Goal: Navigation & Orientation: Find specific page/section

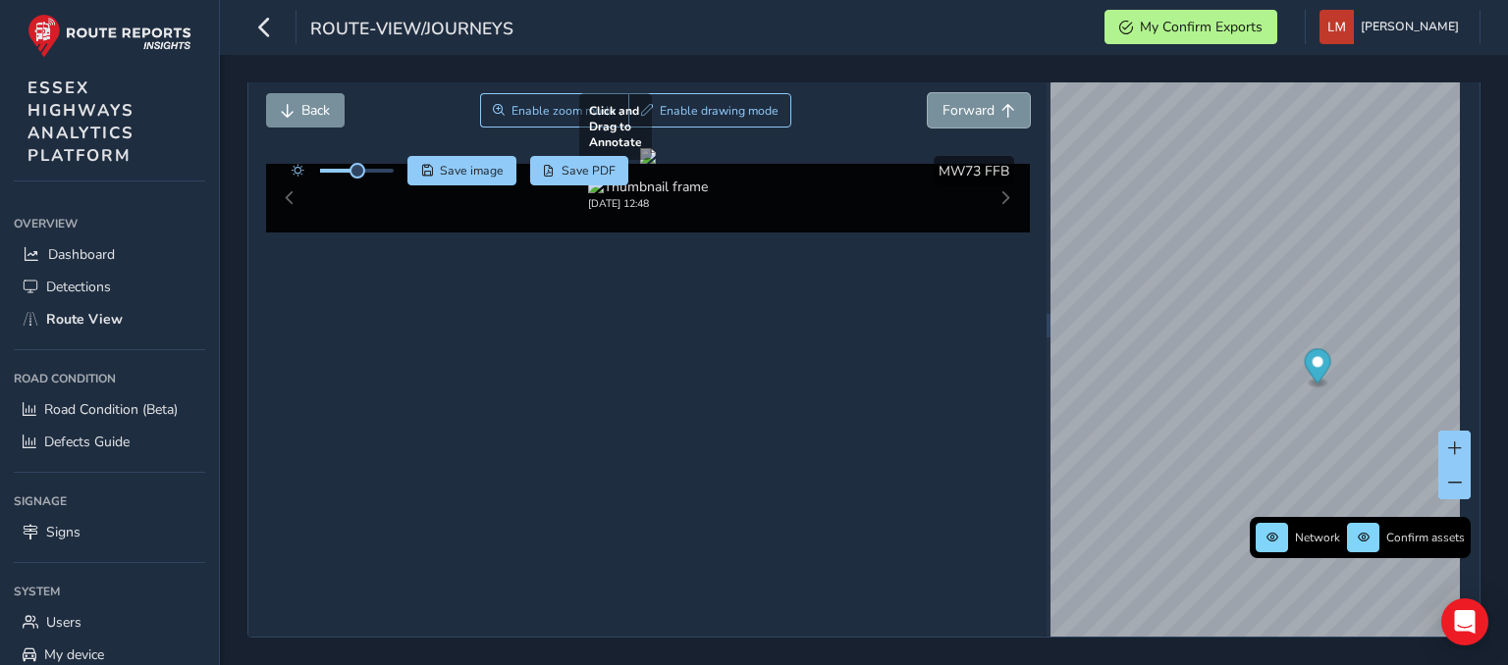
scroll to position [126, 0]
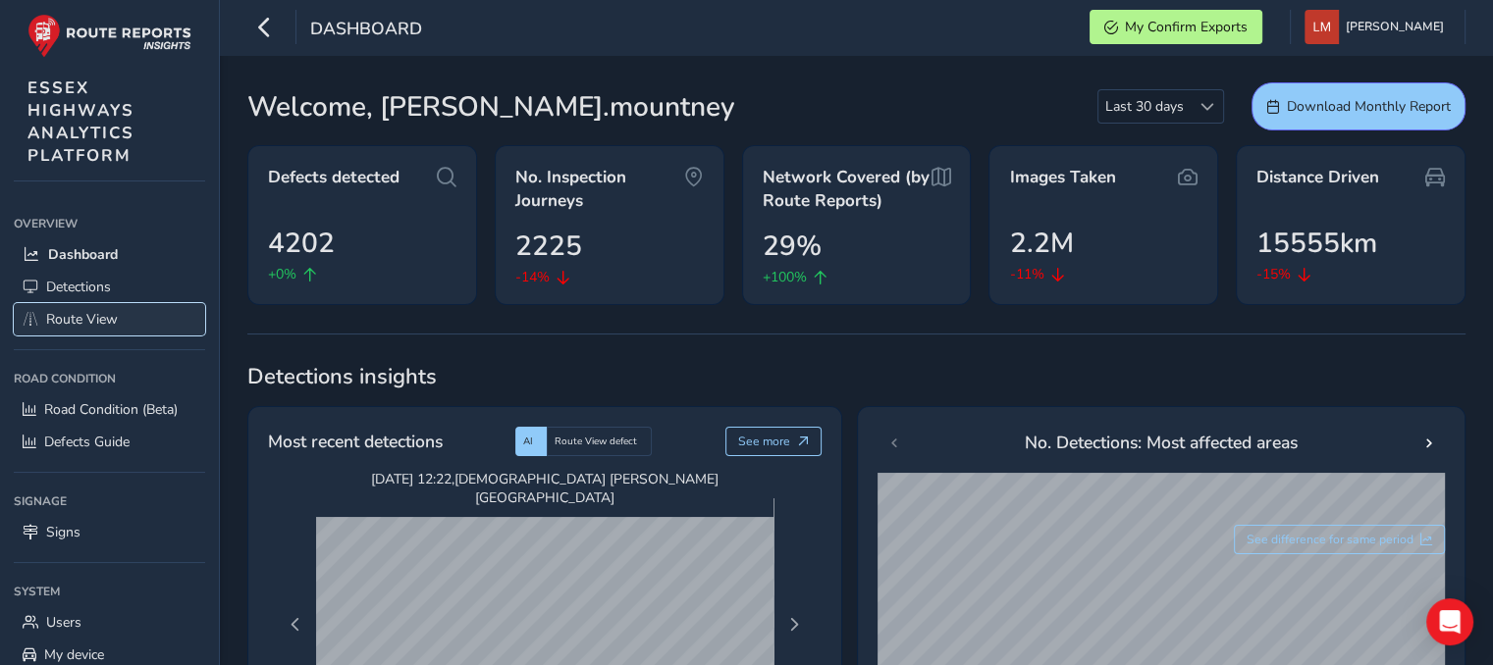
click at [64, 317] on span "Route View" at bounding box center [82, 319] width 72 height 19
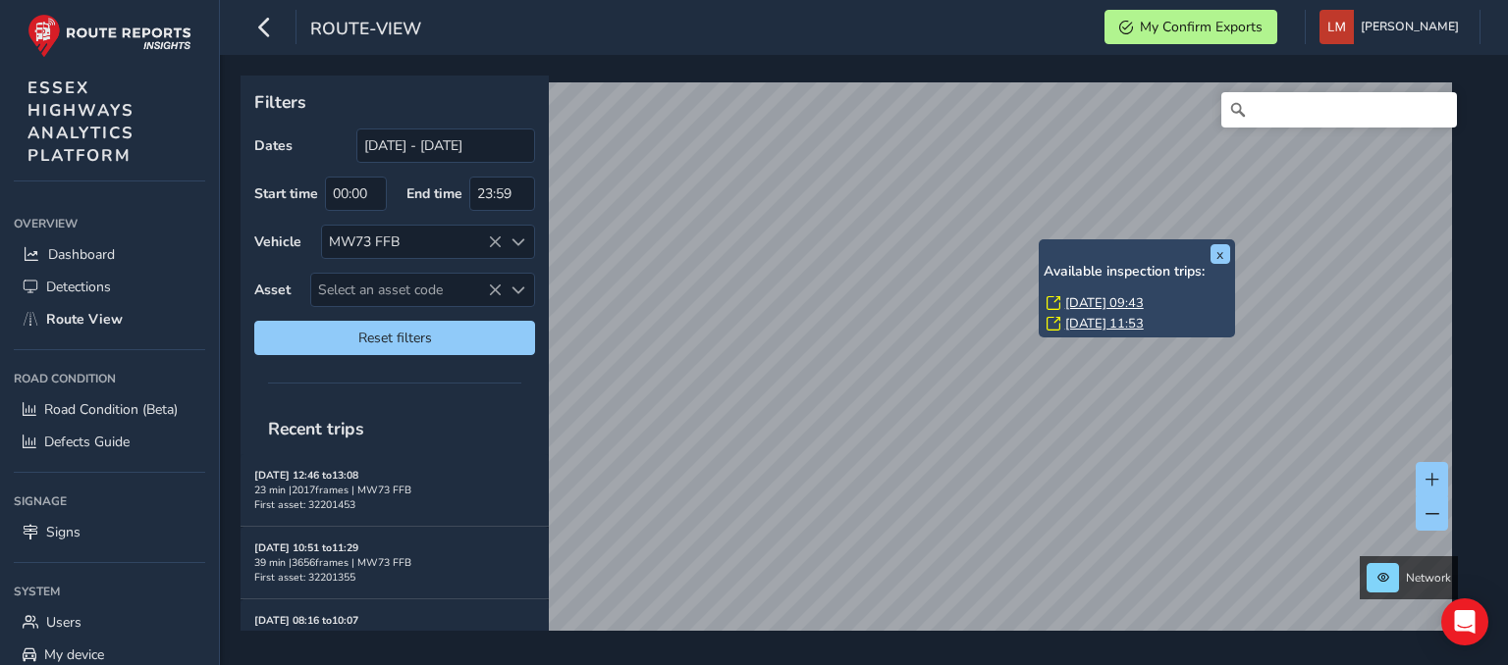
click at [1103, 303] on link "[DATE] 09:43" at bounding box center [1104, 303] width 79 height 18
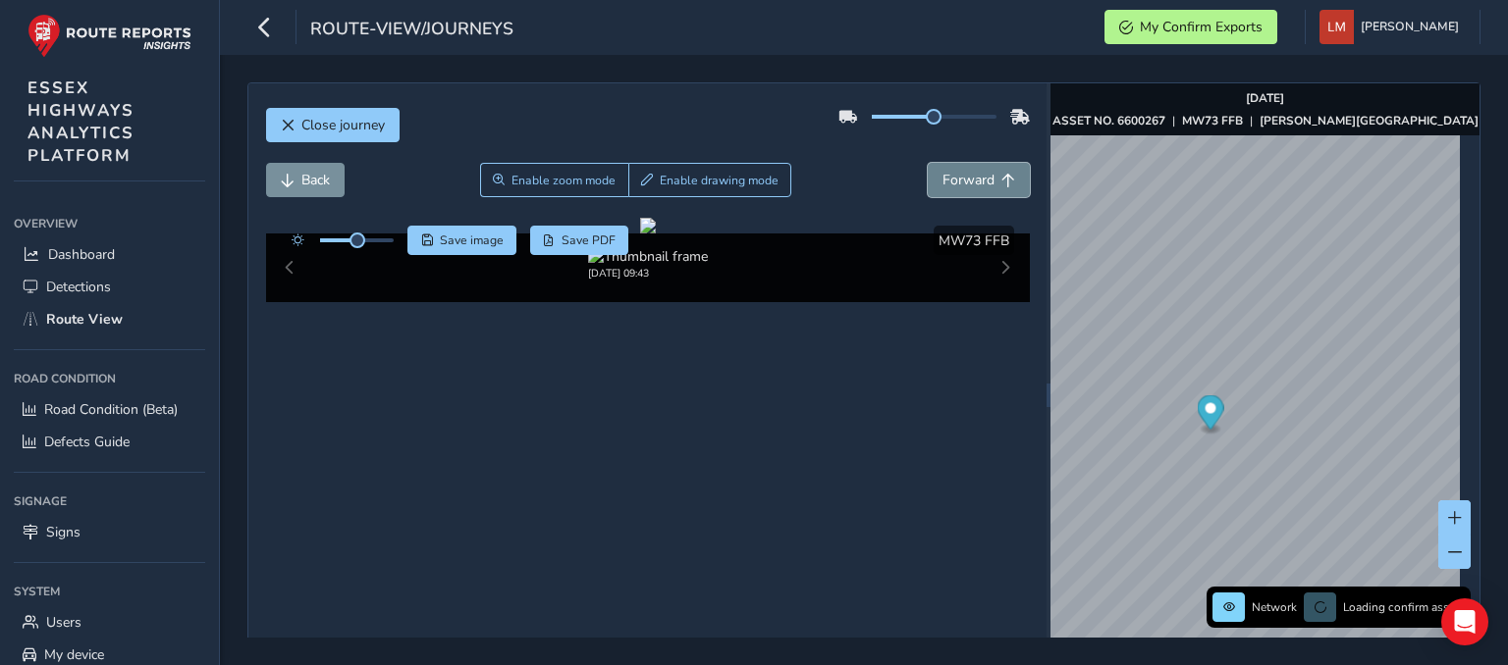
click at [969, 192] on button "Forward" at bounding box center [979, 180] width 102 height 34
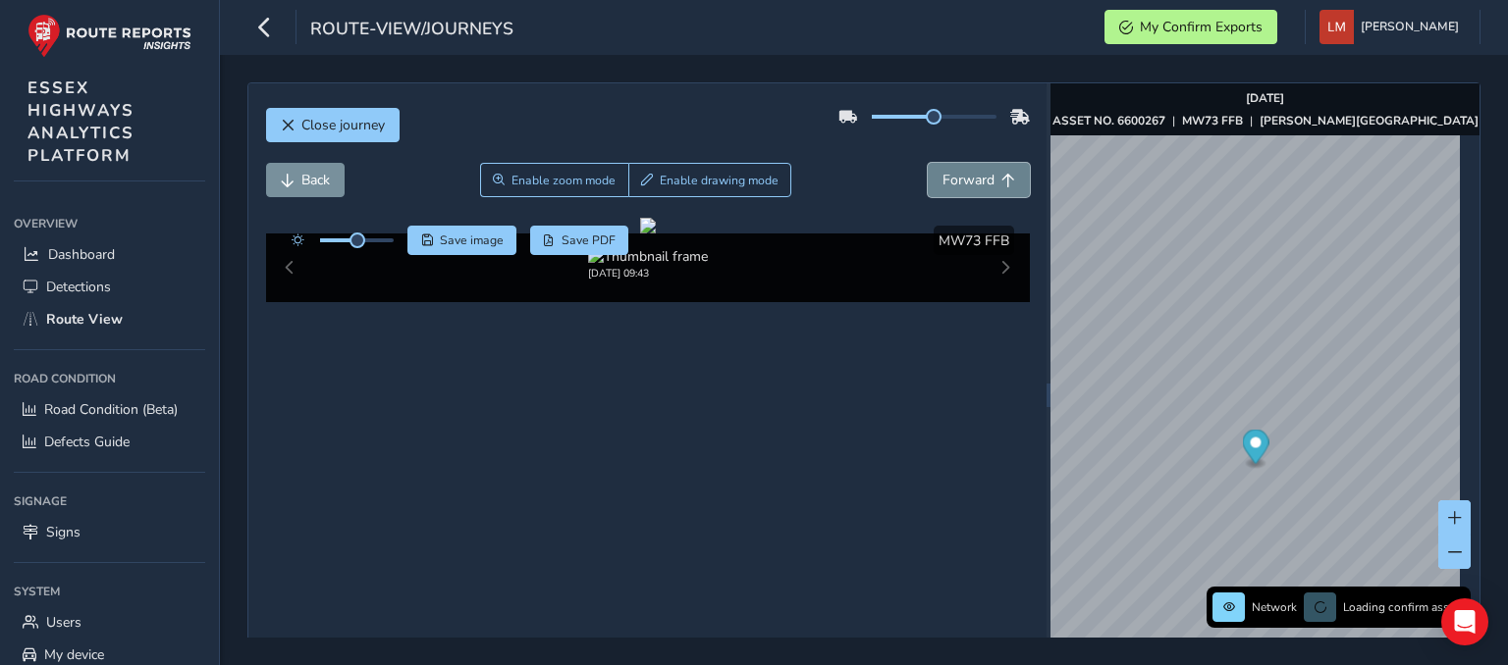
click at [969, 192] on button "Forward" at bounding box center [979, 180] width 102 height 34
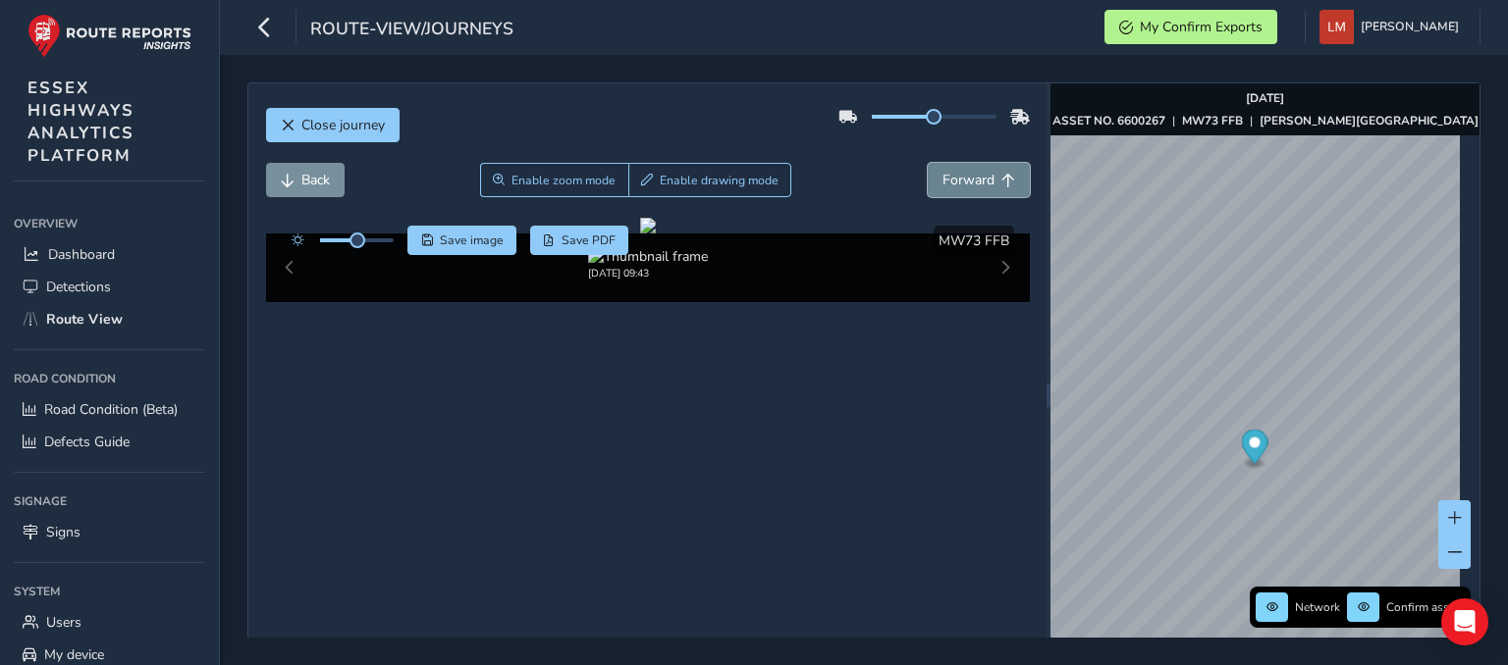
click at [969, 192] on button "Forward" at bounding box center [979, 180] width 102 height 34
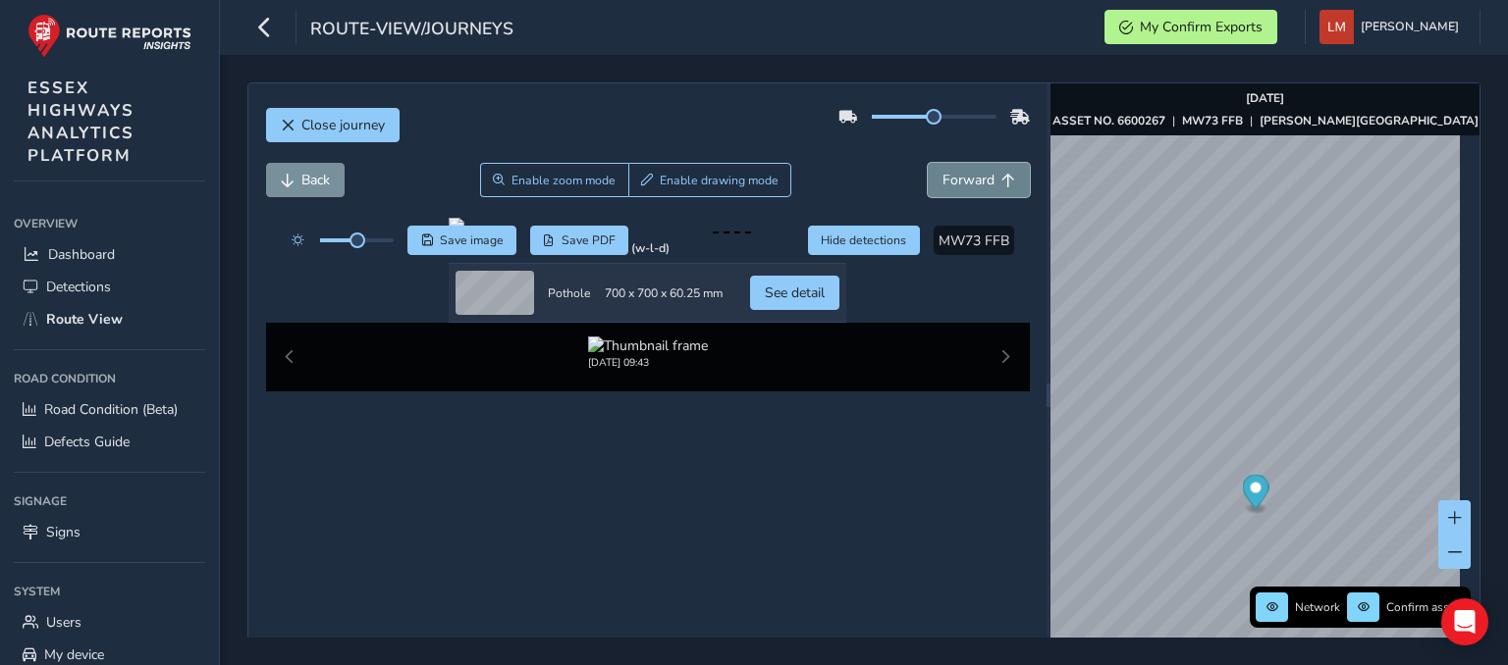
click at [969, 192] on button "Forward" at bounding box center [979, 180] width 102 height 34
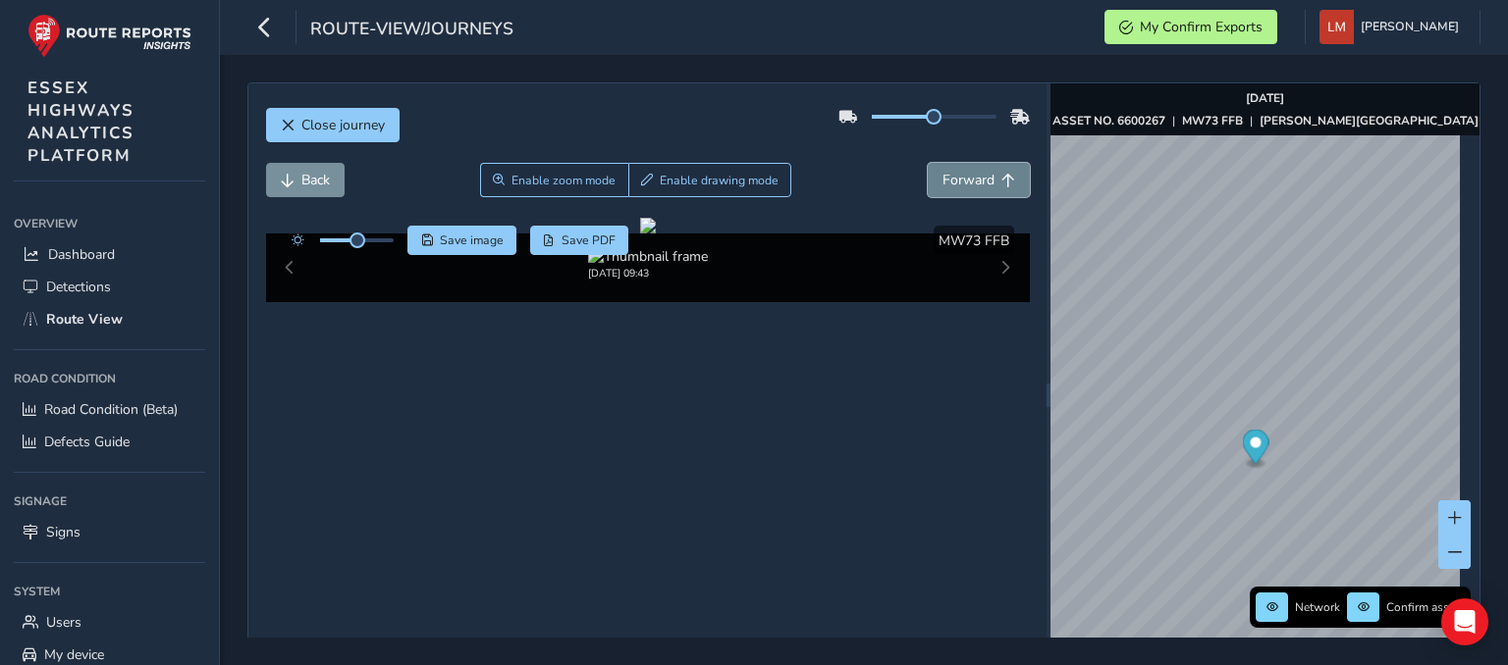
click at [969, 192] on button "Forward" at bounding box center [979, 180] width 102 height 34
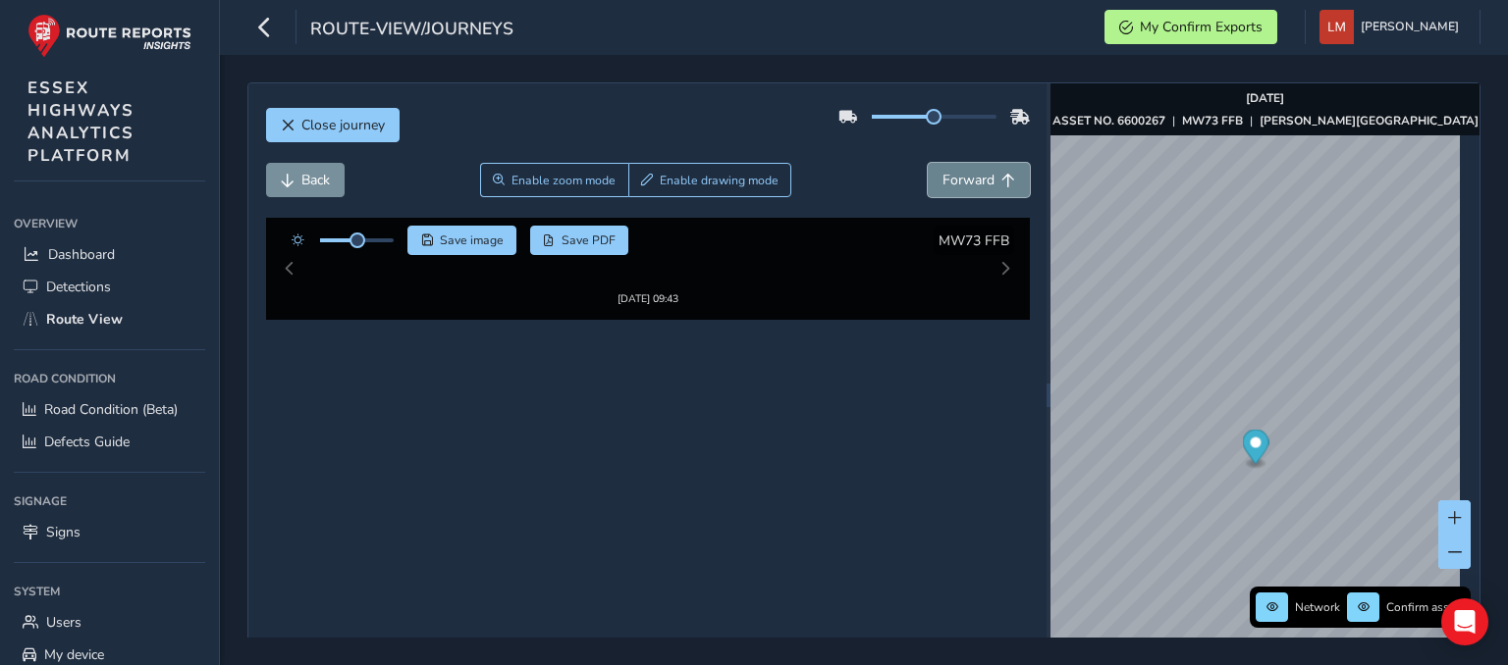
click at [969, 192] on button "Forward" at bounding box center [979, 180] width 102 height 34
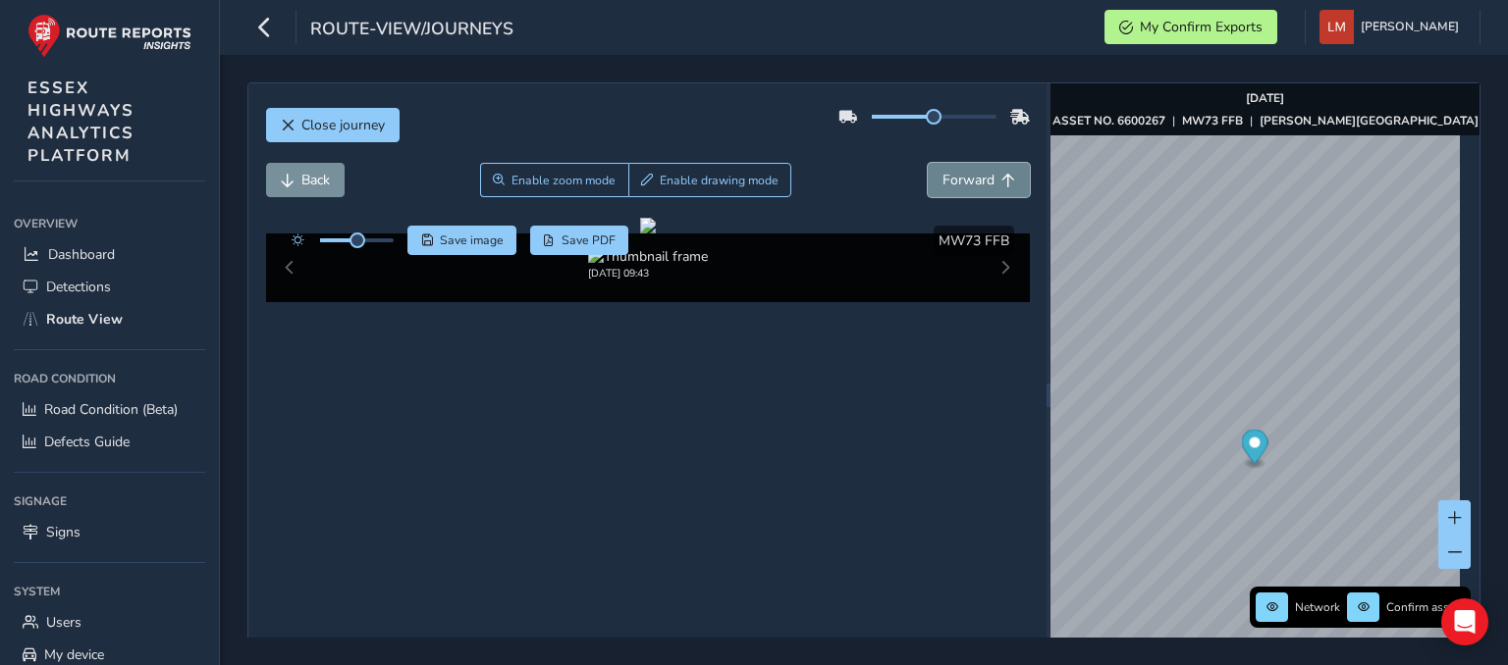
click at [969, 192] on button "Forward" at bounding box center [979, 180] width 102 height 34
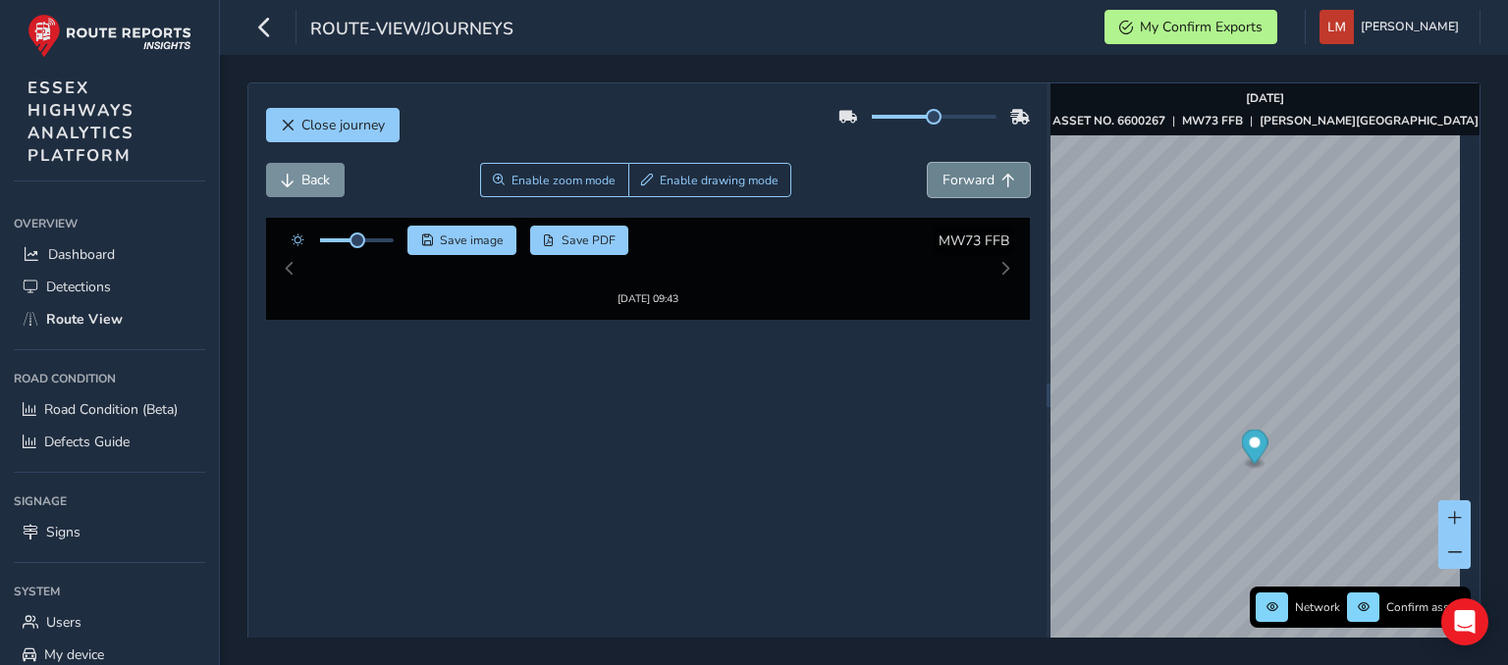
click at [969, 192] on button "Forward" at bounding box center [979, 180] width 102 height 34
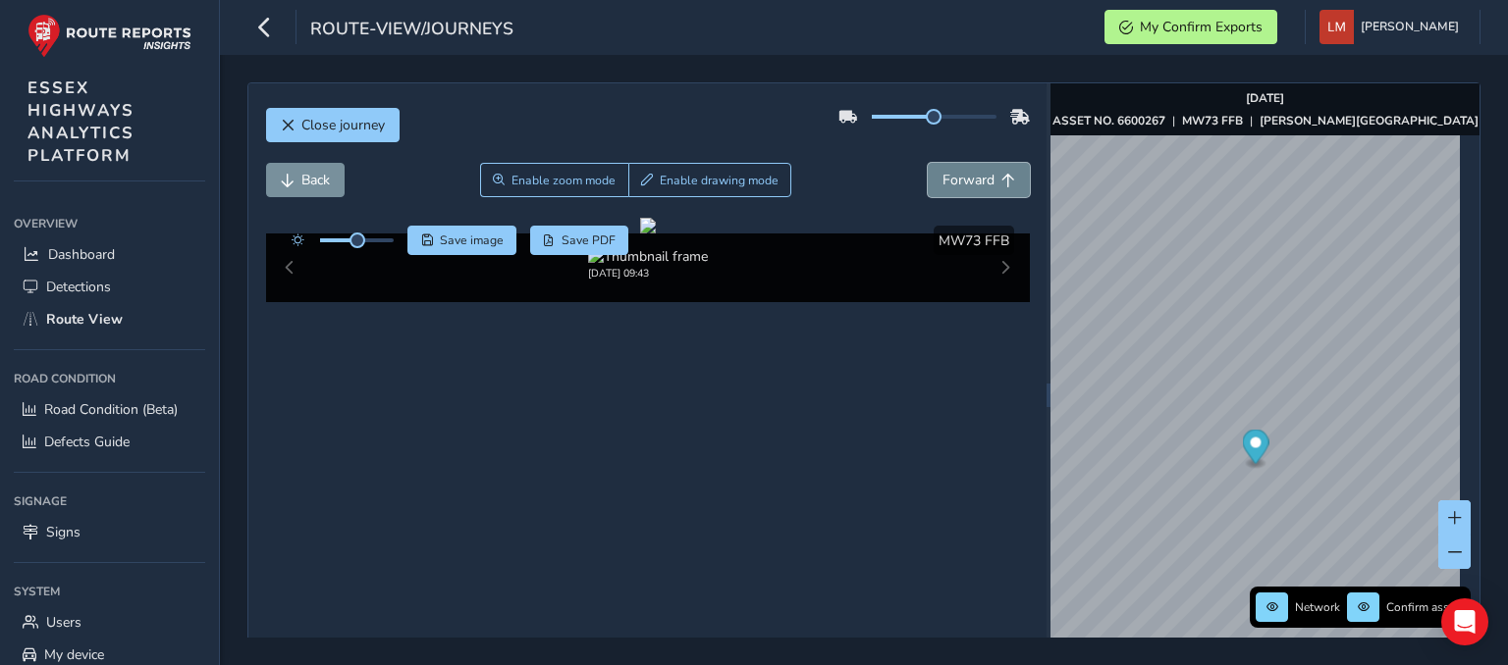
click at [969, 192] on button "Forward" at bounding box center [979, 180] width 102 height 34
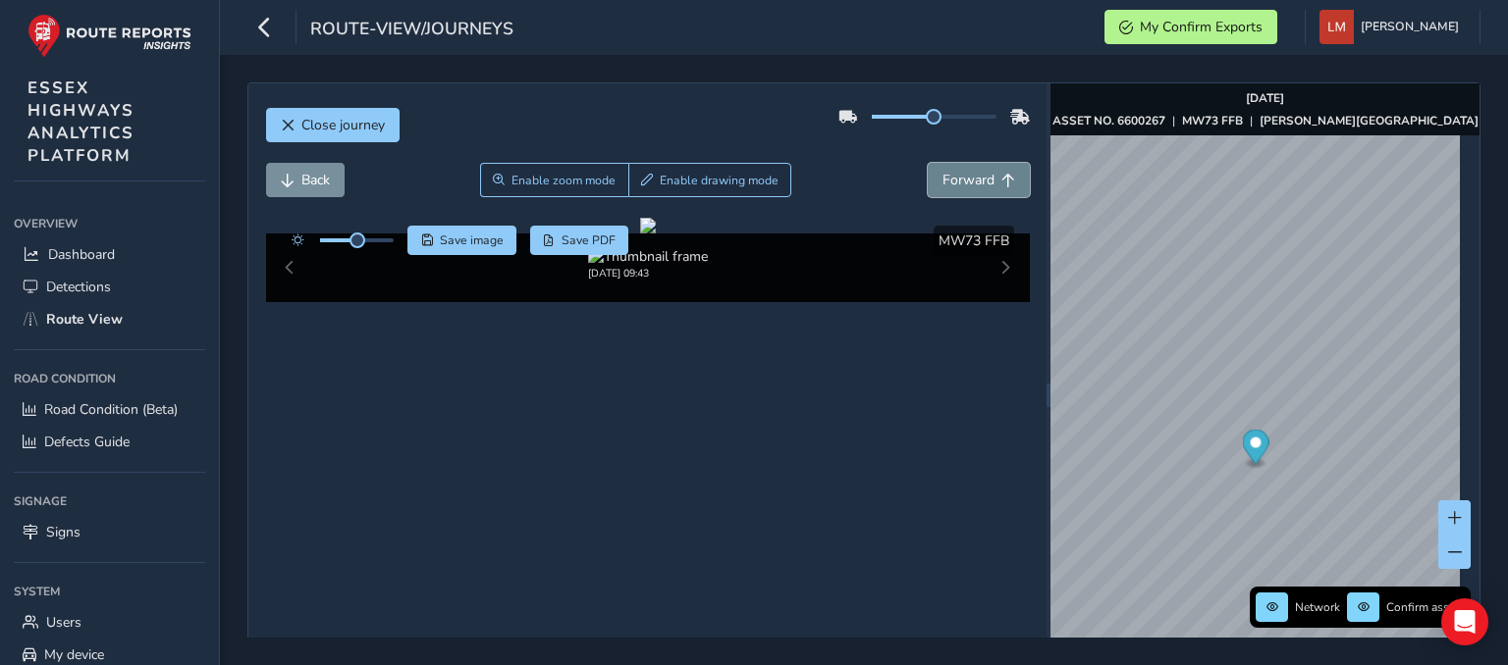
click at [969, 192] on button "Forward" at bounding box center [979, 180] width 102 height 34
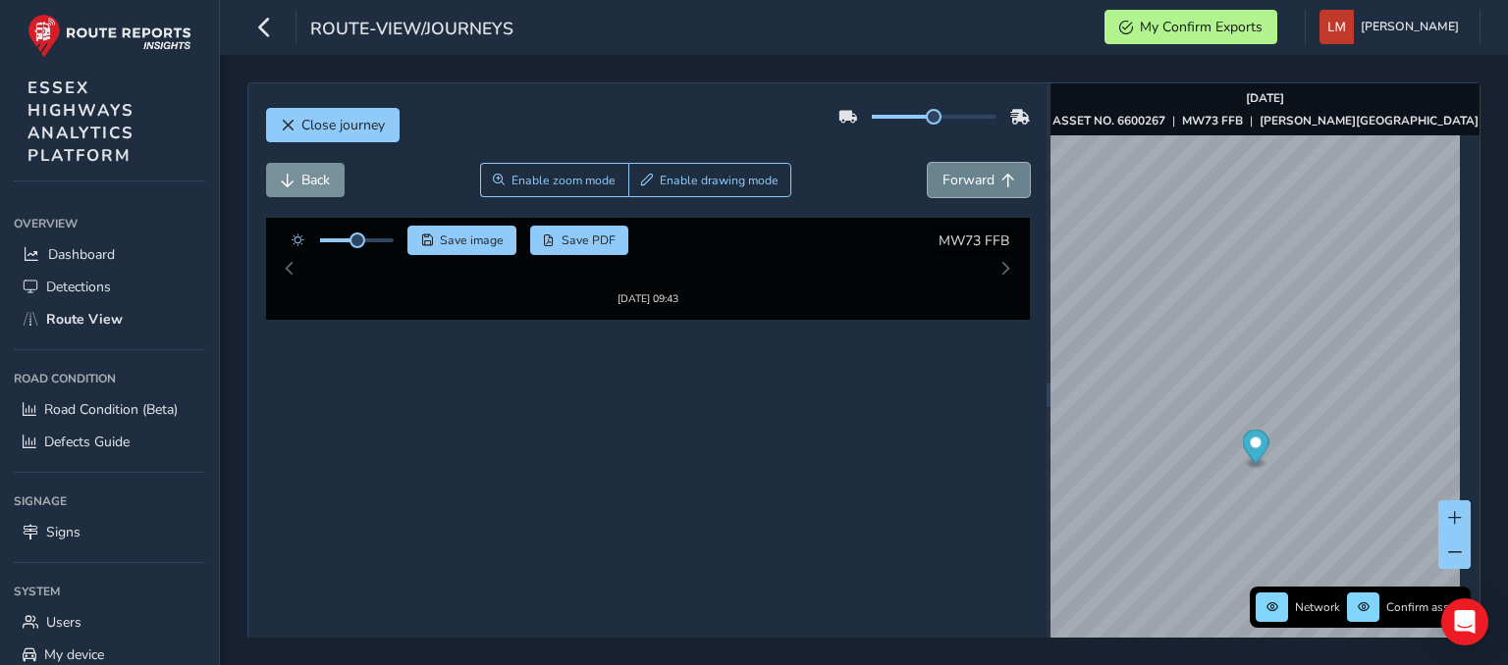
click at [969, 192] on button "Forward" at bounding box center [979, 180] width 102 height 34
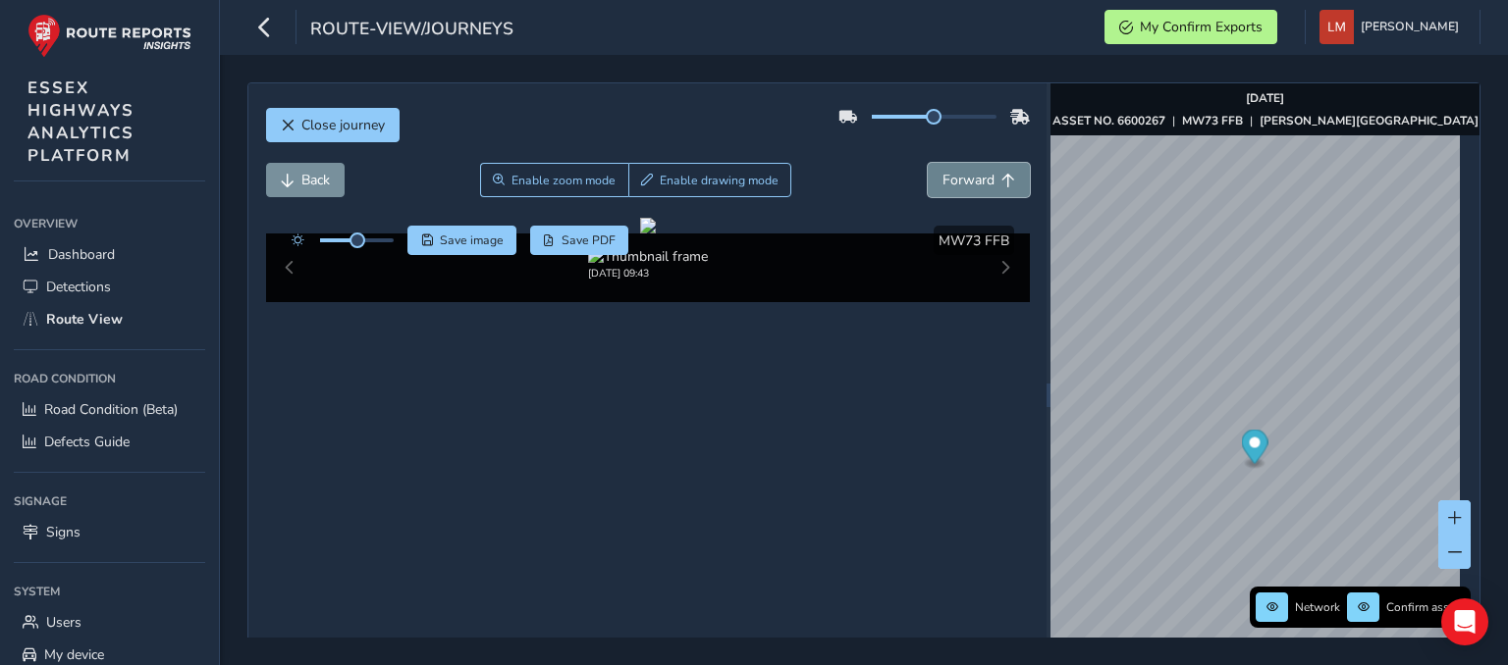
click at [969, 192] on button "Forward" at bounding box center [979, 180] width 102 height 34
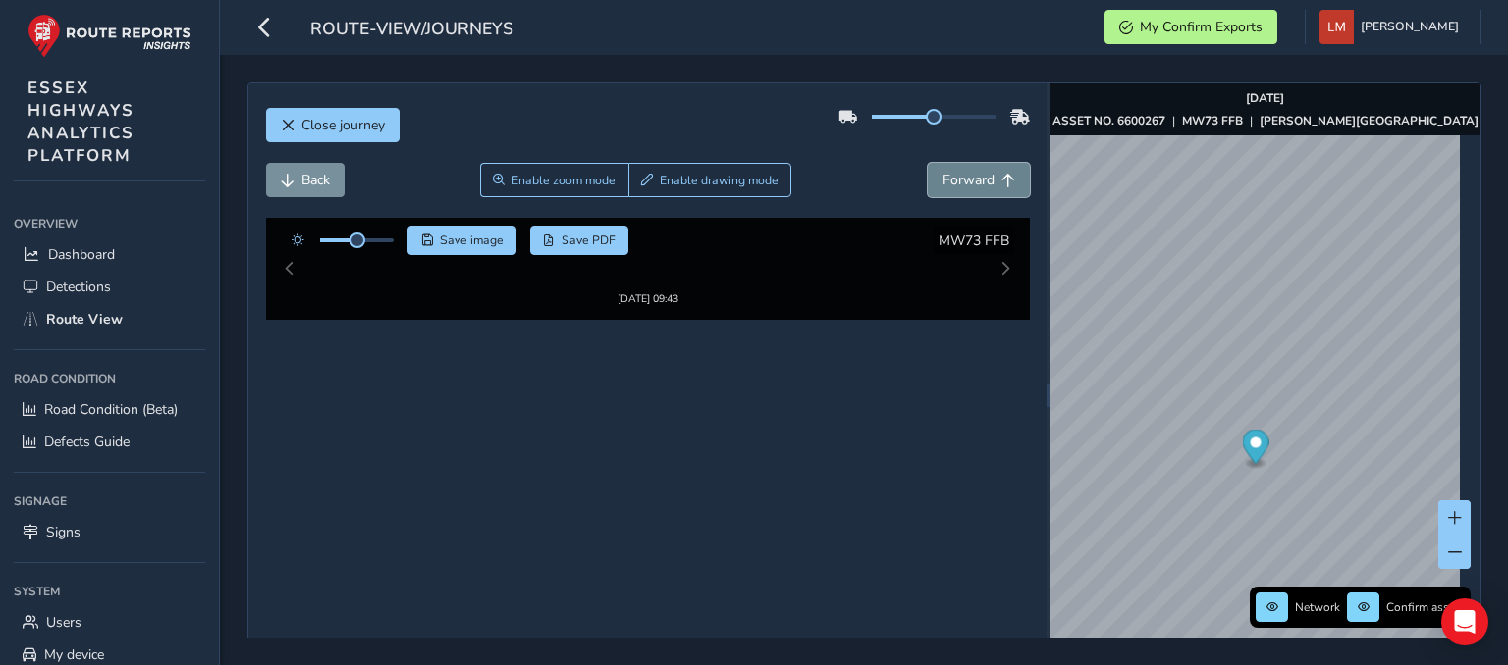
click at [969, 192] on button "Forward" at bounding box center [979, 180] width 102 height 34
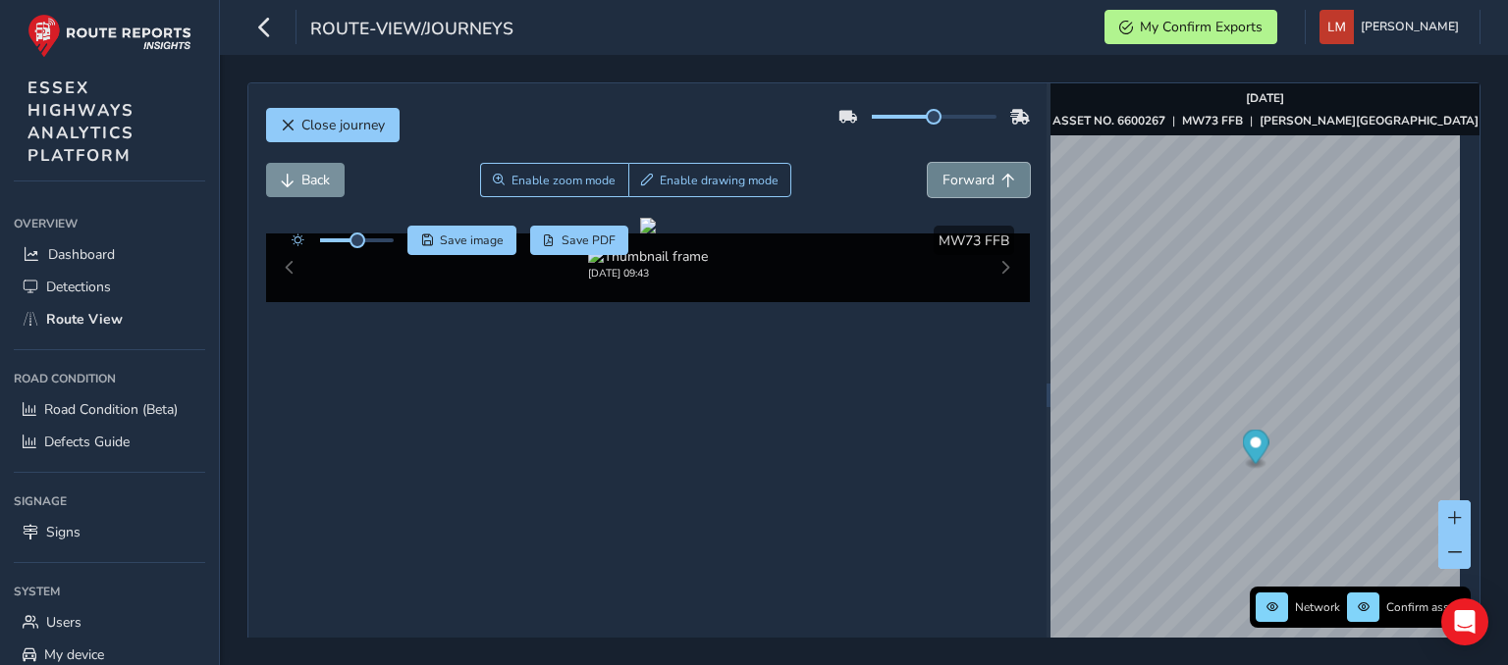
click at [969, 192] on button "Forward" at bounding box center [979, 180] width 102 height 34
click at [974, 190] on button "Forward" at bounding box center [979, 180] width 102 height 34
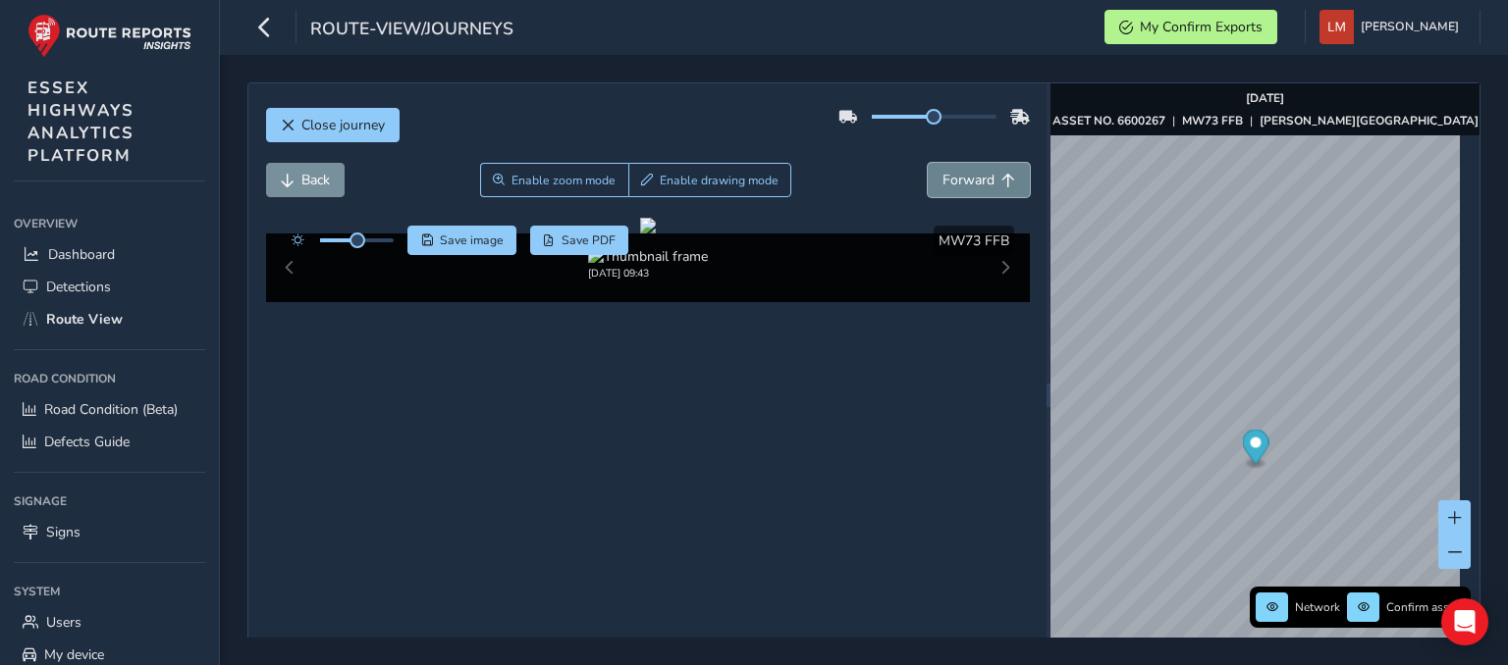
click at [974, 190] on button "Forward" at bounding box center [979, 180] width 102 height 34
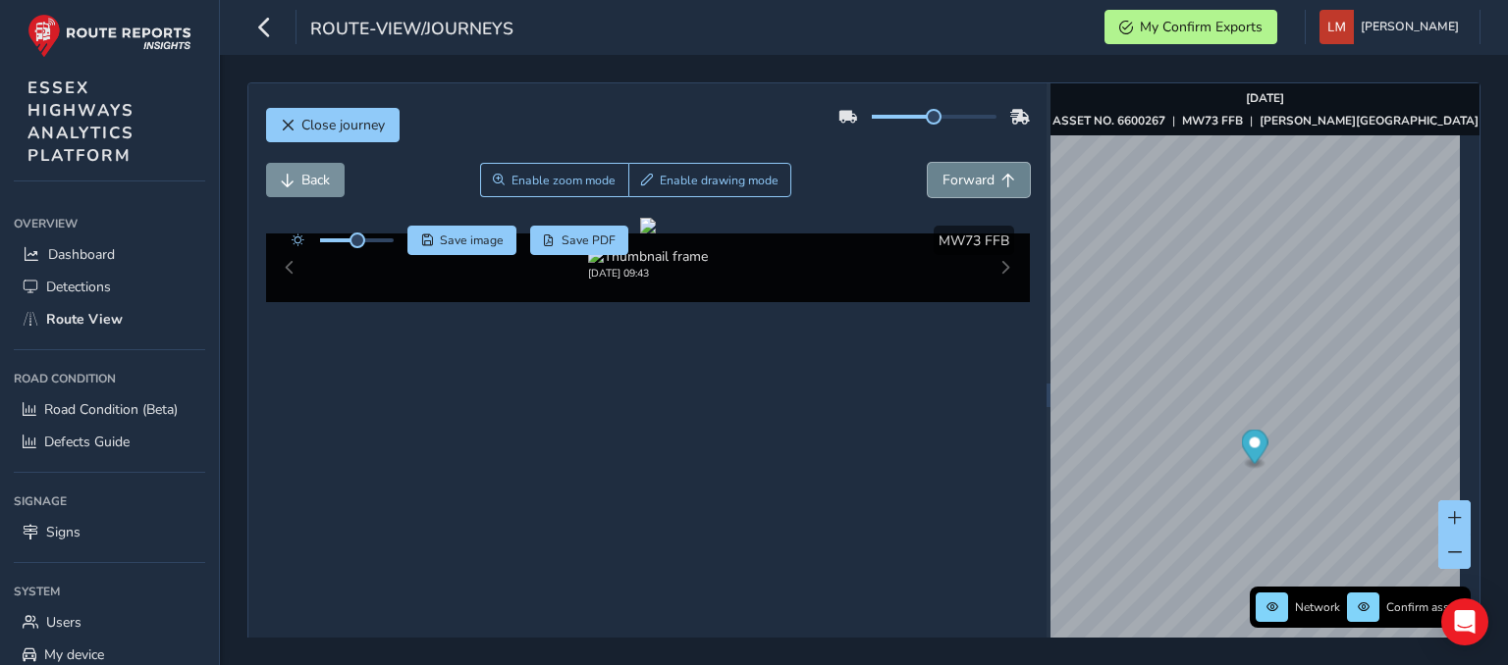
click at [974, 190] on button "Forward" at bounding box center [979, 180] width 102 height 34
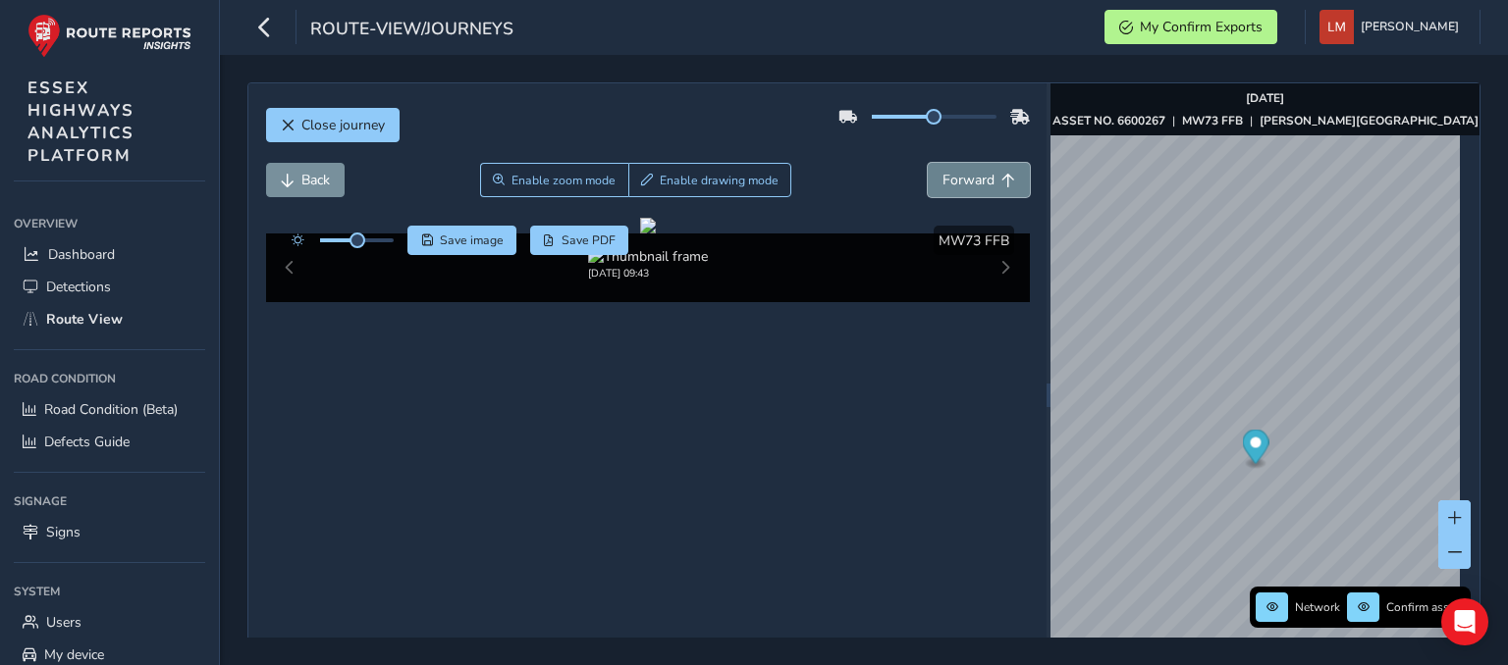
click at [974, 190] on button "Forward" at bounding box center [979, 180] width 102 height 34
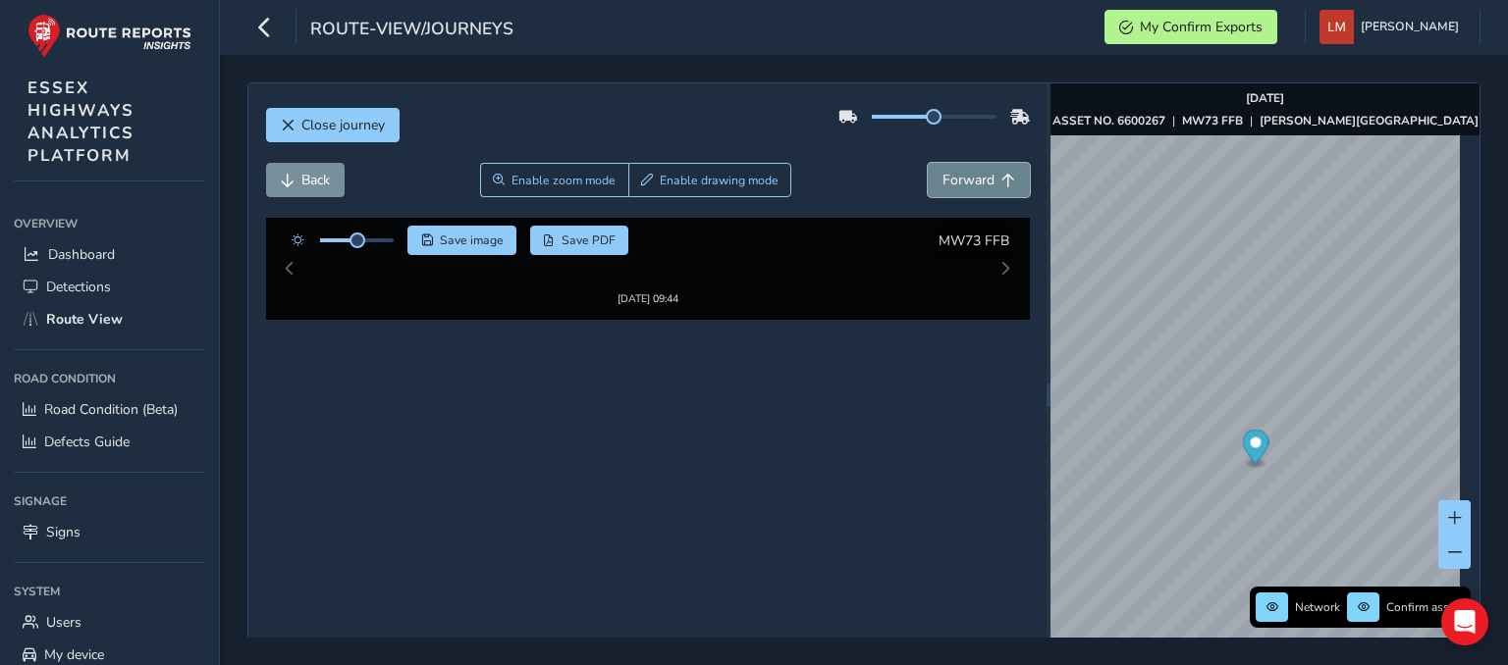
click at [974, 190] on button "Forward" at bounding box center [979, 180] width 102 height 34
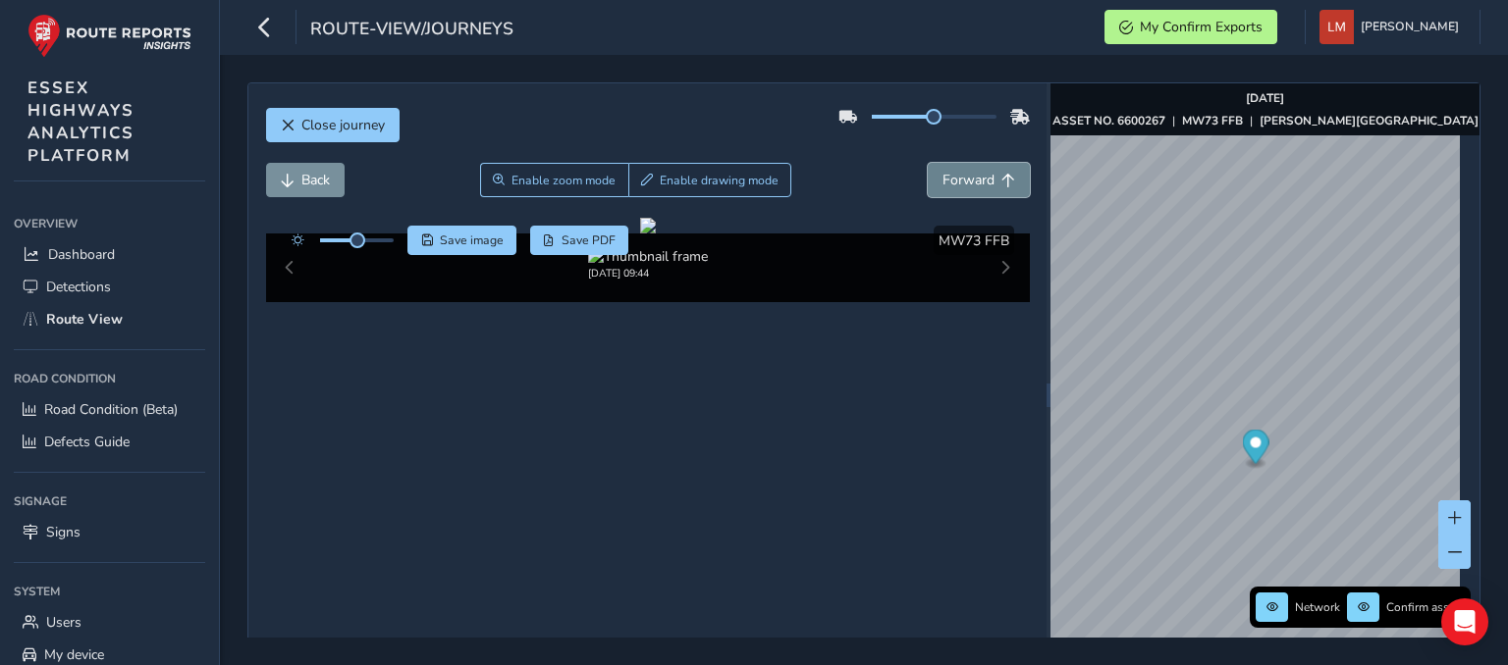
click at [974, 190] on button "Forward" at bounding box center [979, 180] width 102 height 34
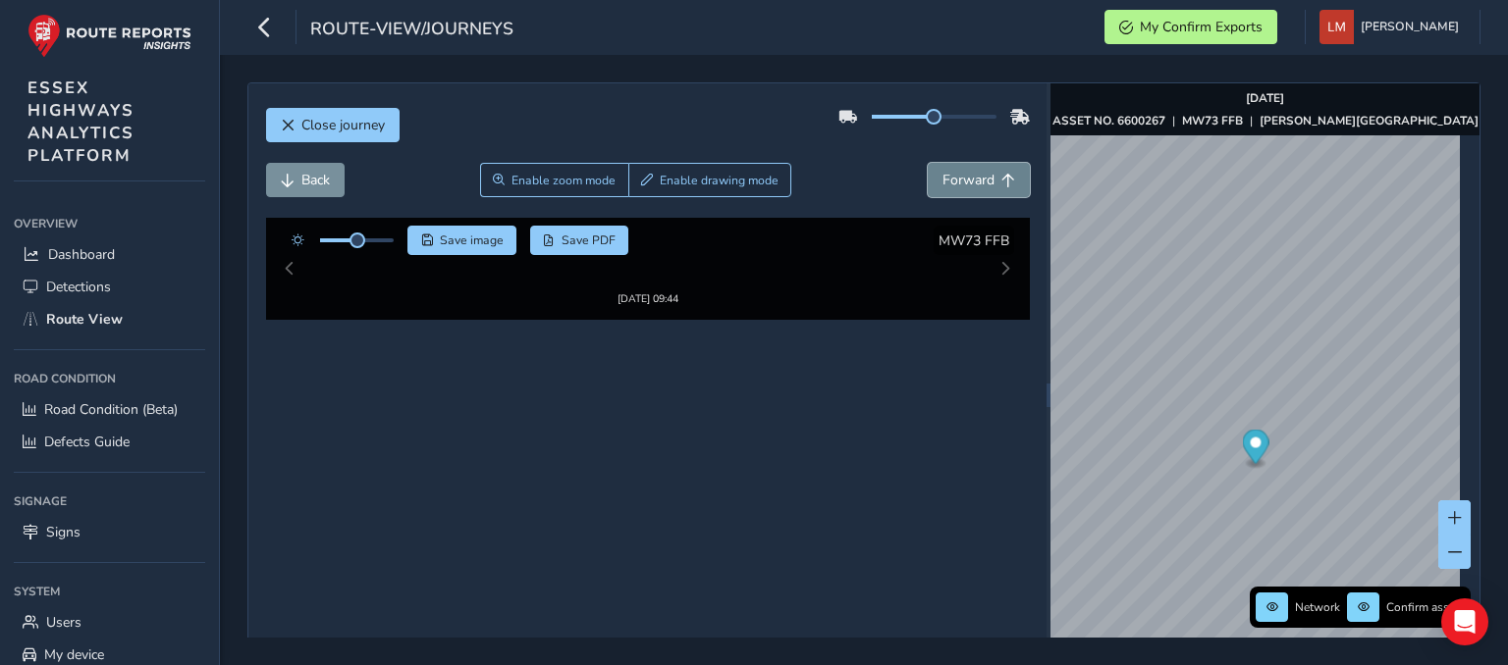
click at [974, 190] on button "Forward" at bounding box center [979, 180] width 102 height 34
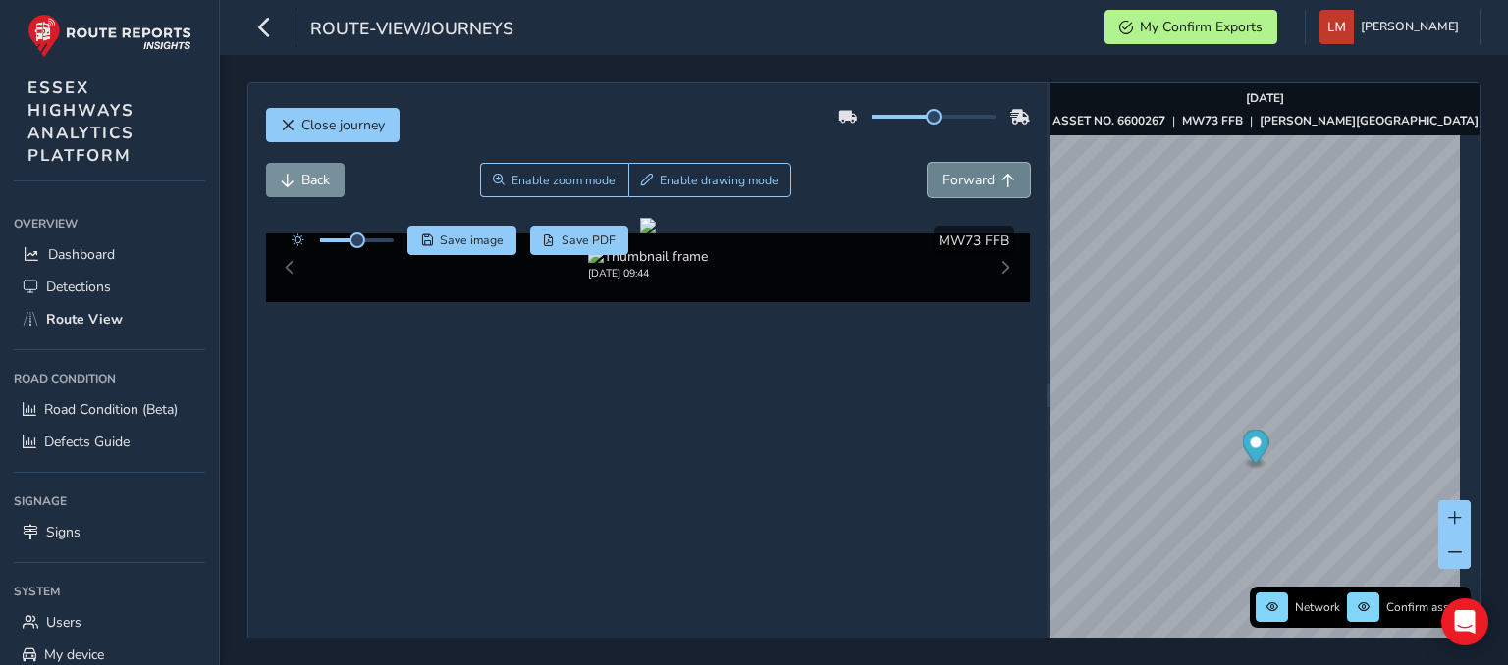
click at [974, 190] on button "Forward" at bounding box center [979, 180] width 102 height 34
click at [284, 180] on span "Back" at bounding box center [288, 181] width 14 height 14
click at [954, 186] on span "Forward" at bounding box center [968, 180] width 52 height 19
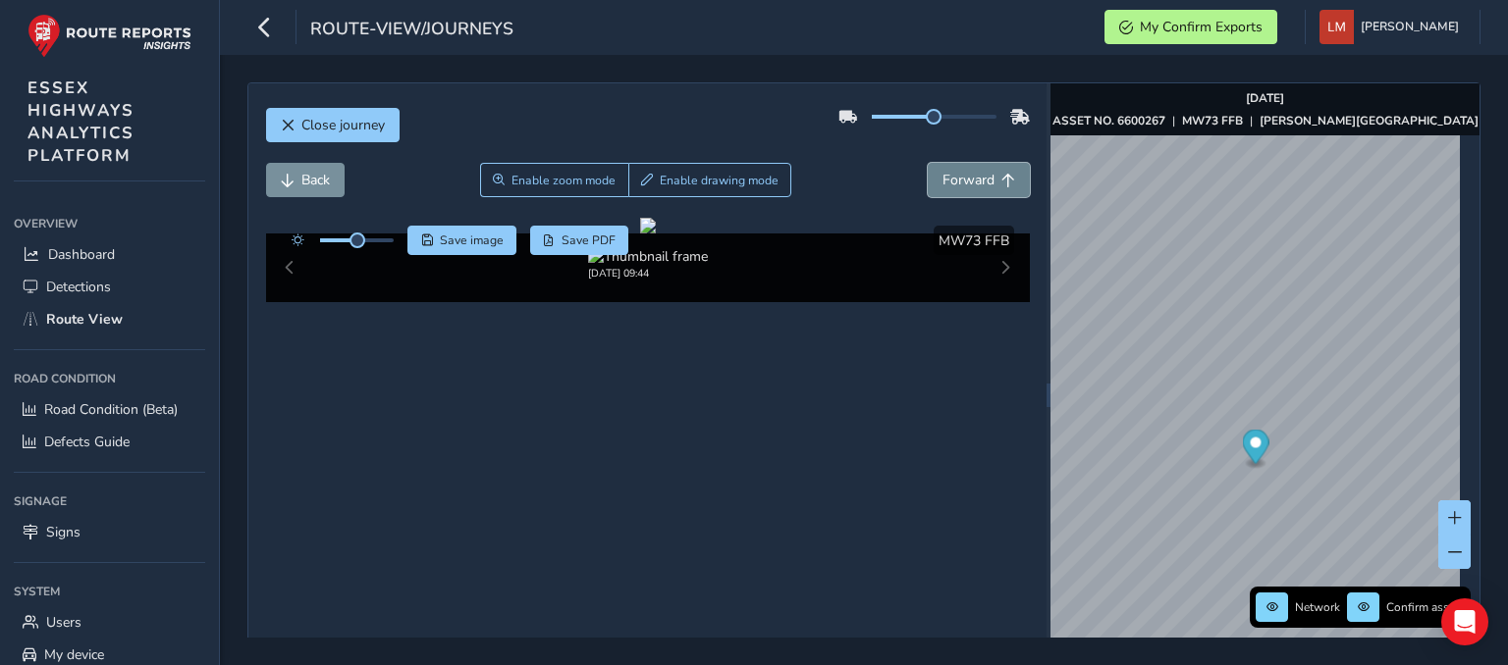
click at [954, 186] on span "Forward" at bounding box center [968, 180] width 52 height 19
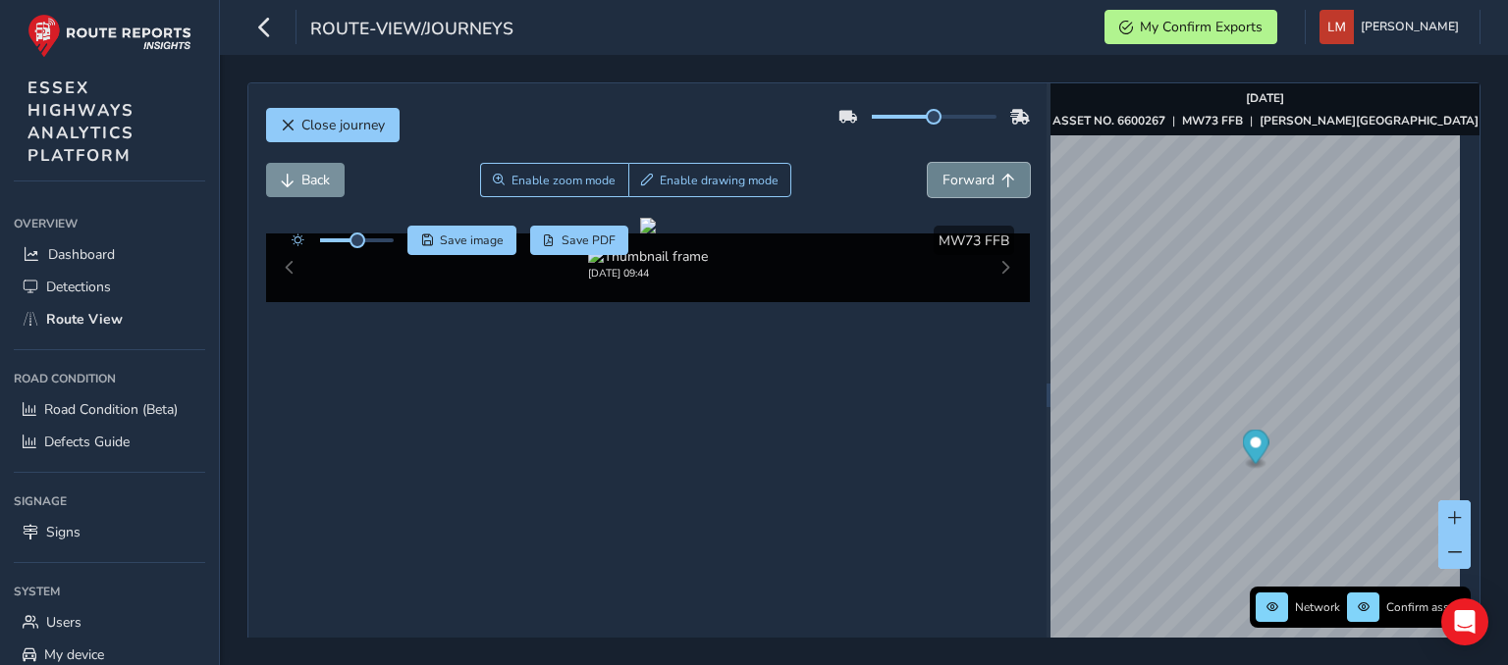
click at [954, 186] on span "Forward" at bounding box center [968, 180] width 52 height 19
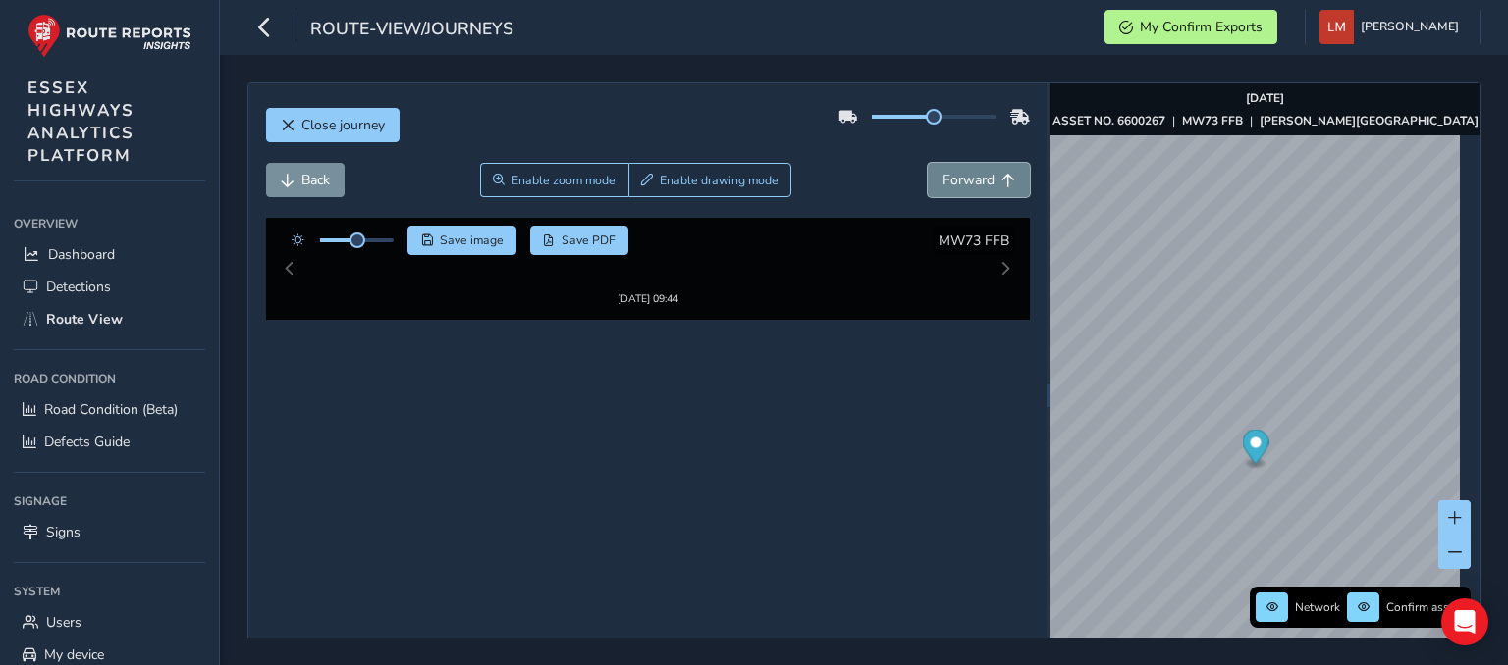
click at [954, 186] on span "Forward" at bounding box center [968, 180] width 52 height 19
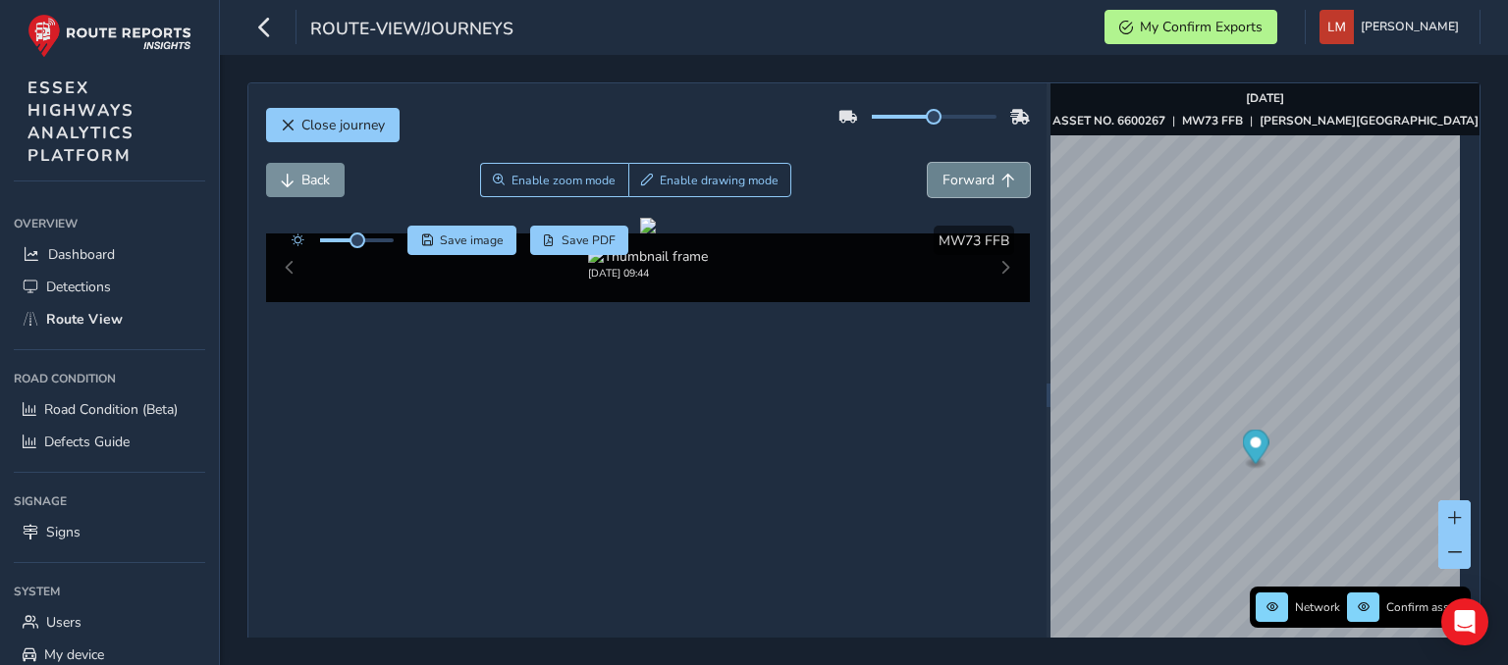
click at [954, 186] on span "Forward" at bounding box center [968, 180] width 52 height 19
click at [306, 178] on span "Back" at bounding box center [315, 180] width 28 height 19
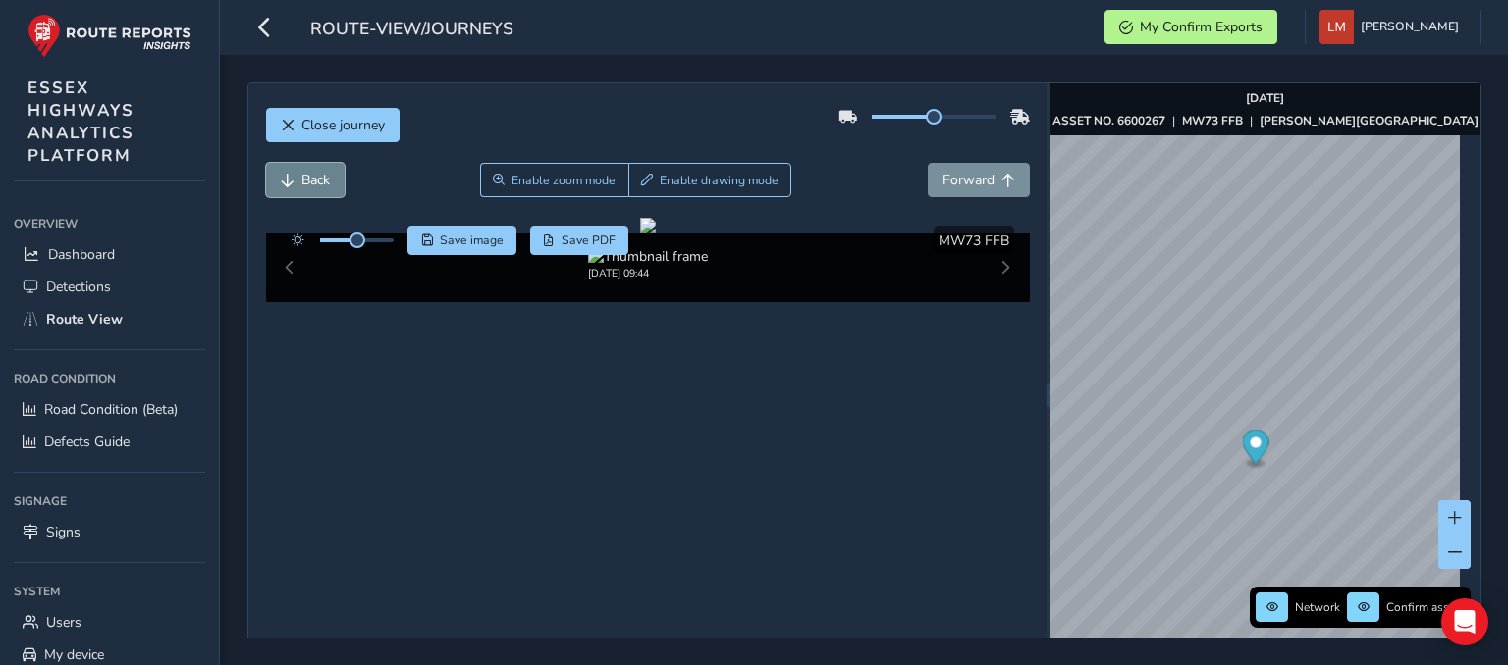
click at [306, 178] on span "Back" at bounding box center [315, 180] width 28 height 19
click at [305, 173] on span "Back" at bounding box center [315, 180] width 28 height 19
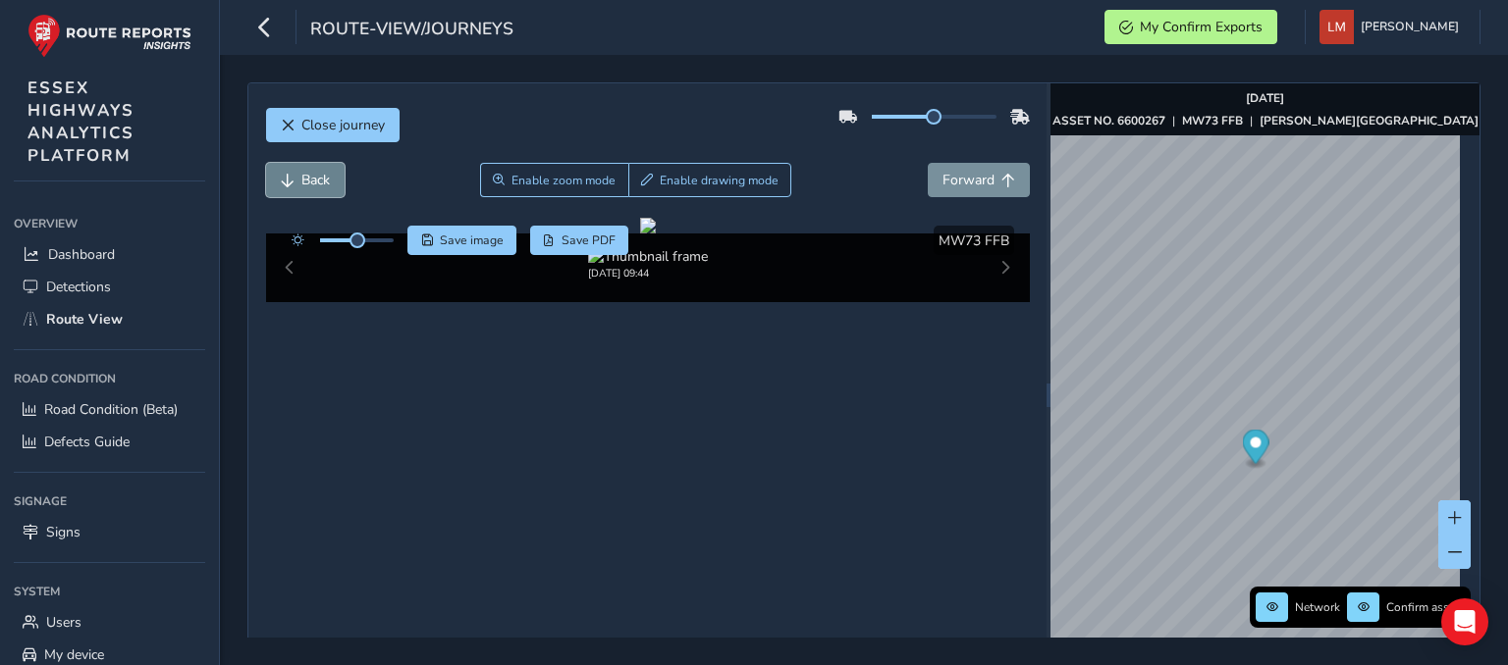
click at [305, 173] on span "Back" at bounding box center [315, 180] width 28 height 19
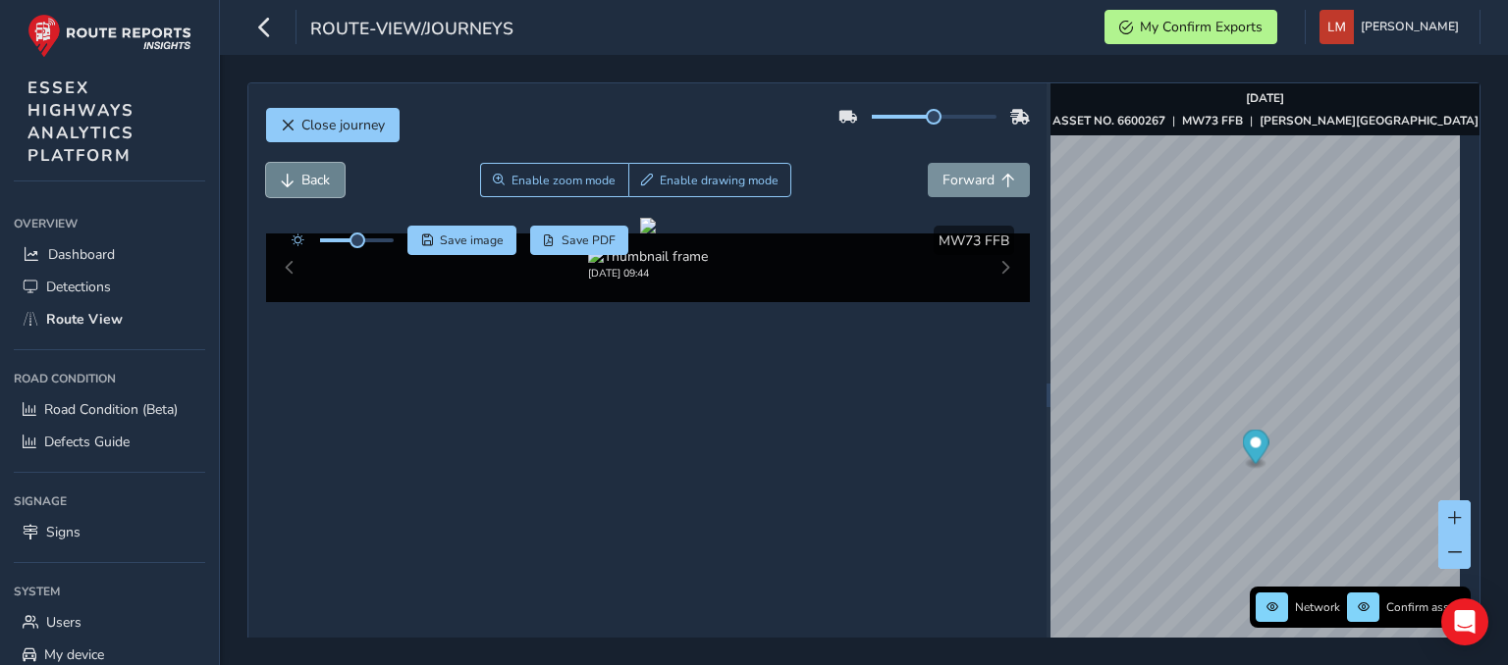
click at [305, 173] on span "Back" at bounding box center [315, 180] width 28 height 19
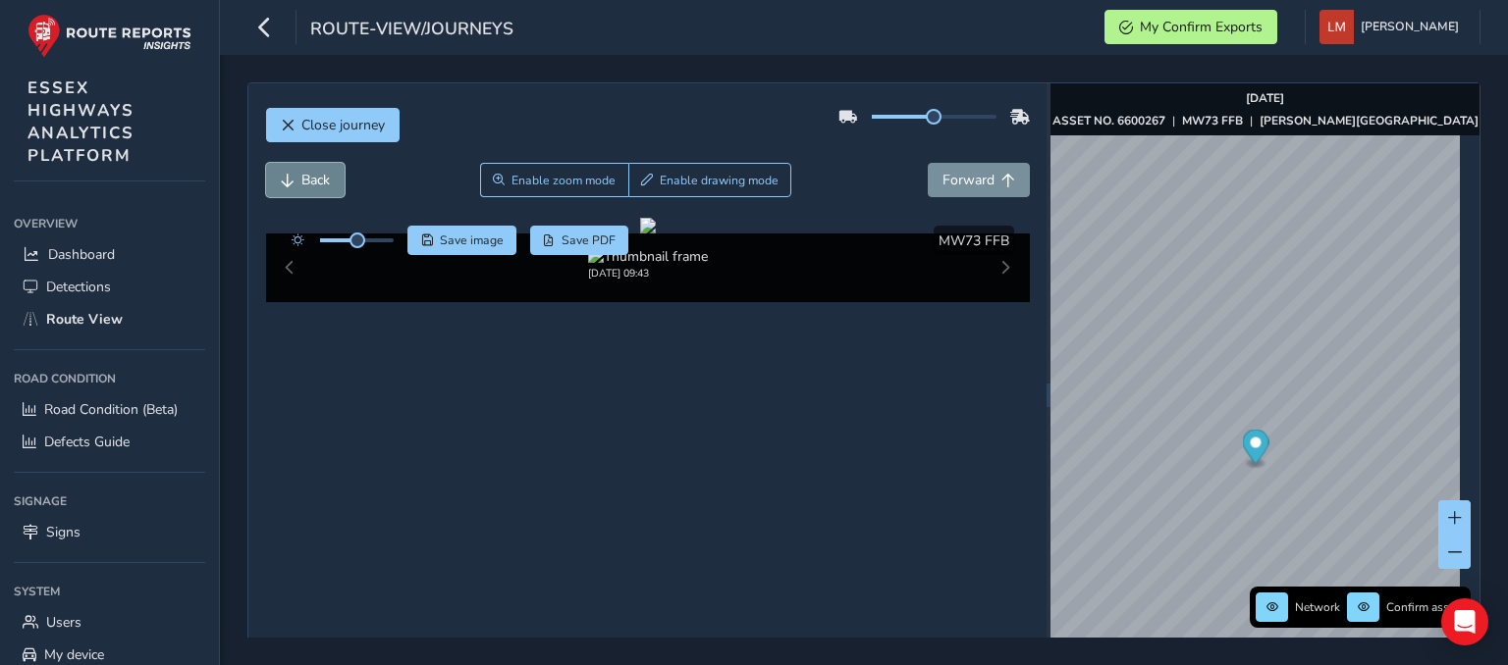
click at [305, 173] on span "Back" at bounding box center [315, 180] width 28 height 19
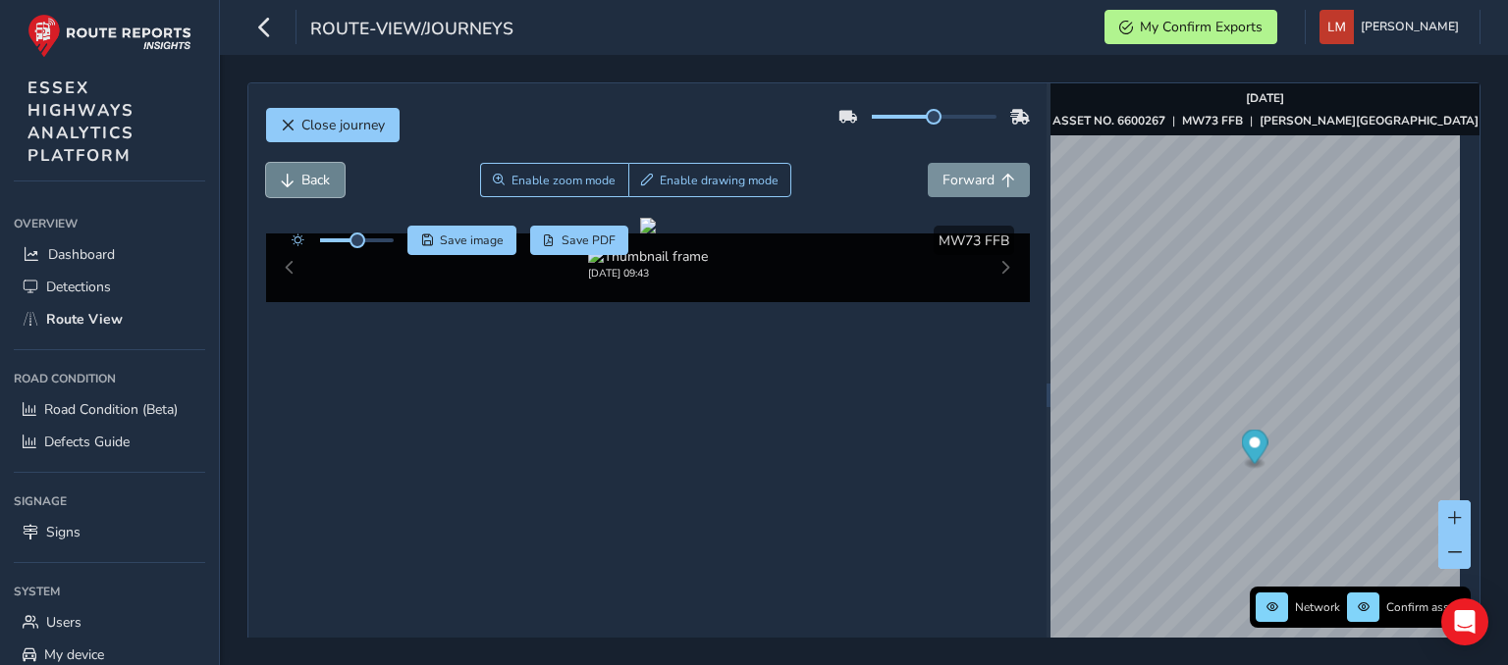
click at [305, 173] on span "Back" at bounding box center [315, 180] width 28 height 19
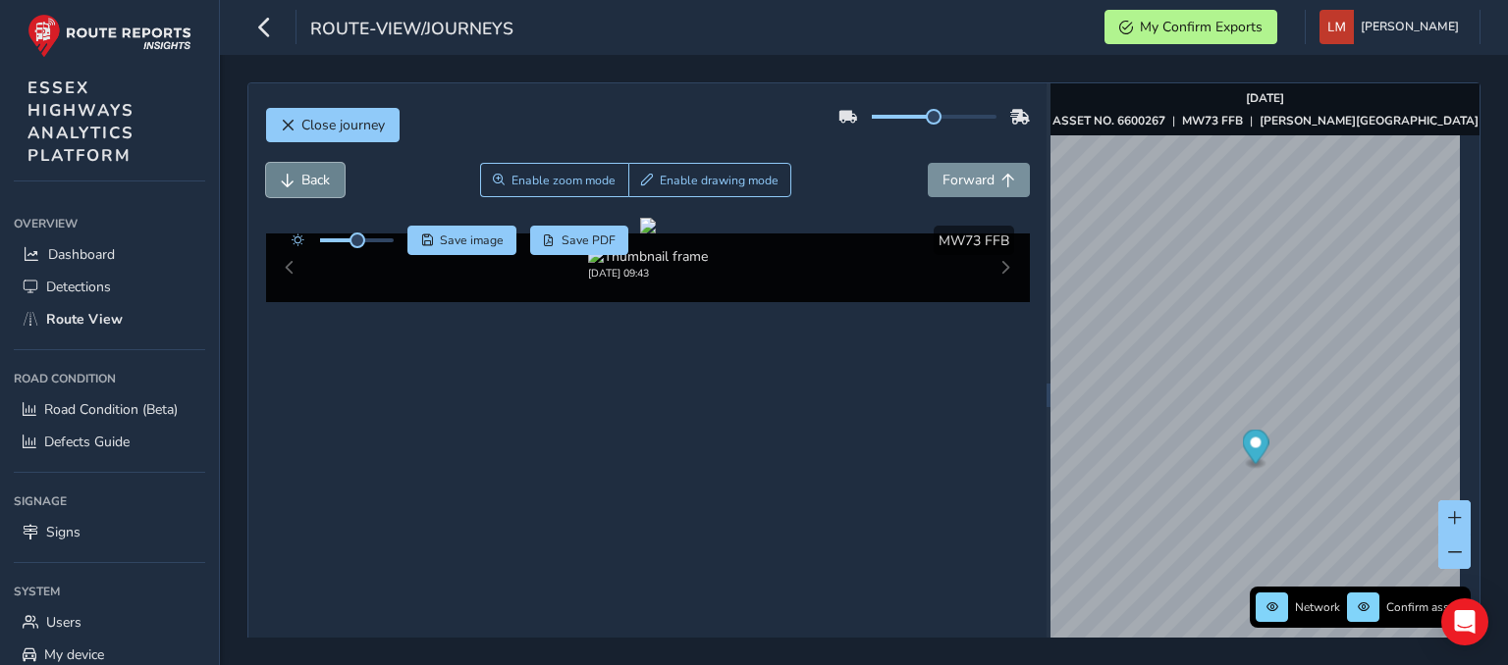
click at [305, 173] on span "Back" at bounding box center [315, 180] width 28 height 19
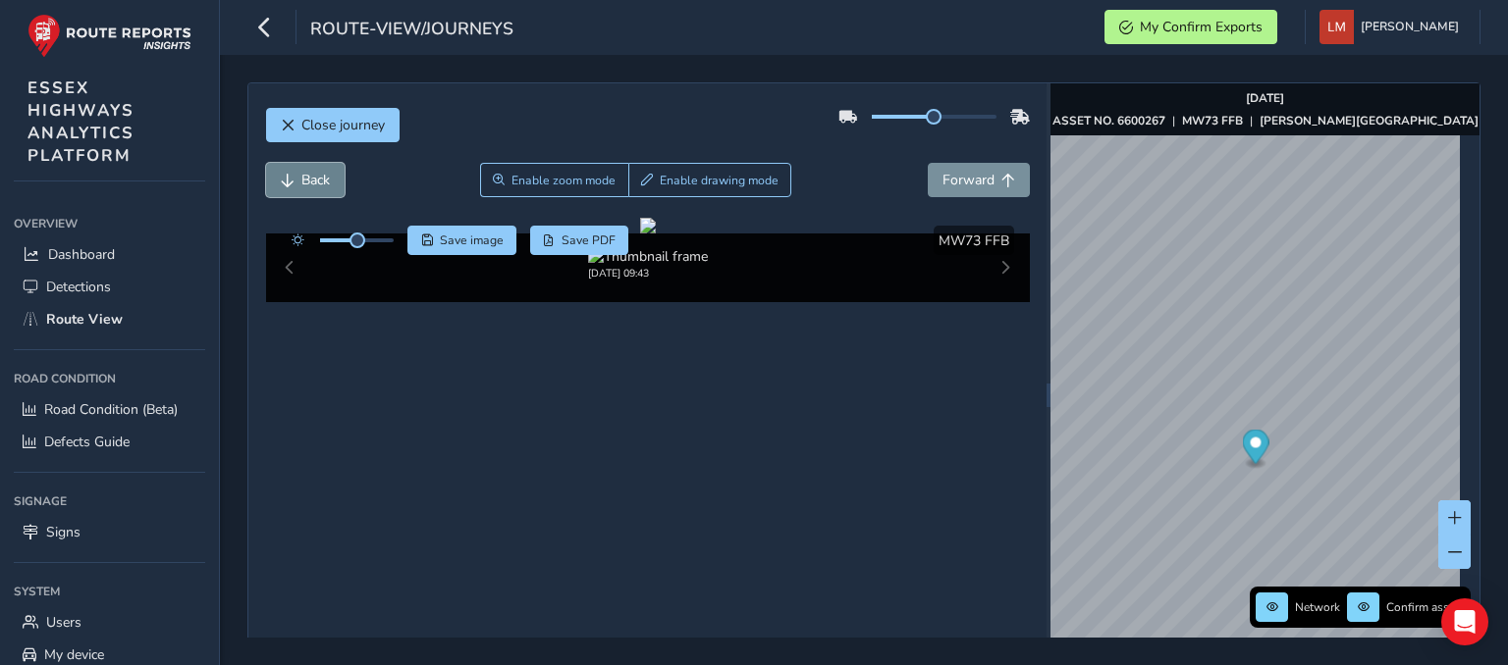
click at [305, 173] on span "Back" at bounding box center [315, 180] width 28 height 19
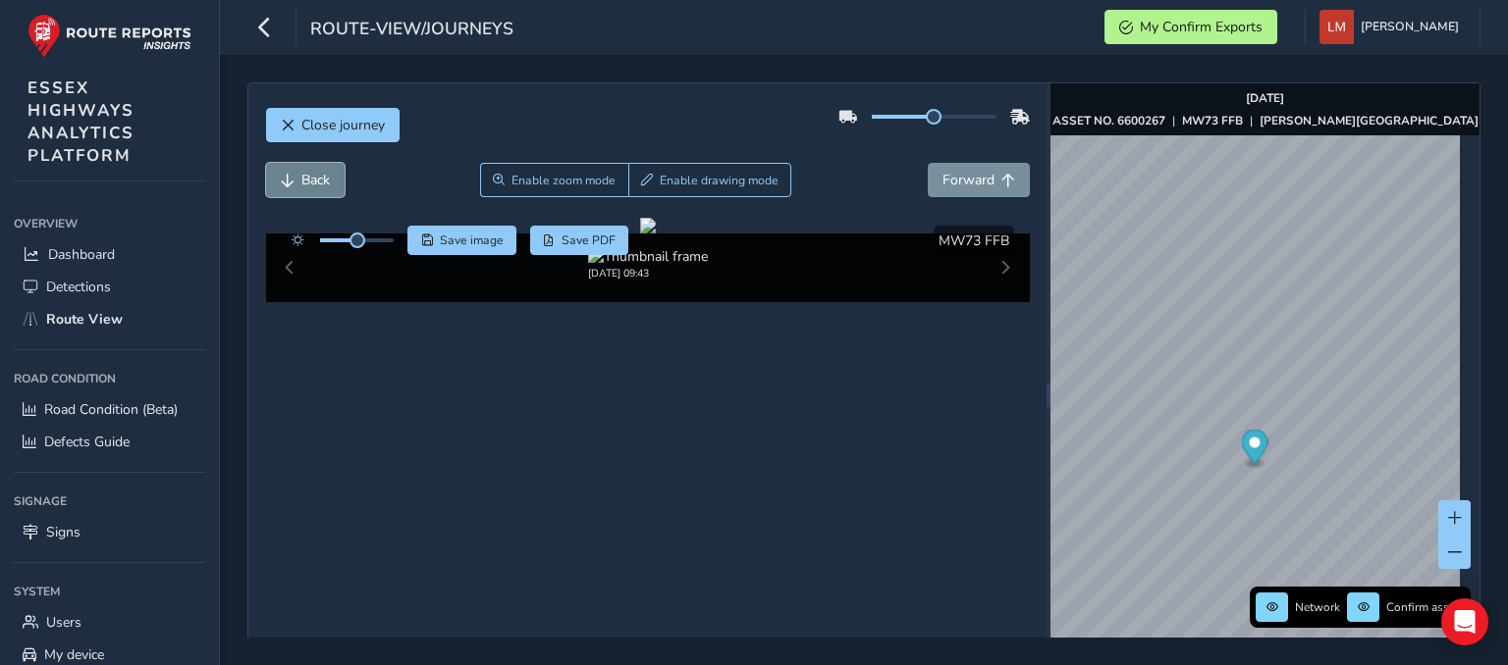
click at [305, 173] on span "Back" at bounding box center [315, 180] width 28 height 19
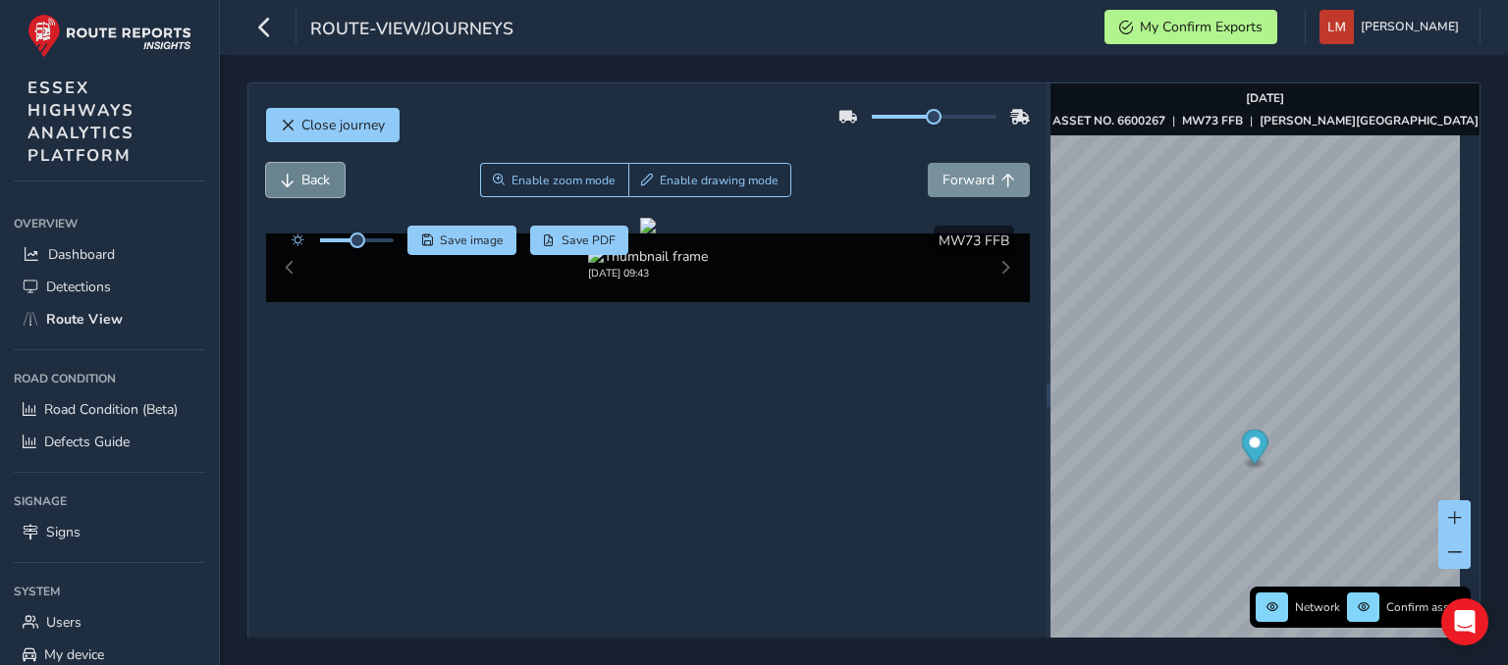
click at [305, 173] on span "Back" at bounding box center [315, 180] width 28 height 19
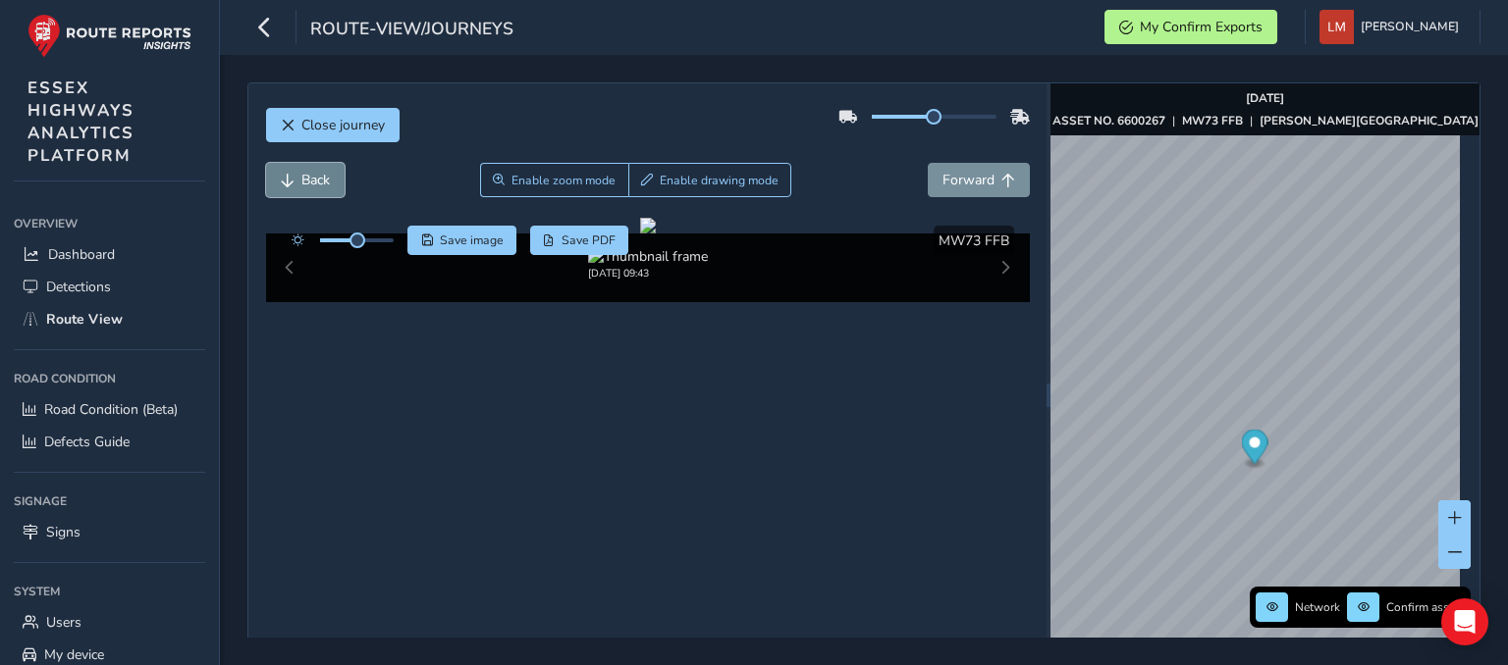
click at [305, 173] on span "Back" at bounding box center [315, 180] width 28 height 19
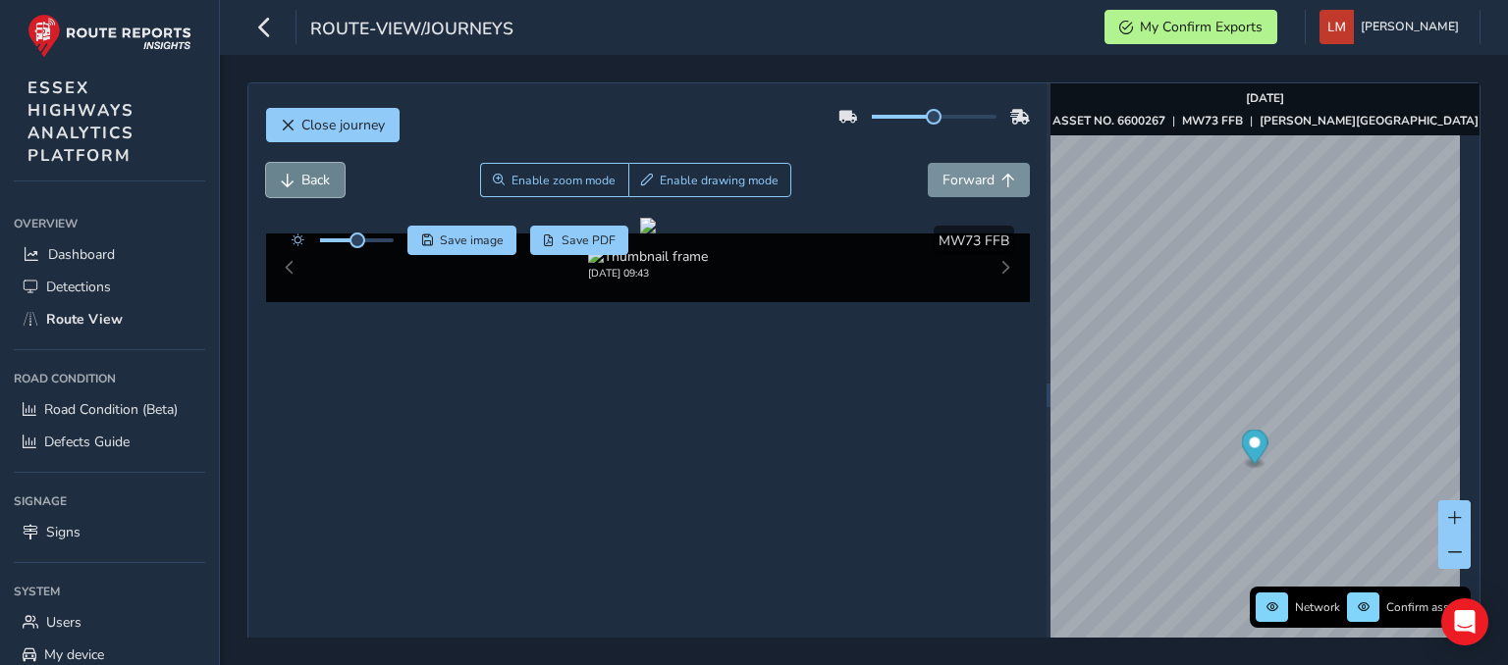
click at [305, 173] on span "Back" at bounding box center [315, 180] width 28 height 19
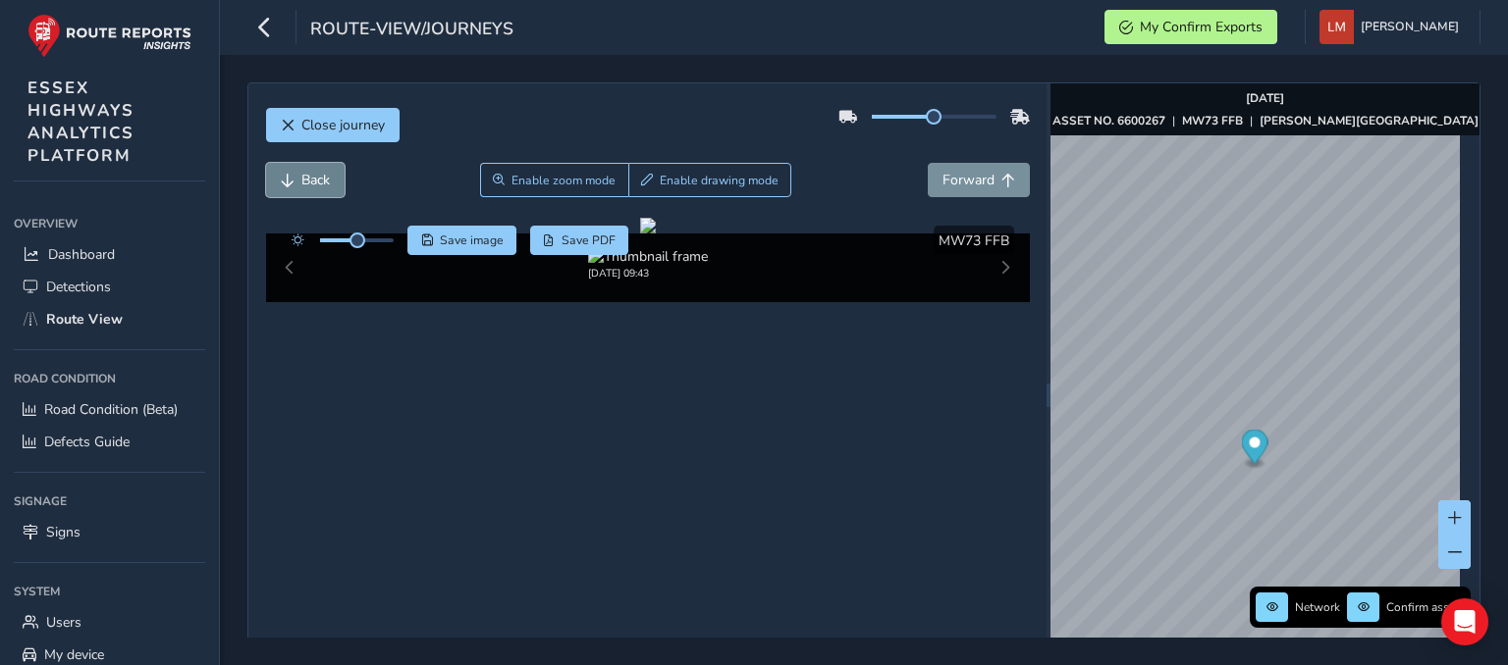
click at [305, 173] on span "Back" at bounding box center [315, 180] width 28 height 19
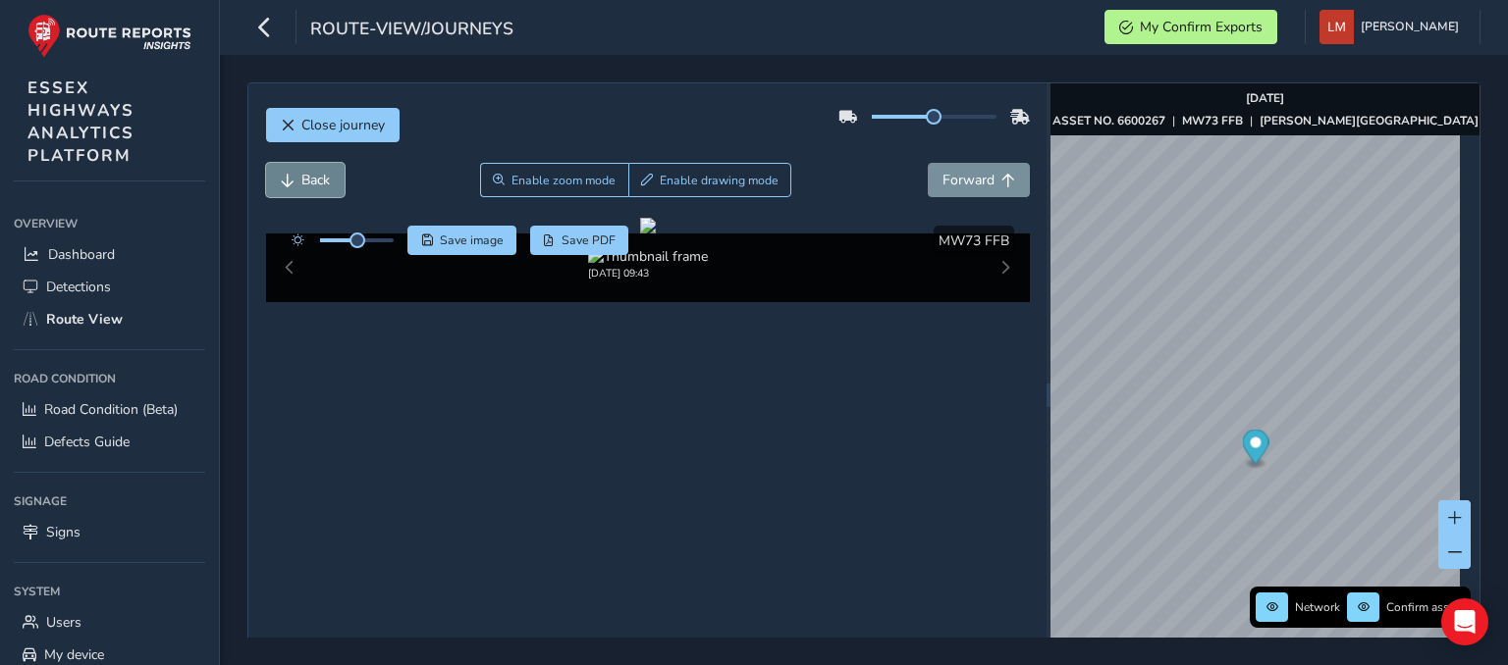
click at [305, 173] on span "Back" at bounding box center [315, 180] width 28 height 19
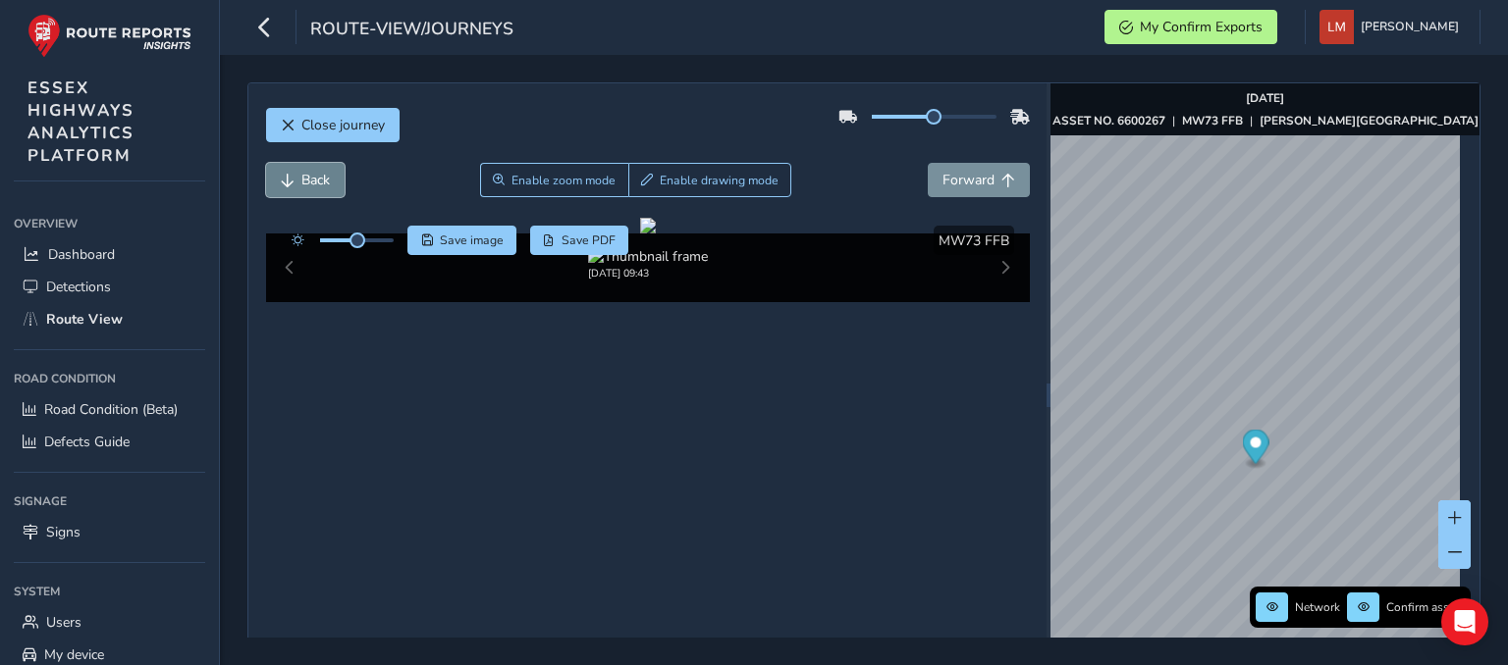
click at [305, 173] on span "Back" at bounding box center [315, 180] width 28 height 19
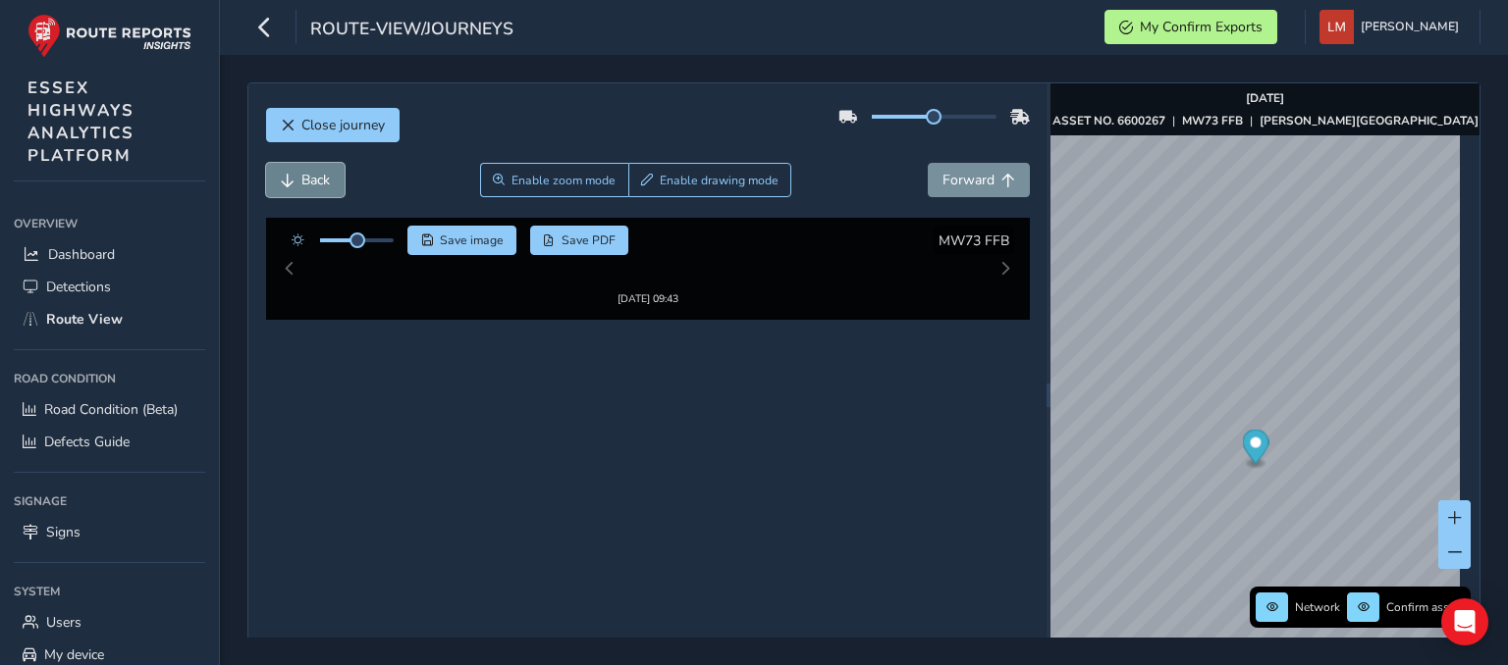
click at [305, 173] on span "Back" at bounding box center [315, 180] width 28 height 19
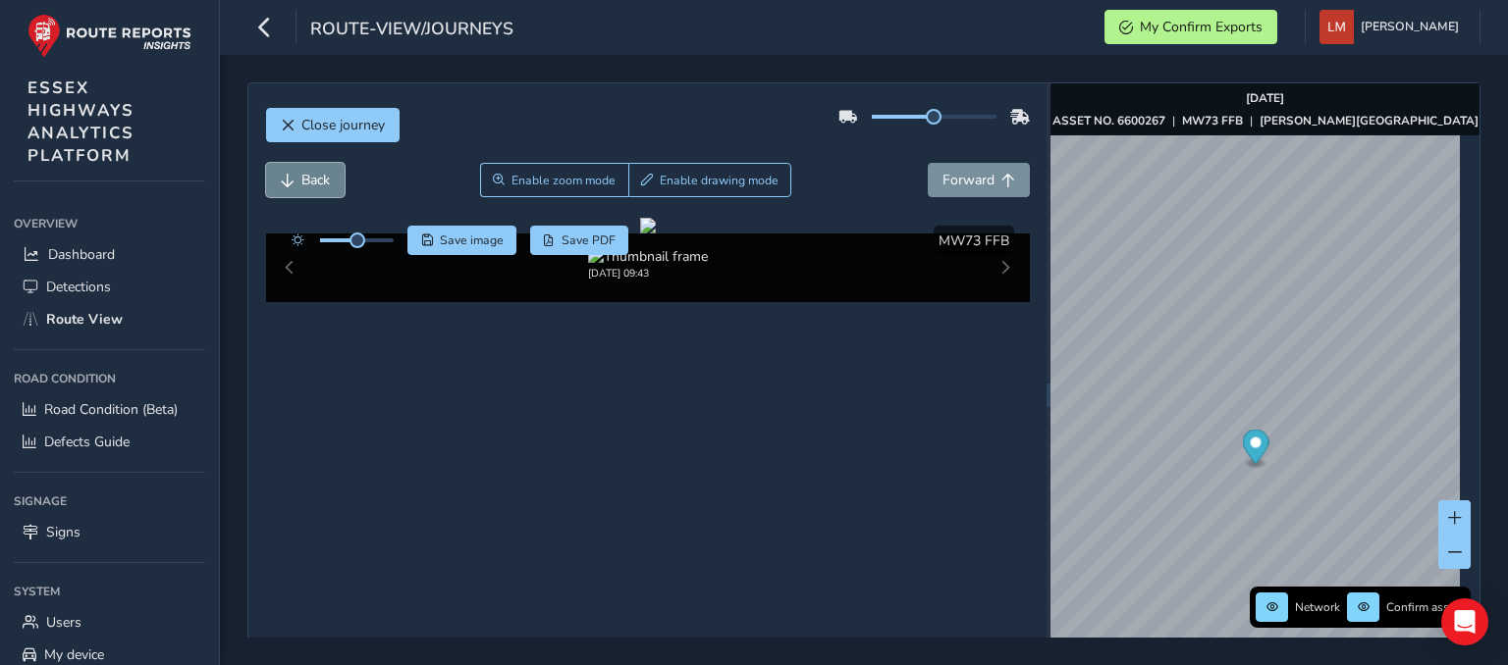
click at [305, 173] on span "Back" at bounding box center [315, 180] width 28 height 19
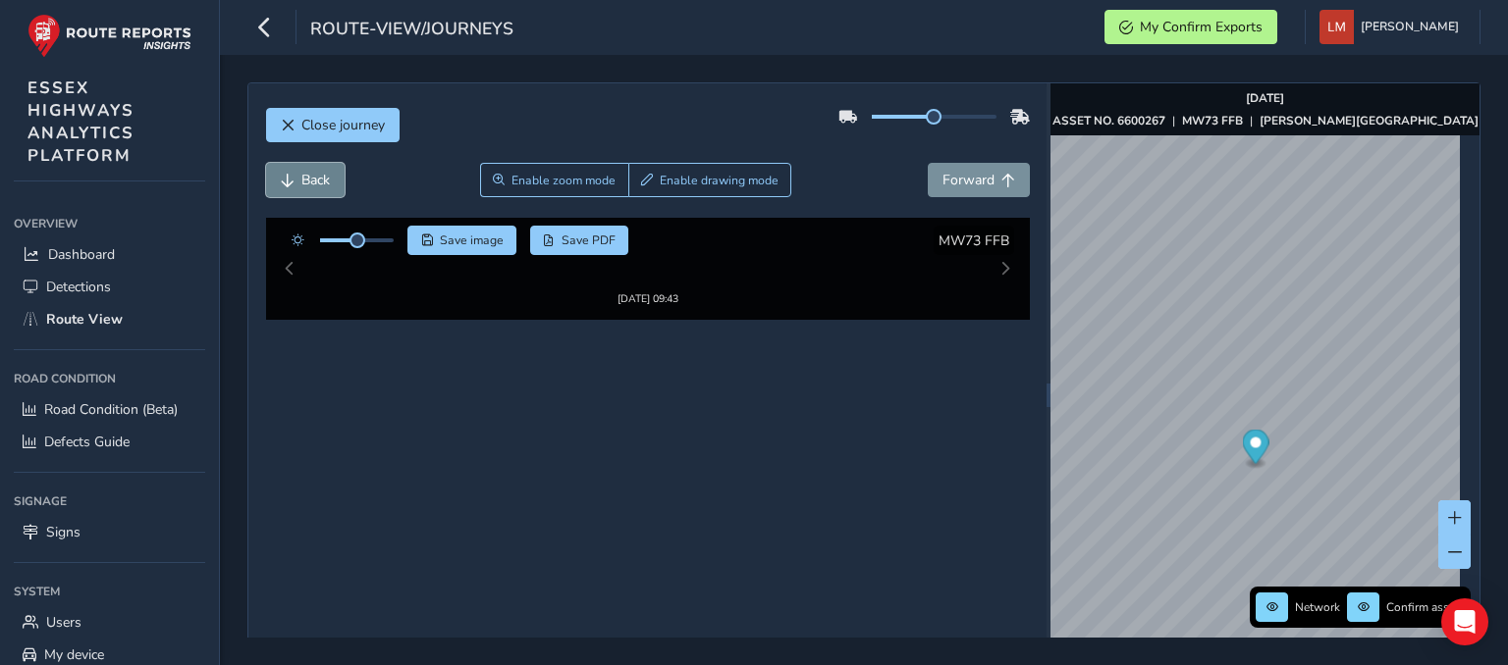
click at [305, 173] on span "Back" at bounding box center [315, 180] width 28 height 19
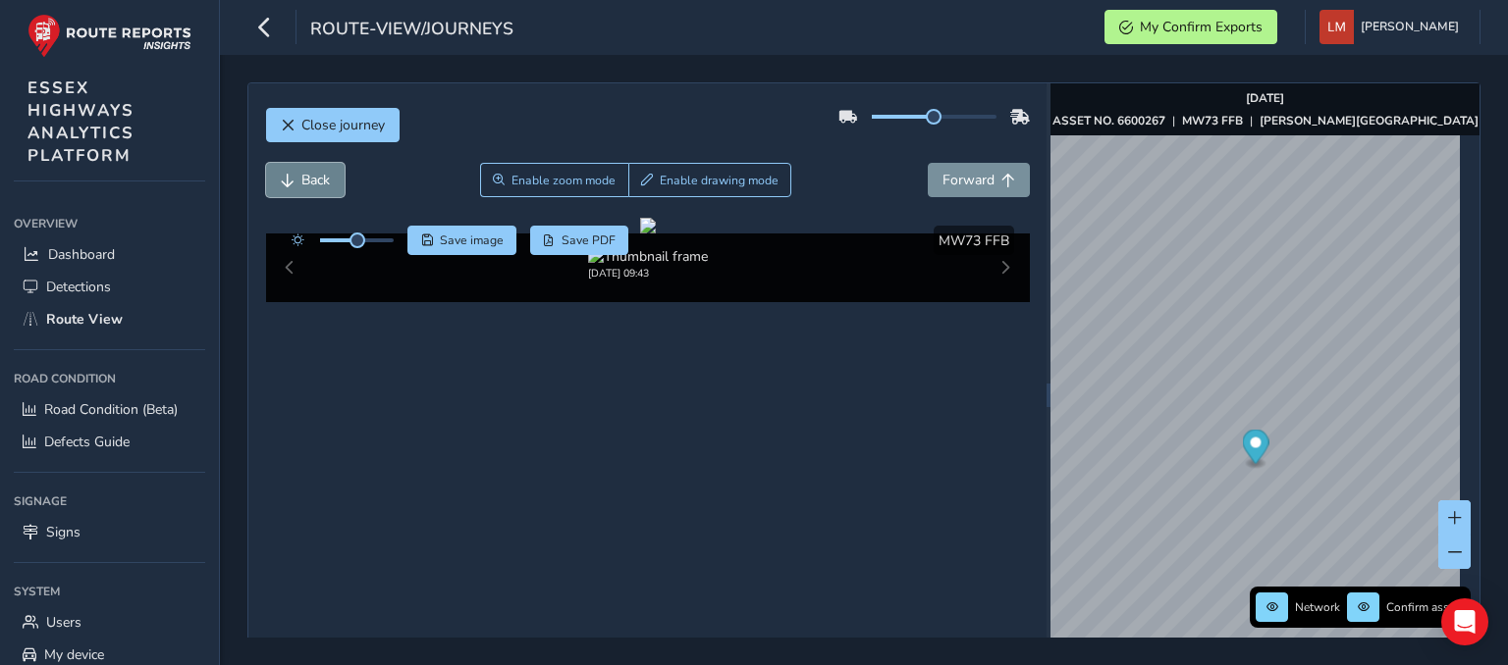
click at [305, 173] on span "Back" at bounding box center [315, 180] width 28 height 19
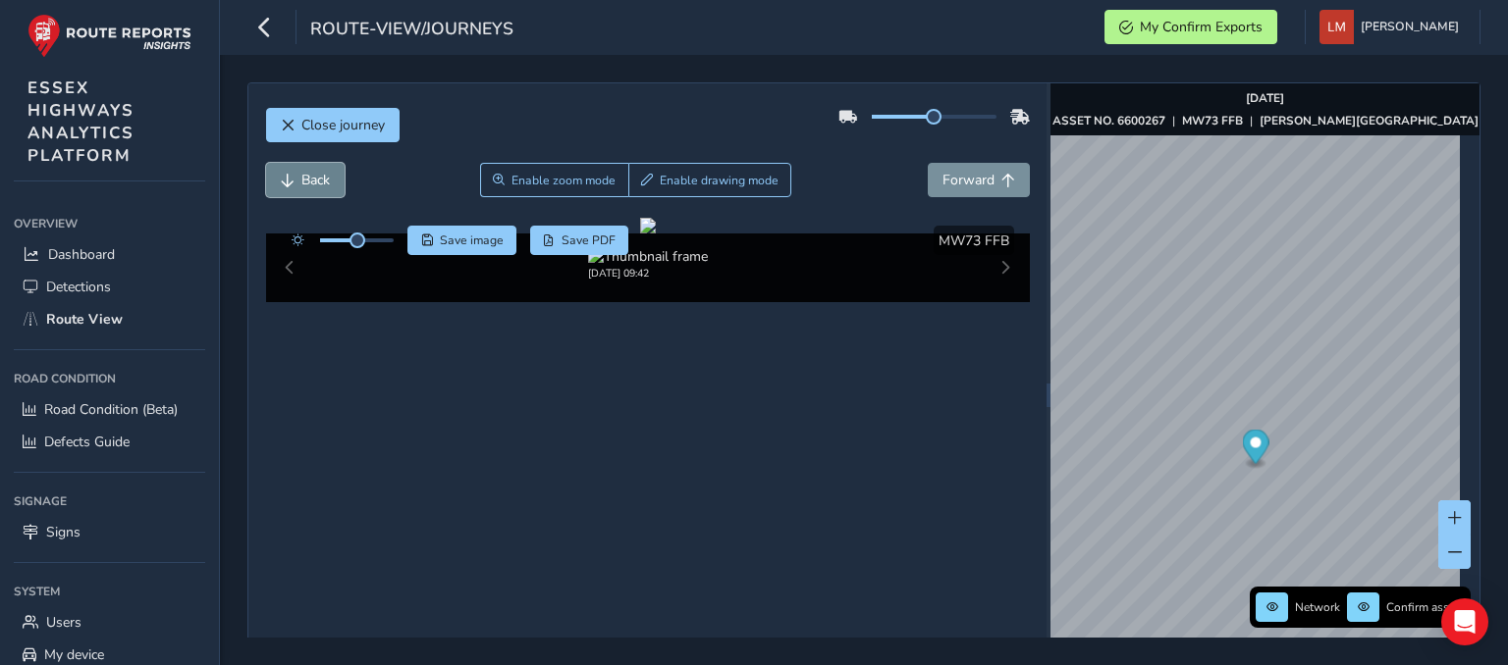
click at [305, 173] on span "Back" at bounding box center [315, 180] width 28 height 19
click at [978, 171] on span "Forward" at bounding box center [968, 180] width 52 height 19
click at [1007, 181] on button "Forward" at bounding box center [979, 180] width 102 height 34
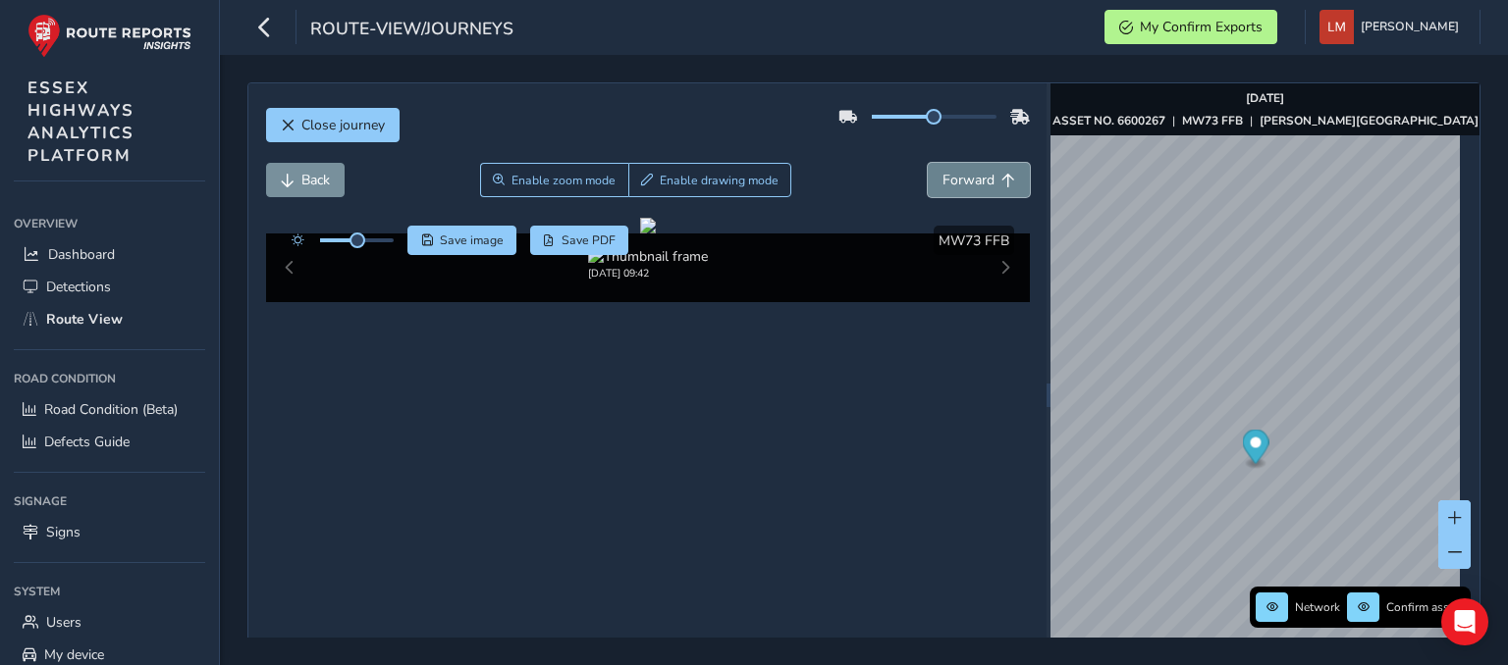
click at [1007, 181] on button "Forward" at bounding box center [979, 180] width 102 height 34
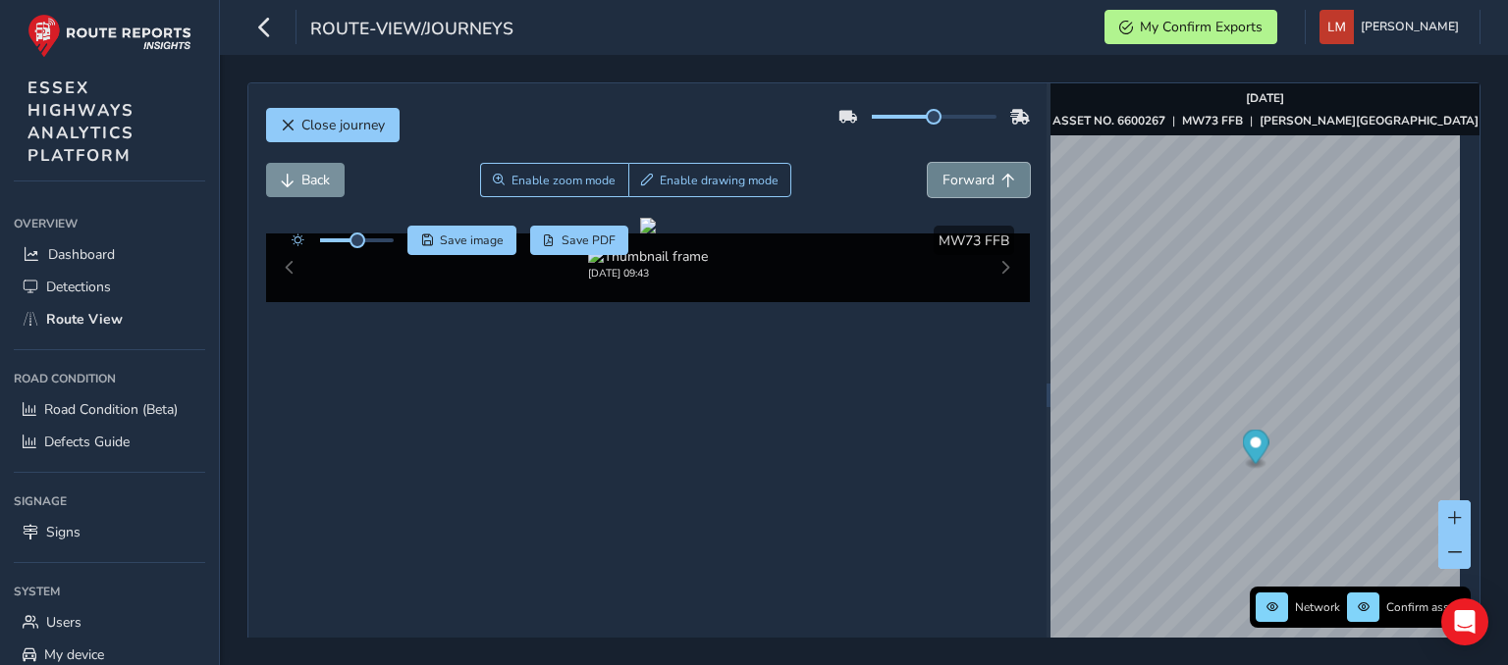
click at [1007, 181] on button "Forward" at bounding box center [979, 180] width 102 height 34
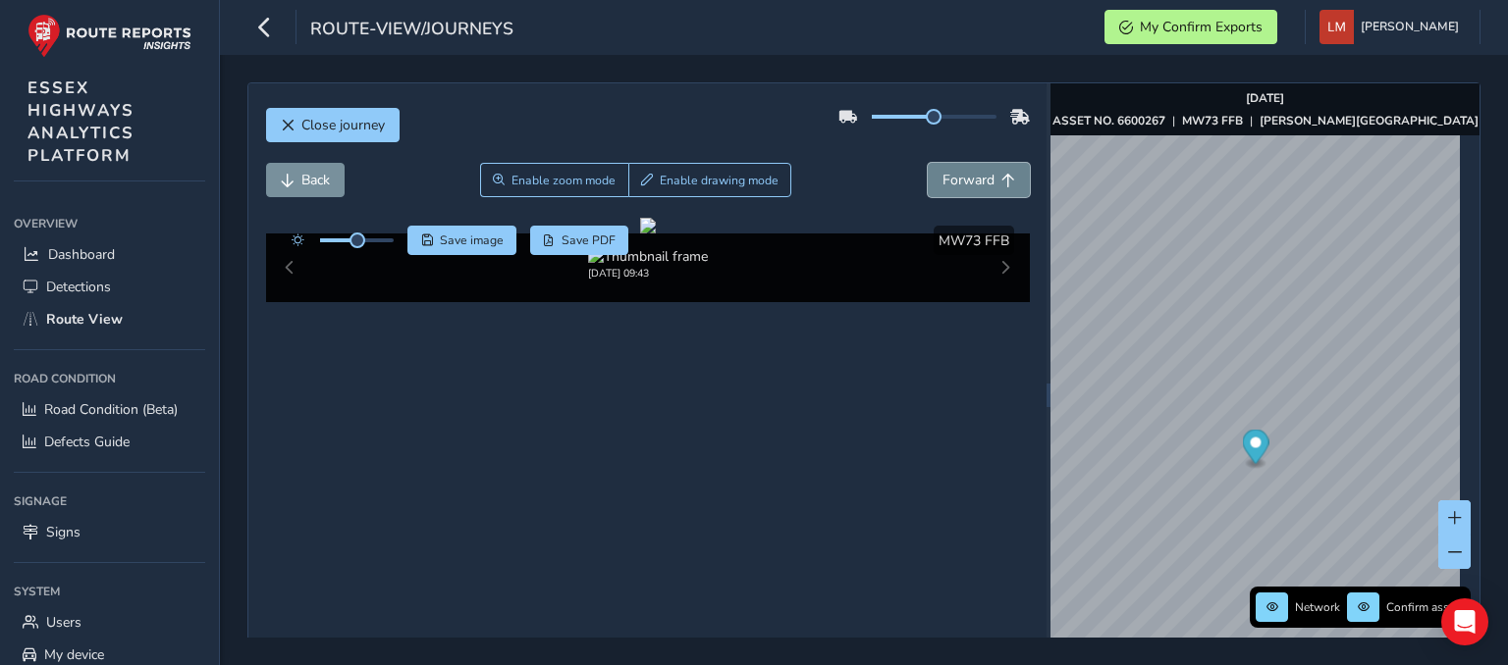
click at [1007, 181] on button "Forward" at bounding box center [979, 180] width 102 height 34
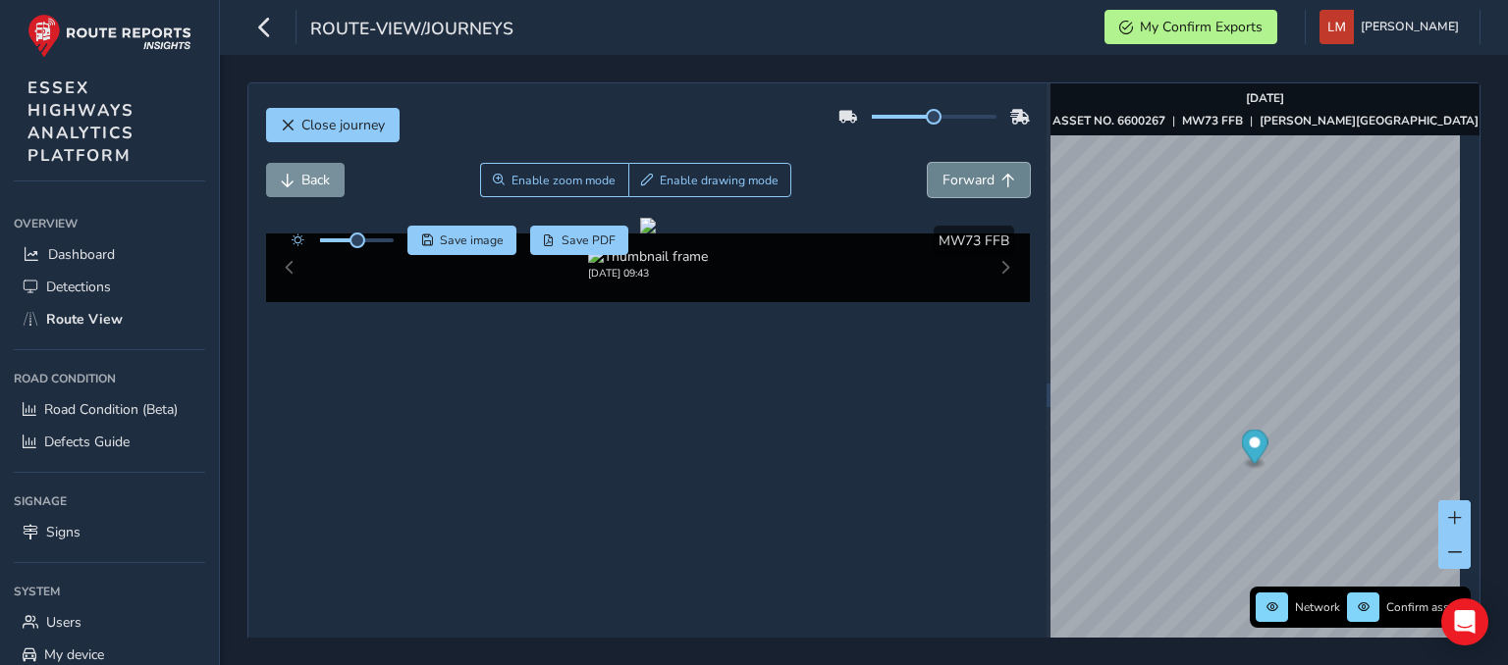
click at [1007, 181] on button "Forward" at bounding box center [979, 180] width 102 height 34
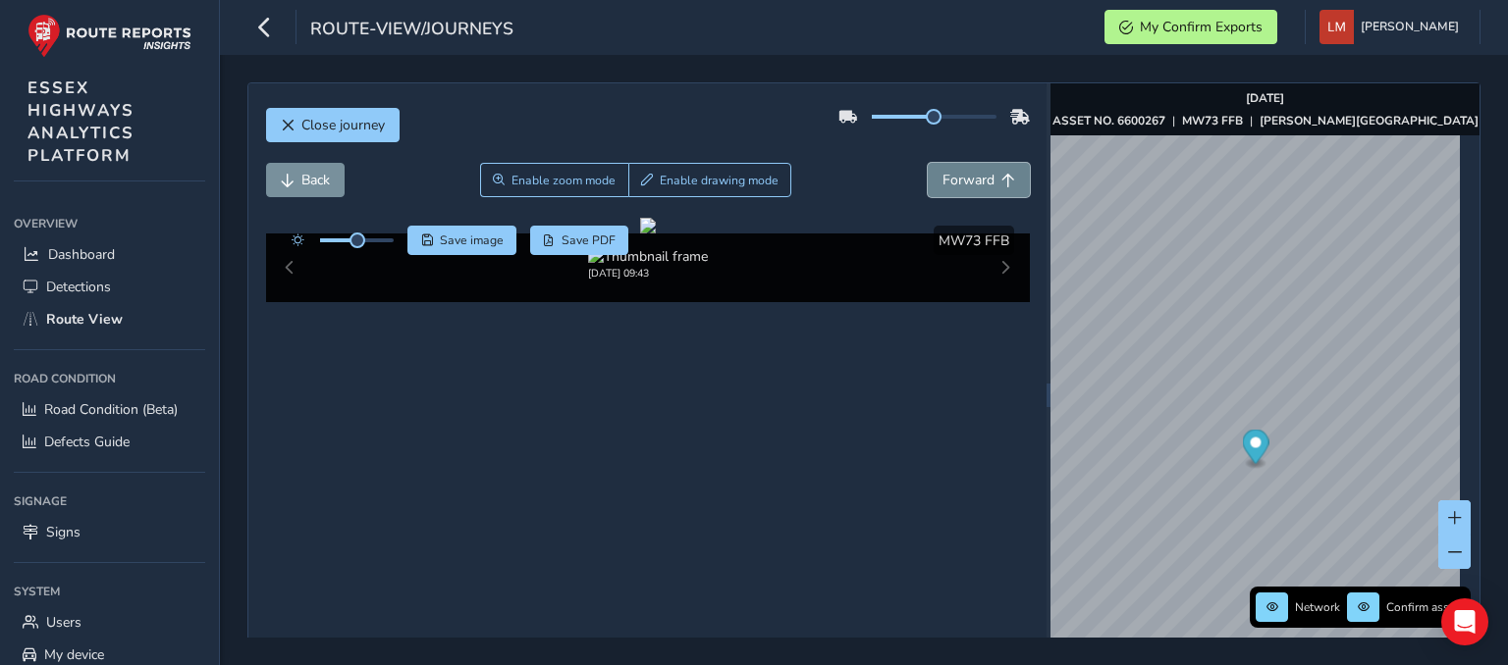
click at [1007, 181] on button "Forward" at bounding box center [979, 180] width 102 height 34
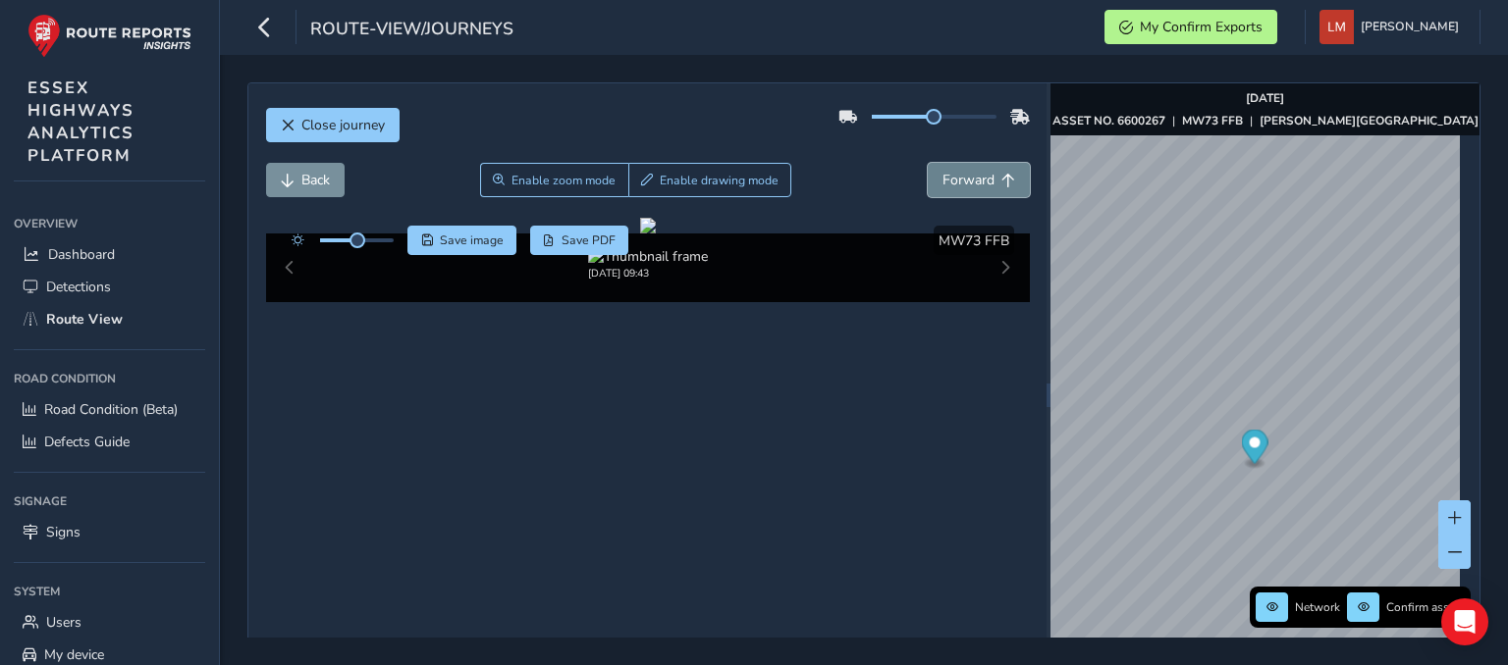
click at [1007, 181] on button "Forward" at bounding box center [979, 180] width 102 height 34
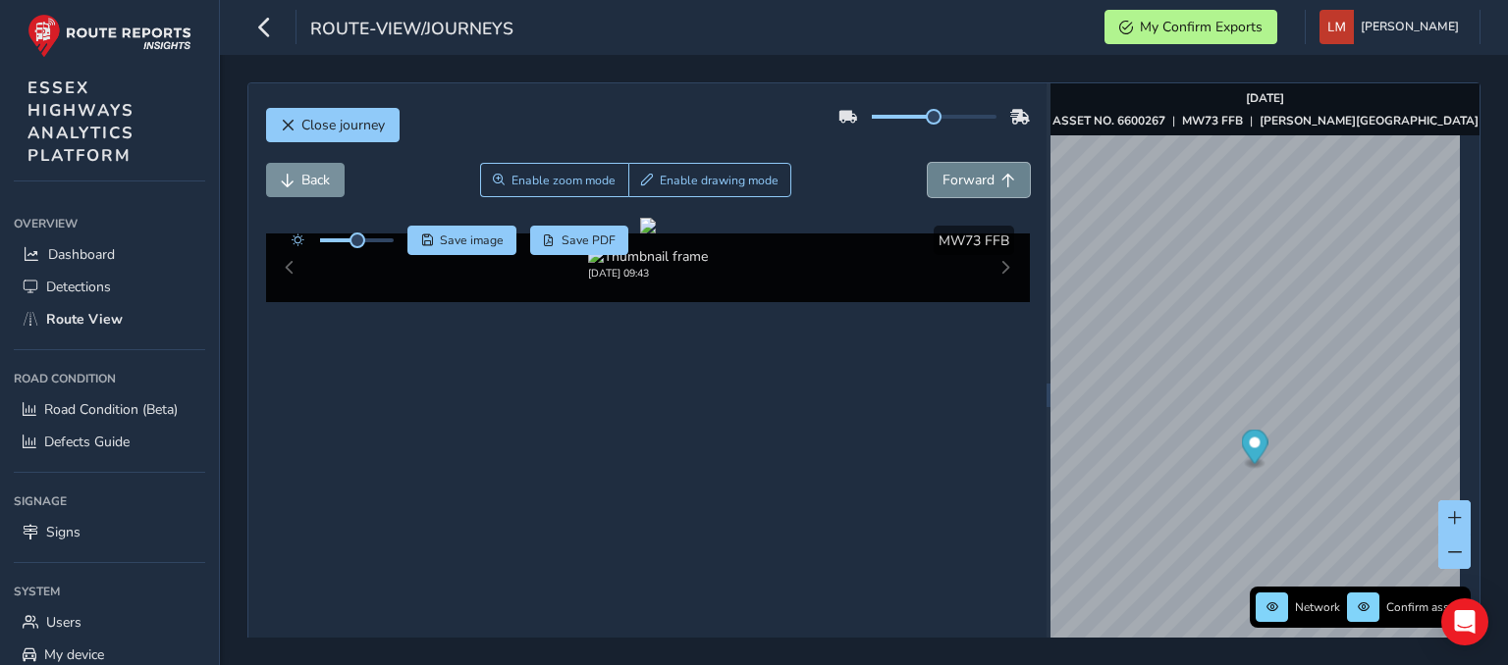
click at [1007, 181] on button "Forward" at bounding box center [979, 180] width 102 height 34
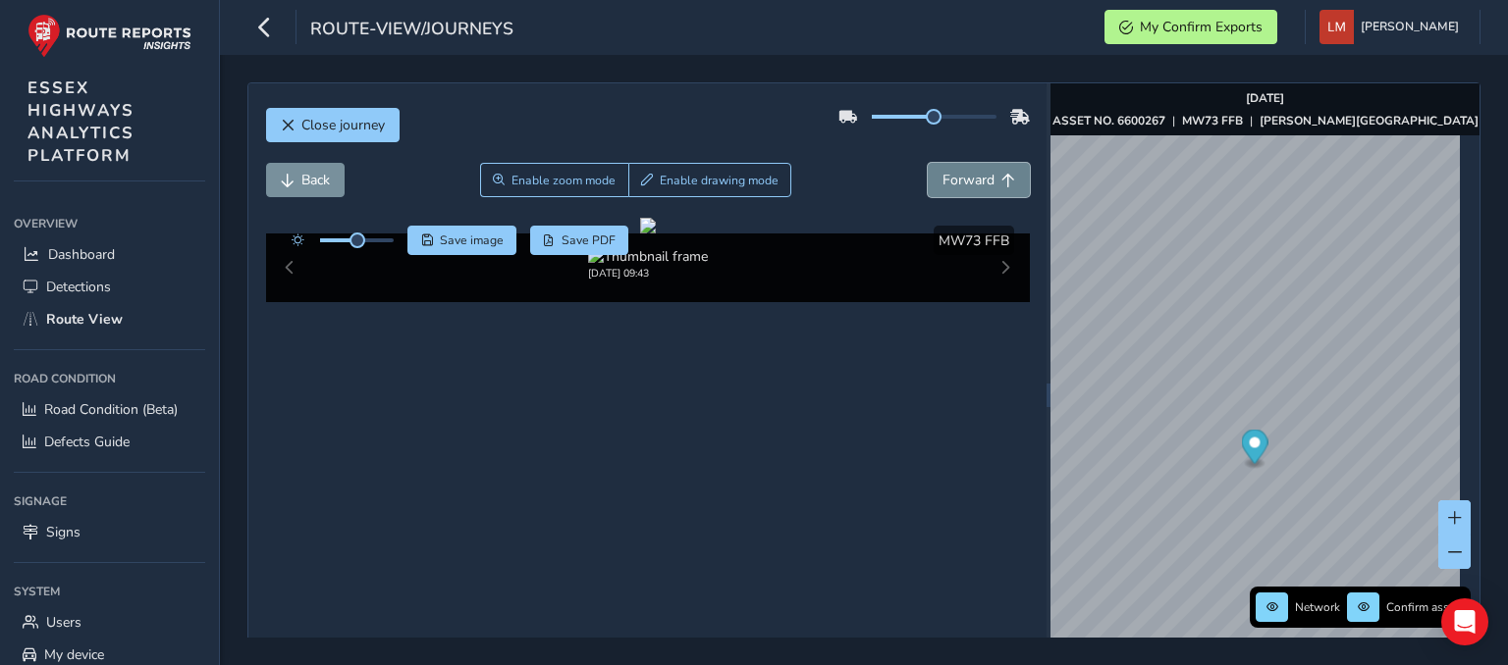
click at [1007, 181] on button "Forward" at bounding box center [979, 180] width 102 height 34
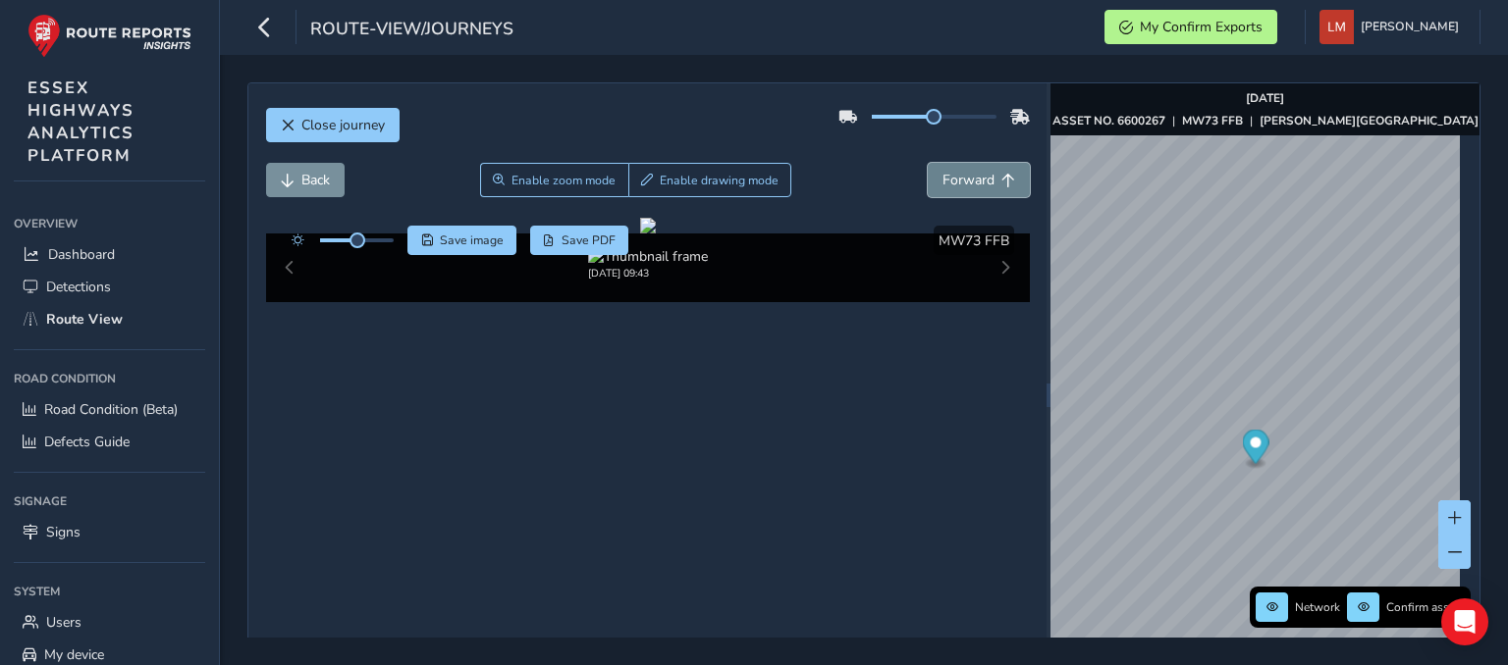
click at [1007, 181] on button "Forward" at bounding box center [979, 180] width 102 height 34
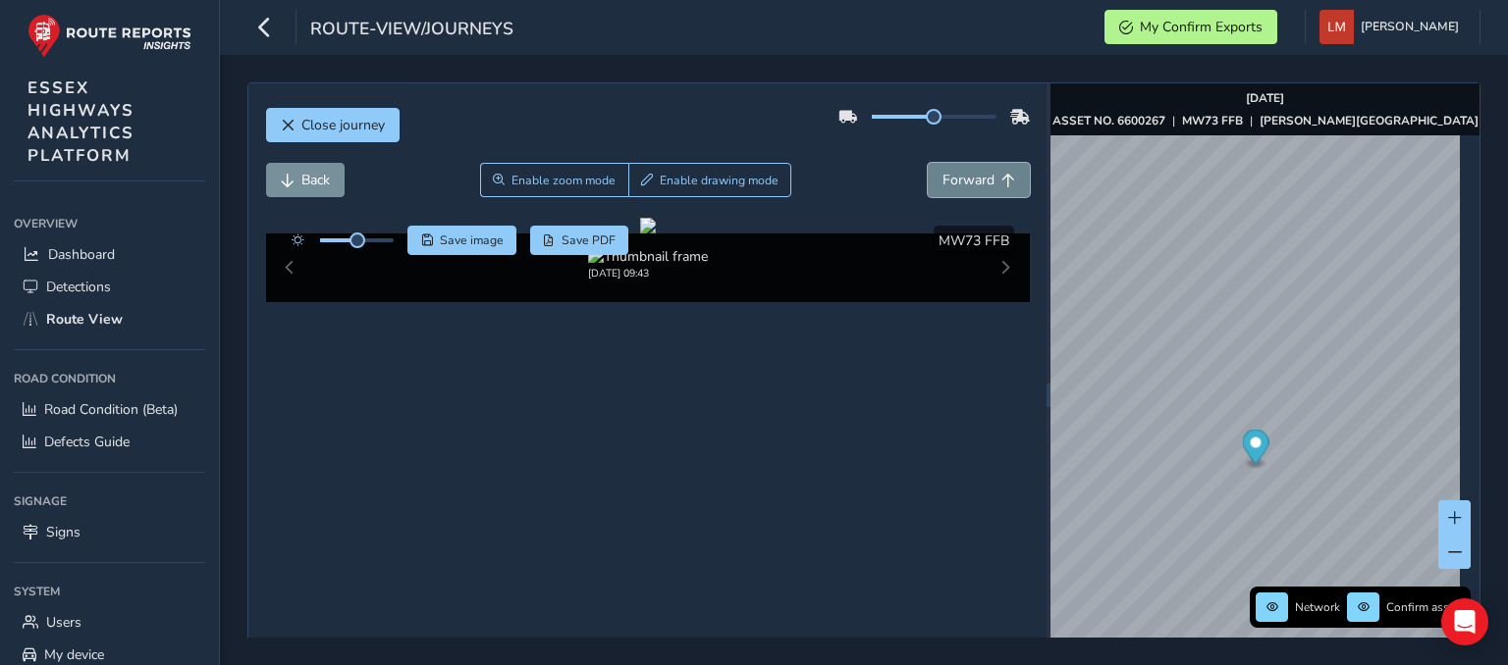
click at [1007, 181] on button "Forward" at bounding box center [979, 180] width 102 height 34
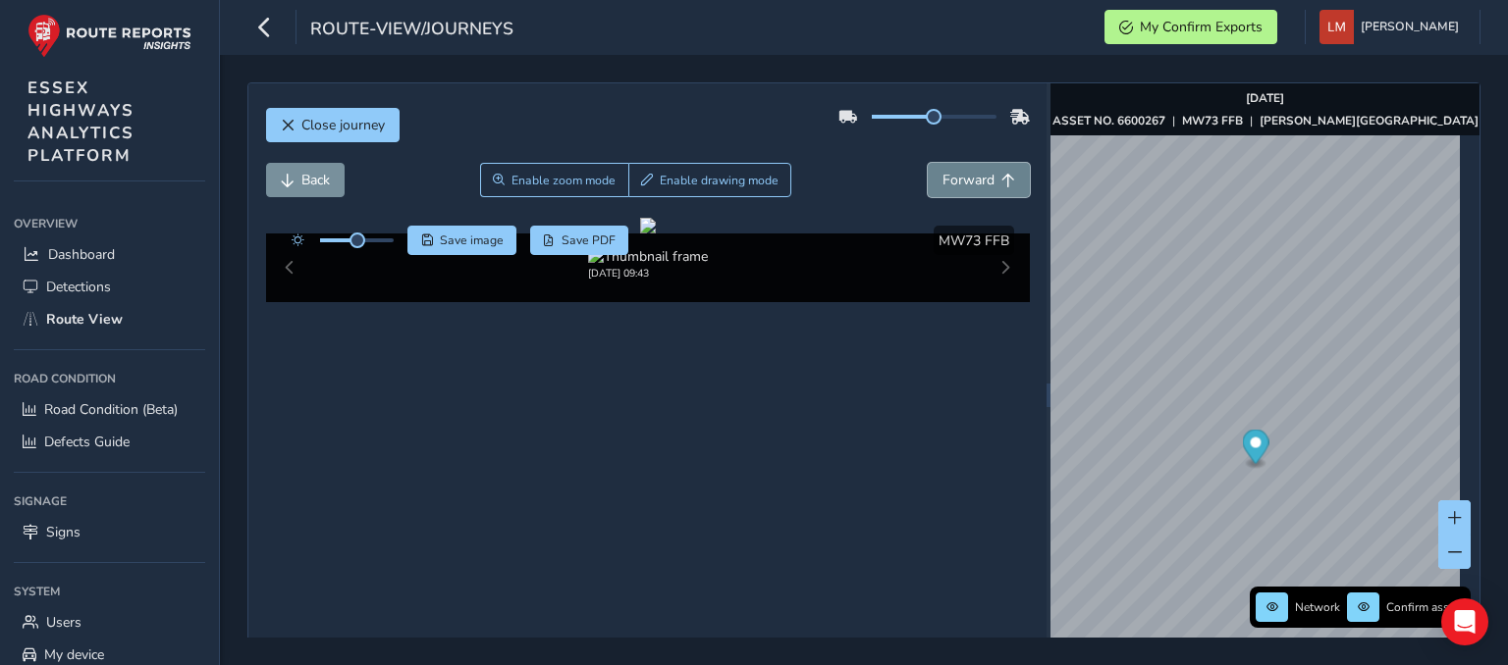
click at [1007, 181] on button "Forward" at bounding box center [979, 180] width 102 height 34
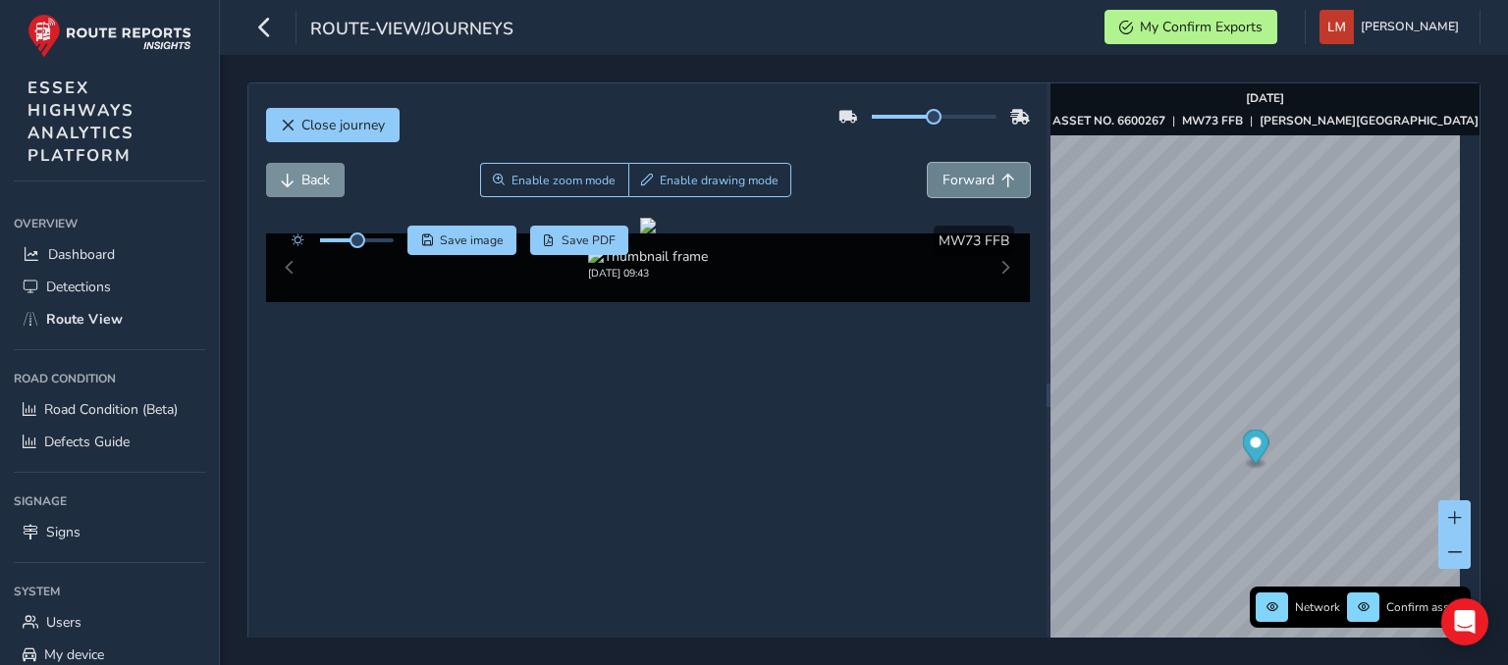
click at [1007, 181] on button "Forward" at bounding box center [979, 180] width 102 height 34
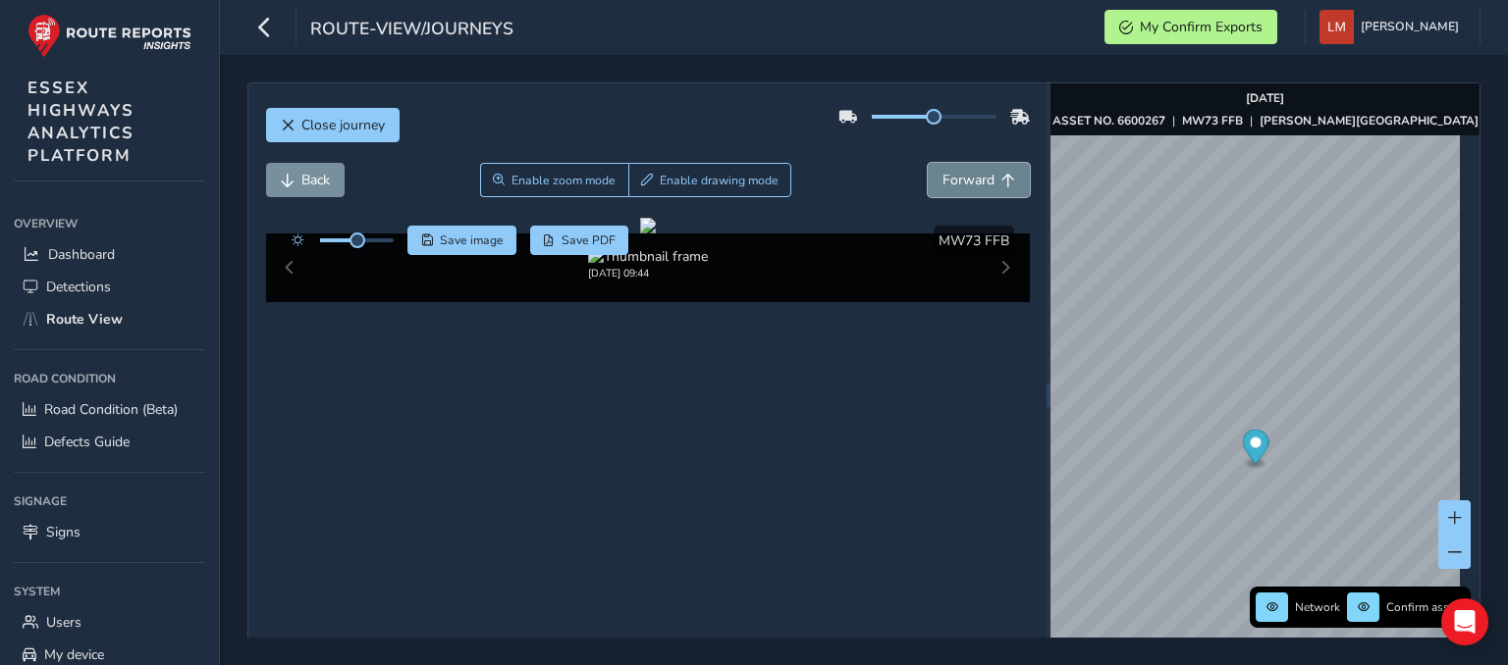
click at [1007, 181] on button "Forward" at bounding box center [979, 180] width 102 height 34
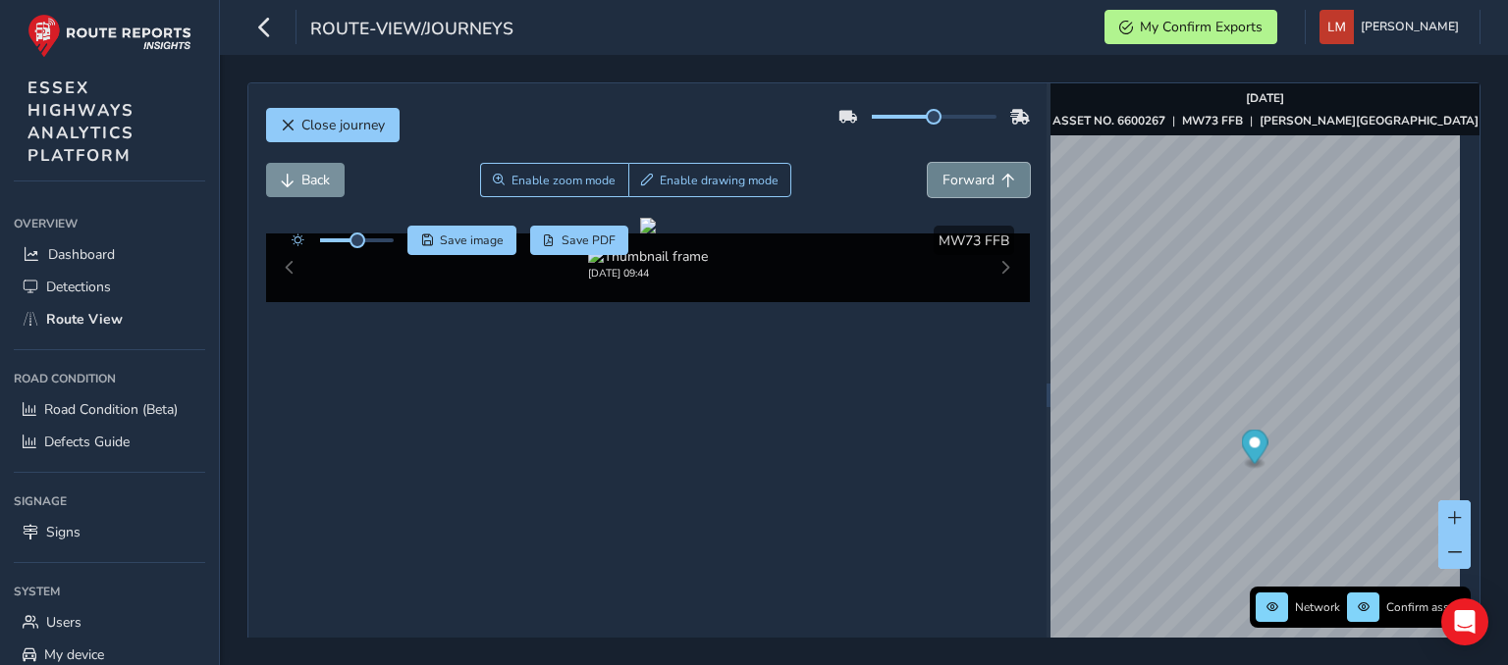
click at [1007, 181] on button "Forward" at bounding box center [979, 180] width 102 height 34
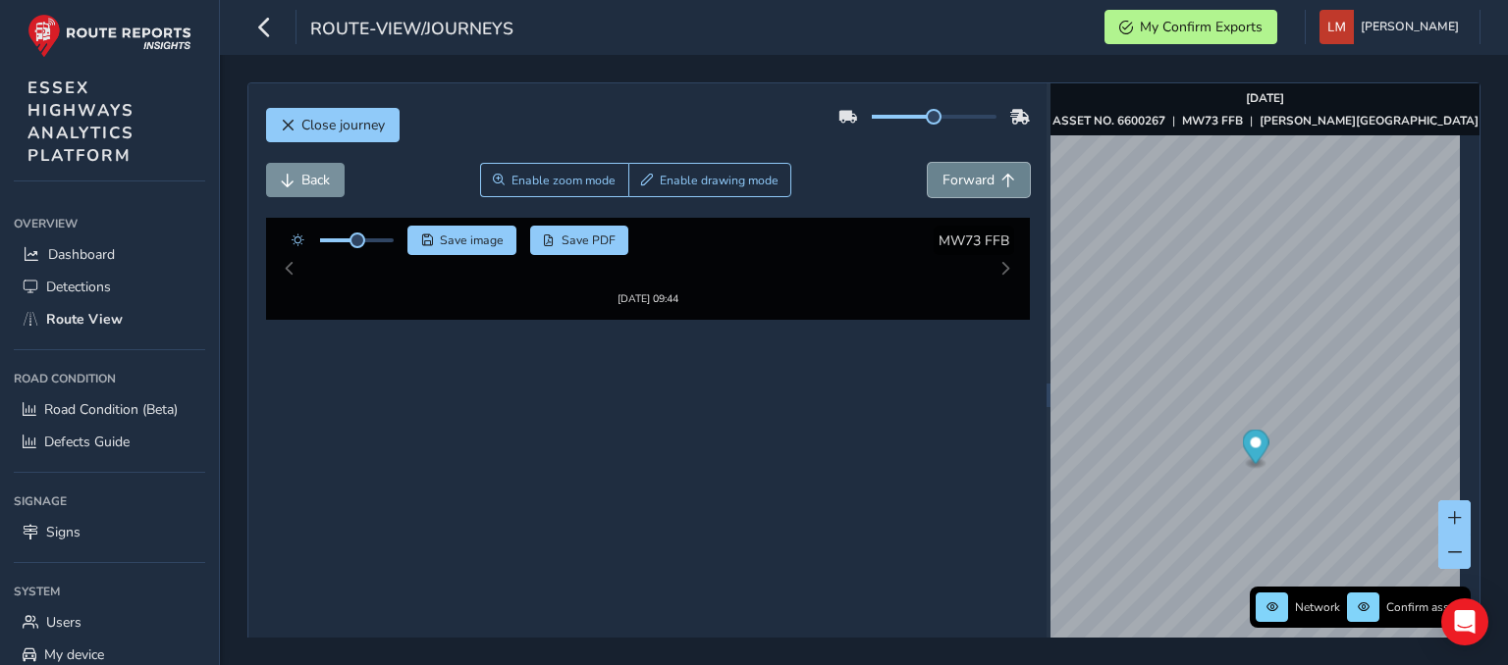
click at [1007, 181] on button "Forward" at bounding box center [979, 180] width 102 height 34
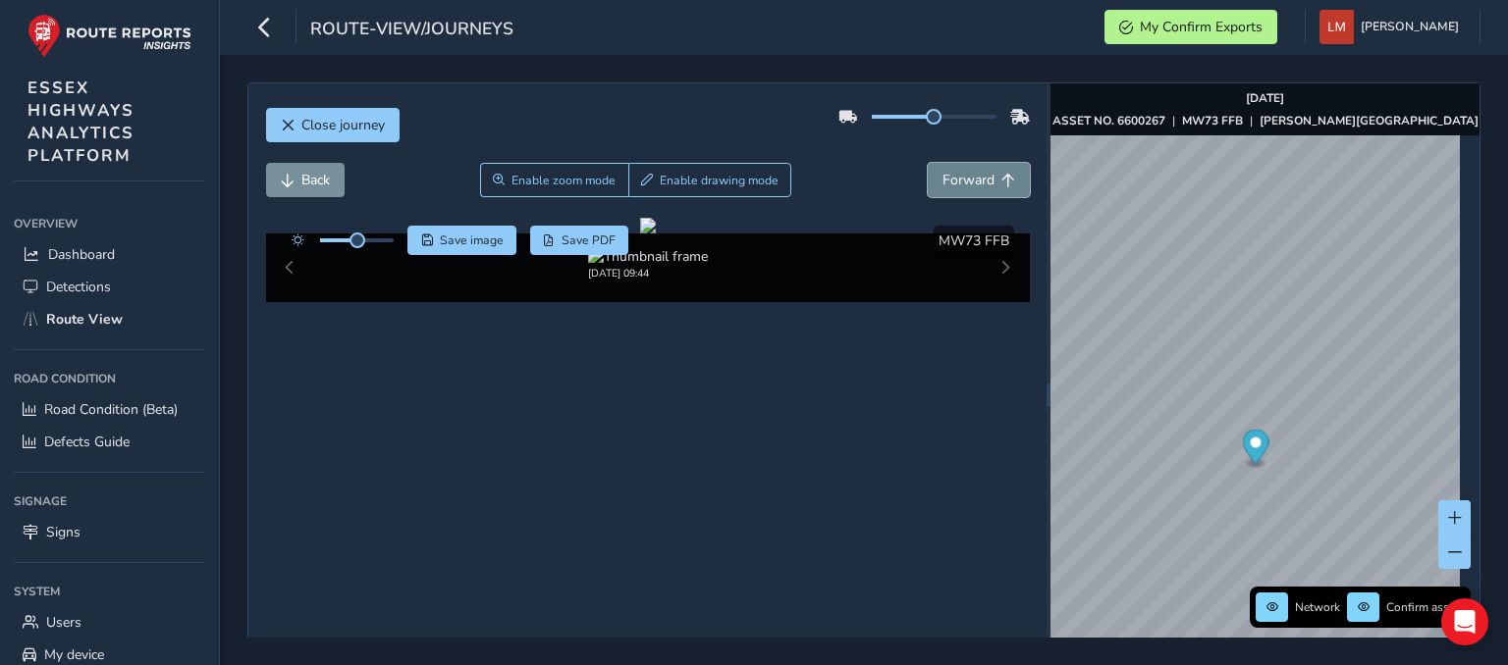
click at [1007, 181] on button "Forward" at bounding box center [979, 180] width 102 height 34
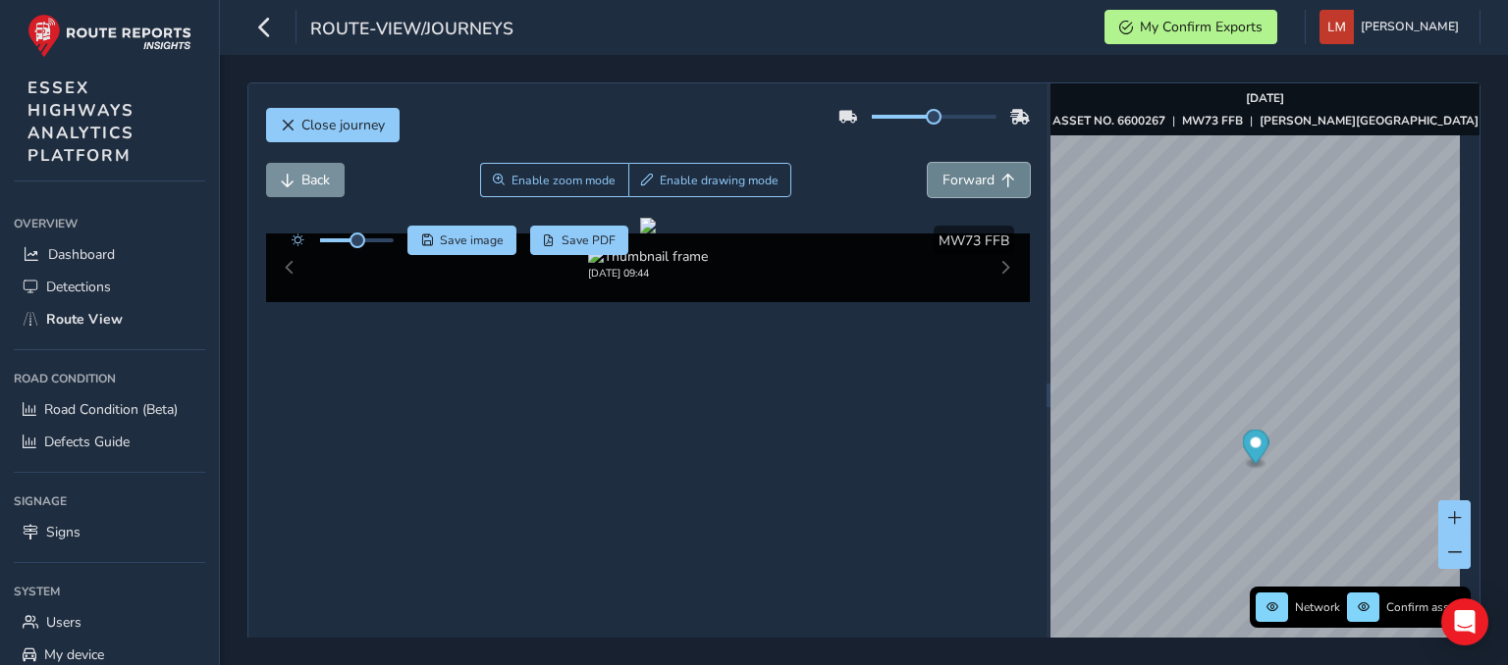
click at [1007, 181] on button "Forward" at bounding box center [979, 180] width 102 height 34
click at [310, 182] on span "Back" at bounding box center [315, 180] width 28 height 19
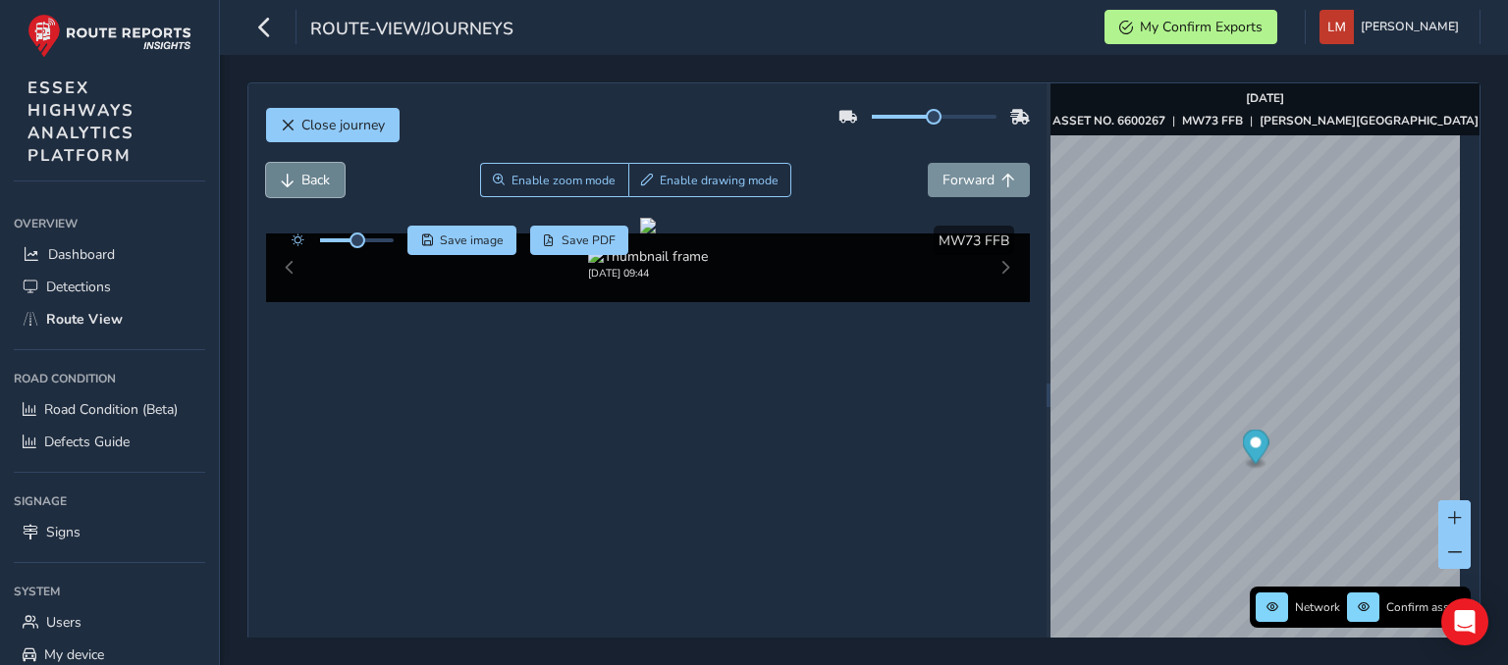
click at [310, 182] on span "Back" at bounding box center [315, 180] width 28 height 19
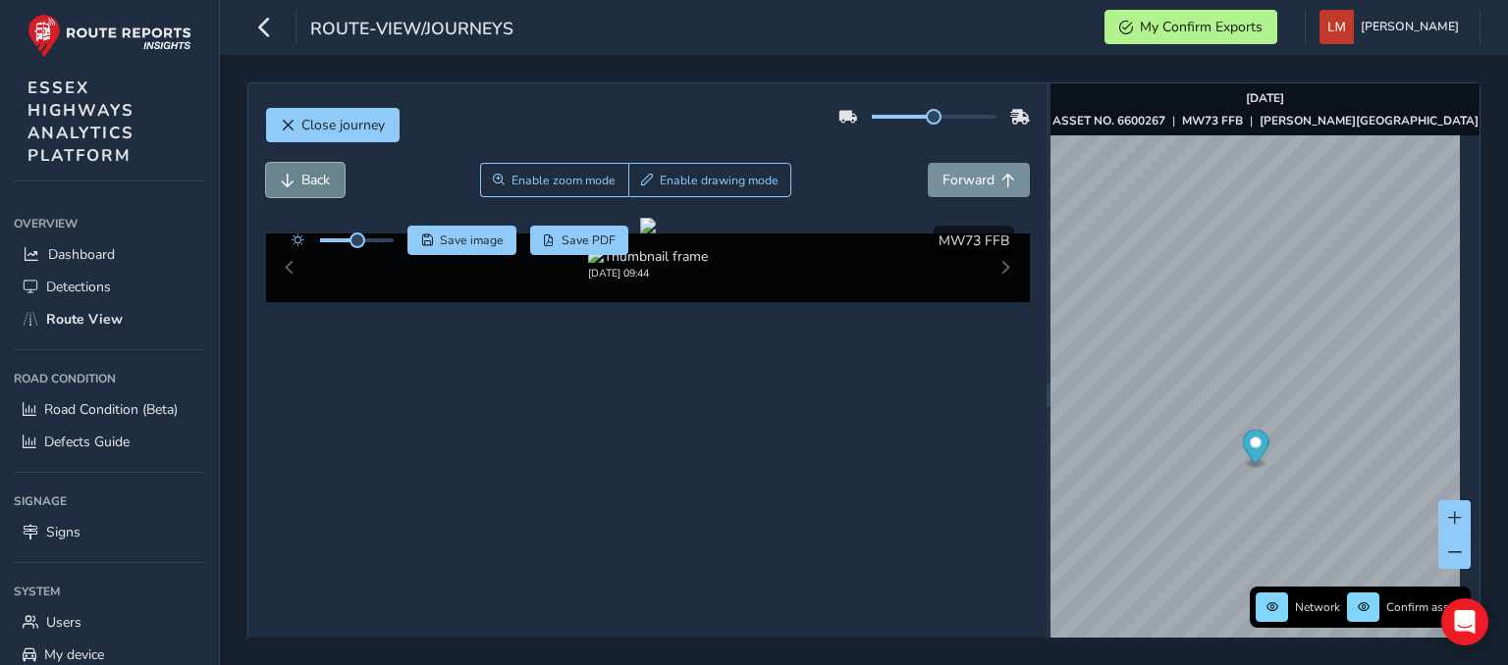
click at [310, 182] on span "Back" at bounding box center [315, 180] width 28 height 19
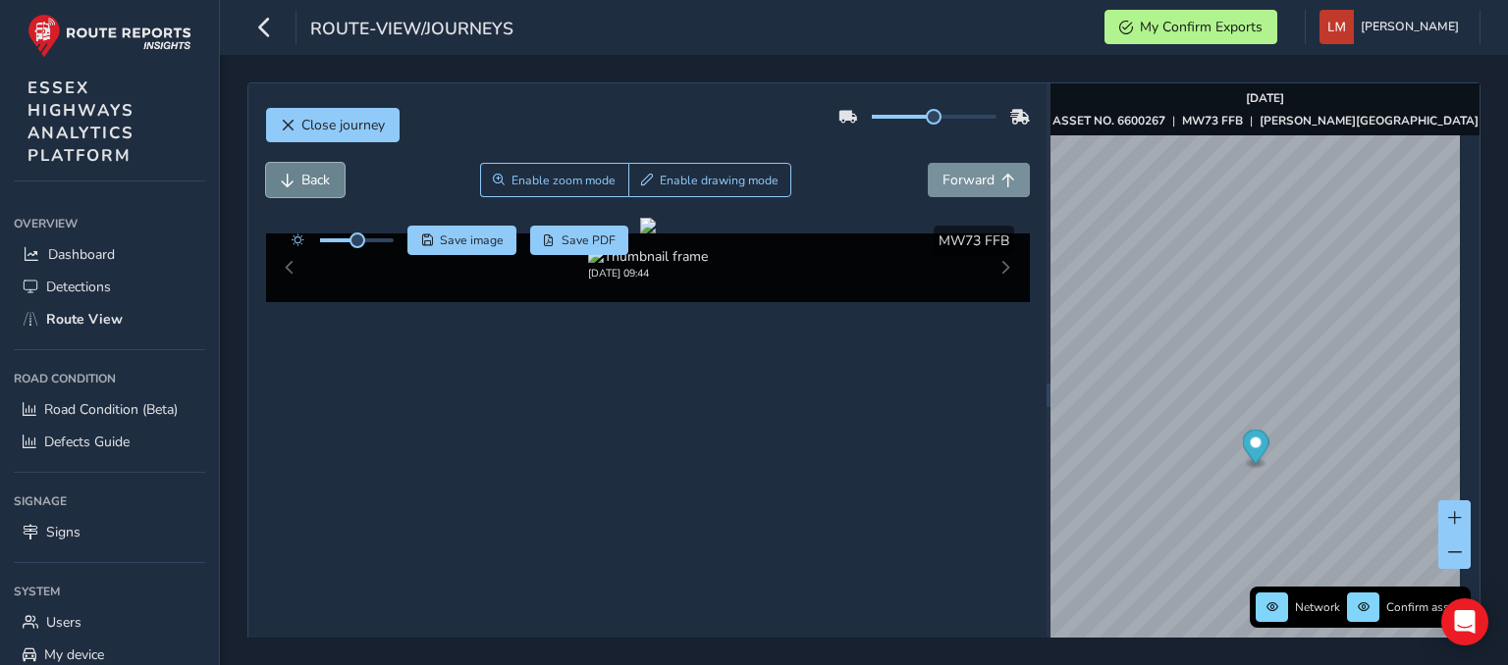
click at [310, 182] on span "Back" at bounding box center [315, 180] width 28 height 19
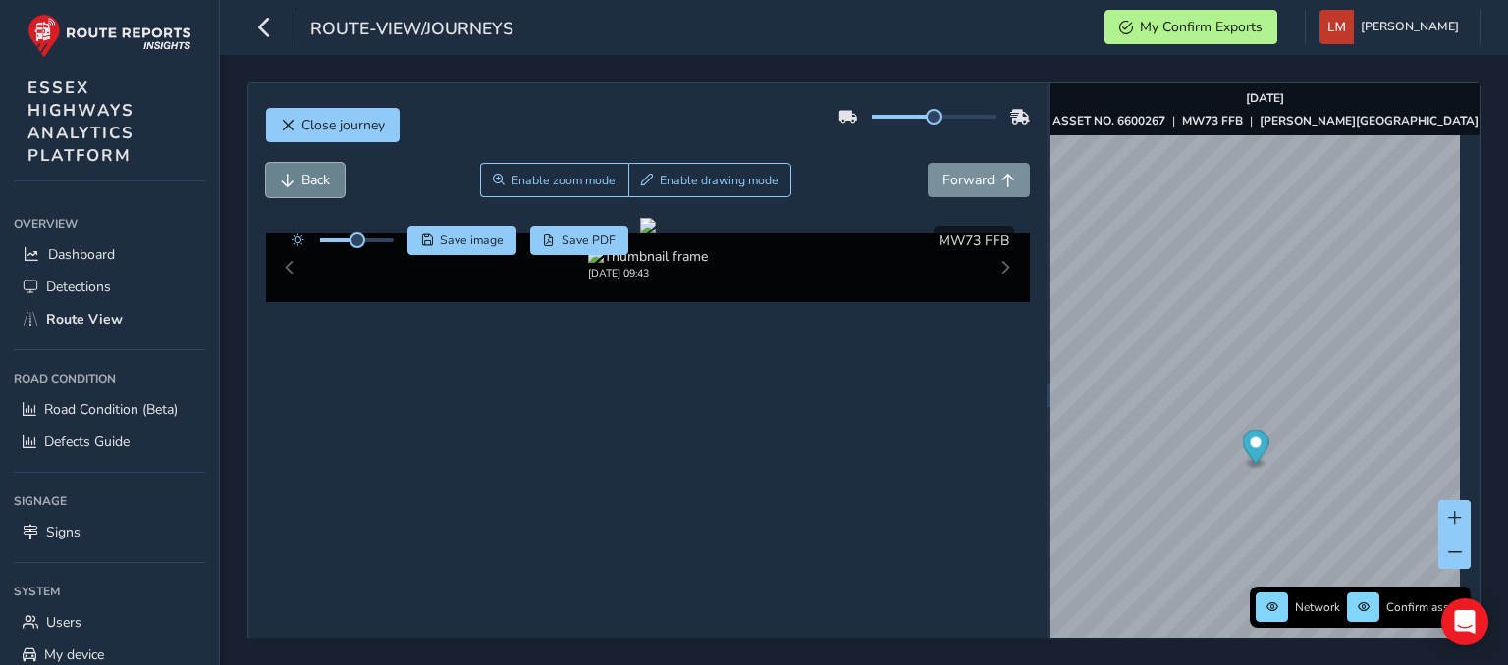
click at [310, 182] on span "Back" at bounding box center [315, 180] width 28 height 19
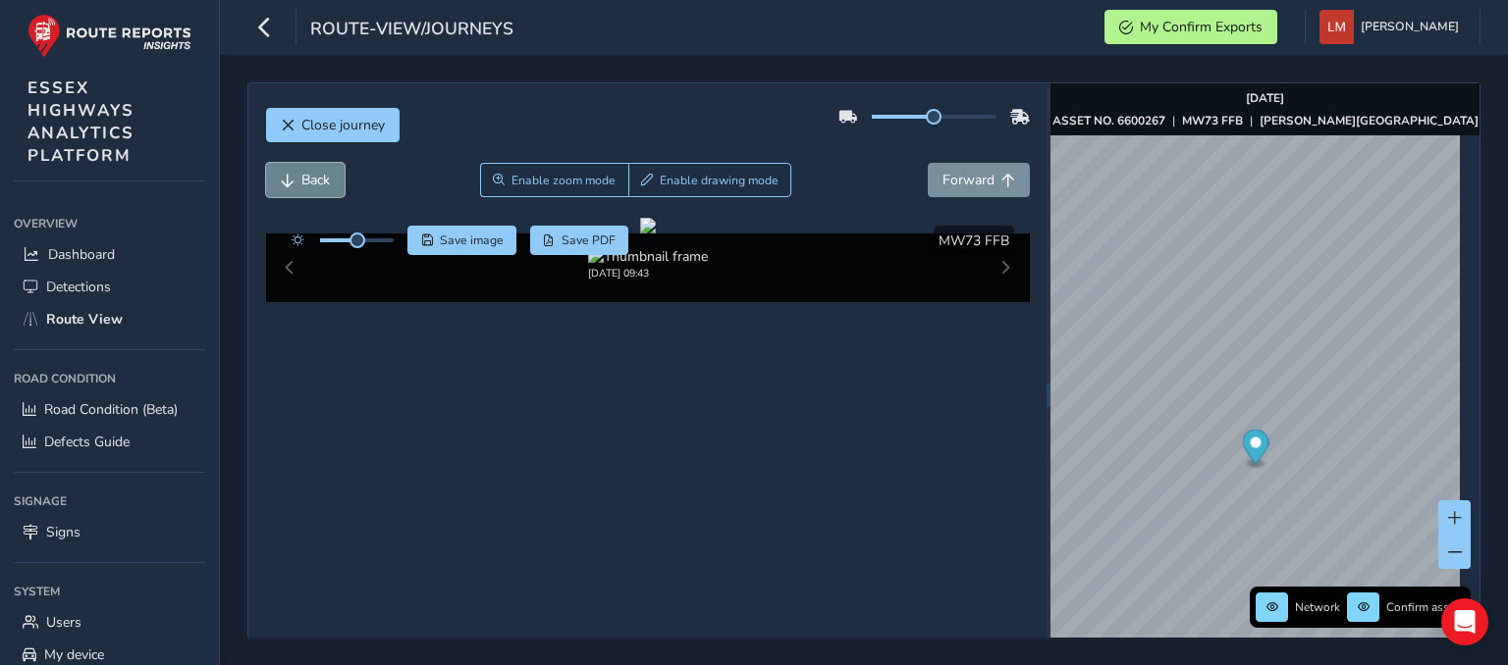
click at [310, 182] on span "Back" at bounding box center [315, 180] width 28 height 19
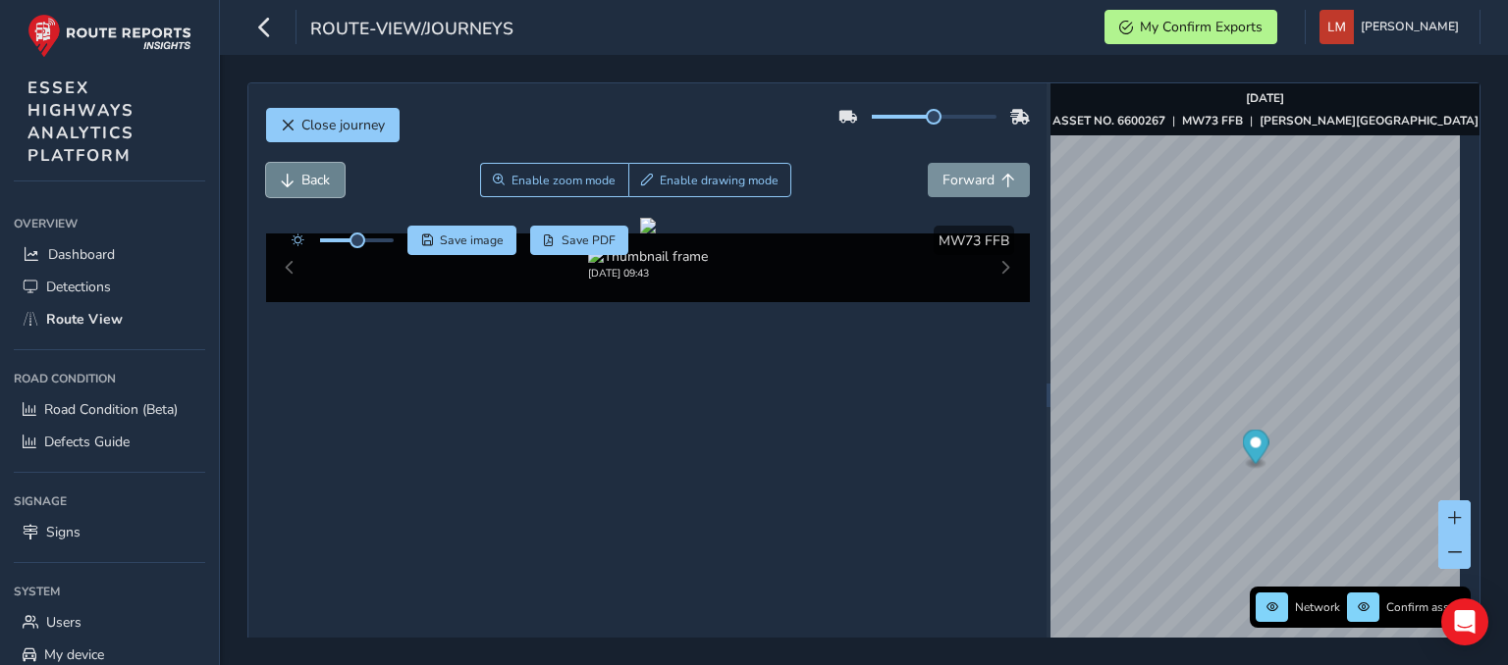
click at [310, 182] on span "Back" at bounding box center [315, 180] width 28 height 19
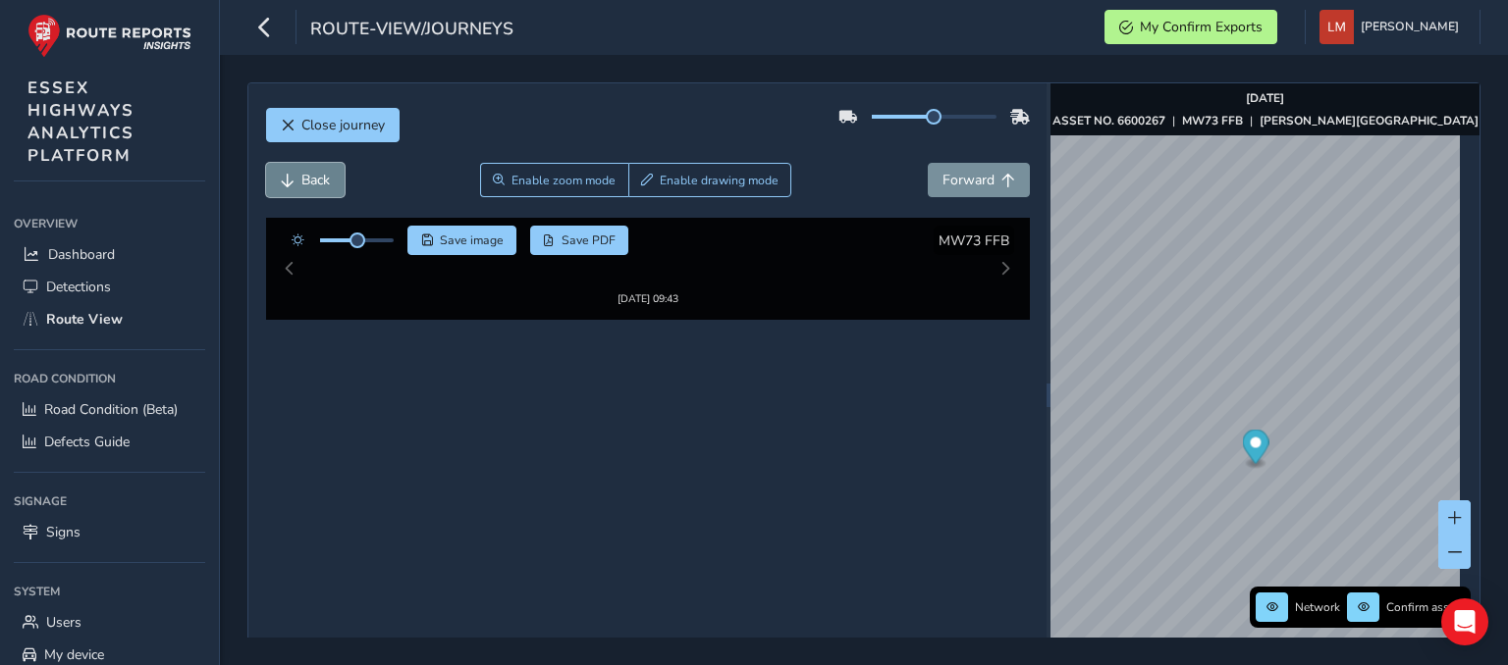
click at [310, 182] on span "Back" at bounding box center [315, 180] width 28 height 19
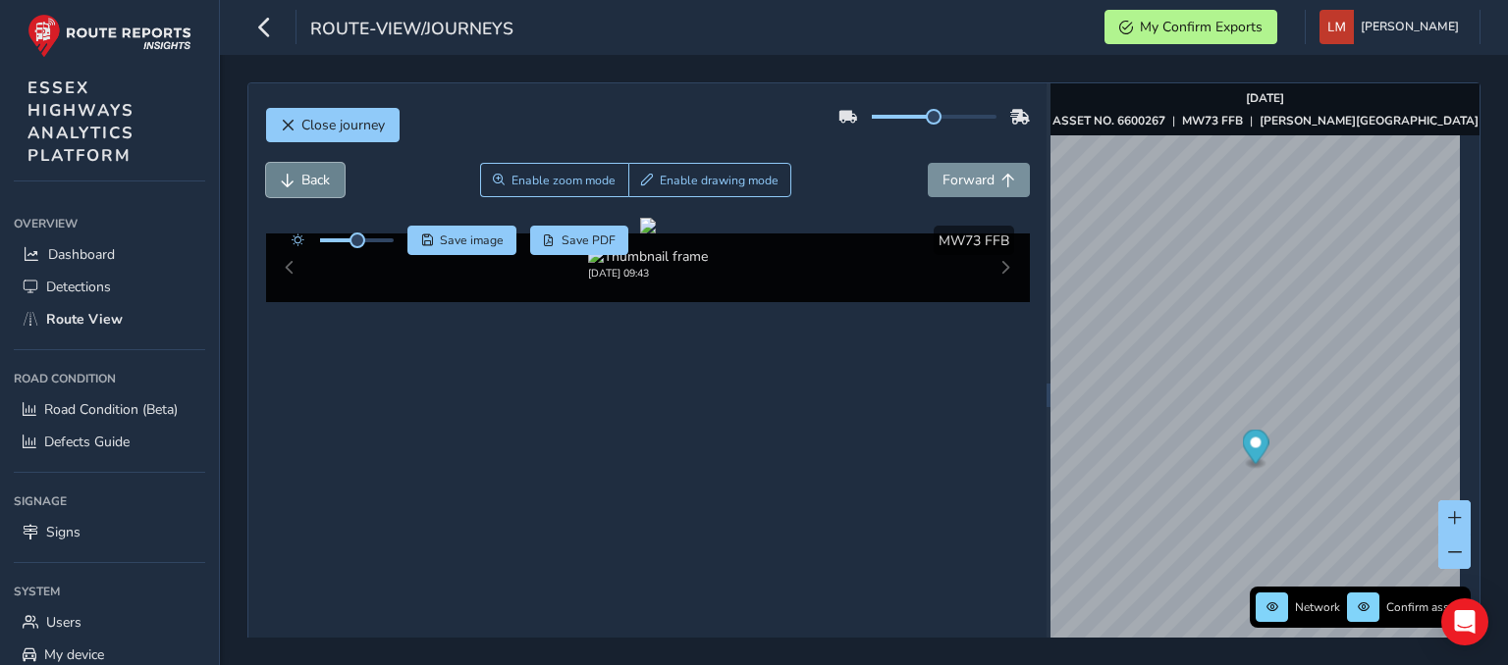
click at [310, 182] on span "Back" at bounding box center [315, 180] width 28 height 19
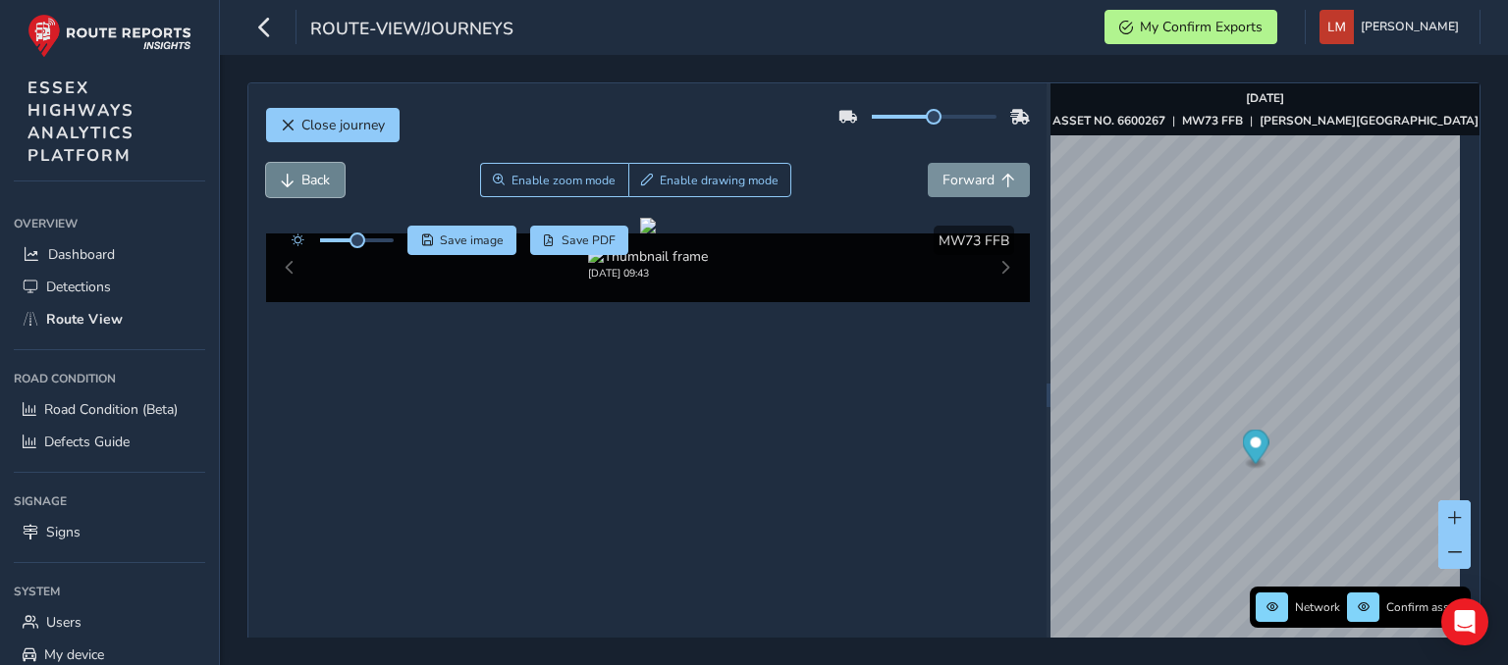
click at [310, 182] on span "Back" at bounding box center [315, 180] width 28 height 19
click at [959, 174] on span "Forward" at bounding box center [968, 180] width 52 height 19
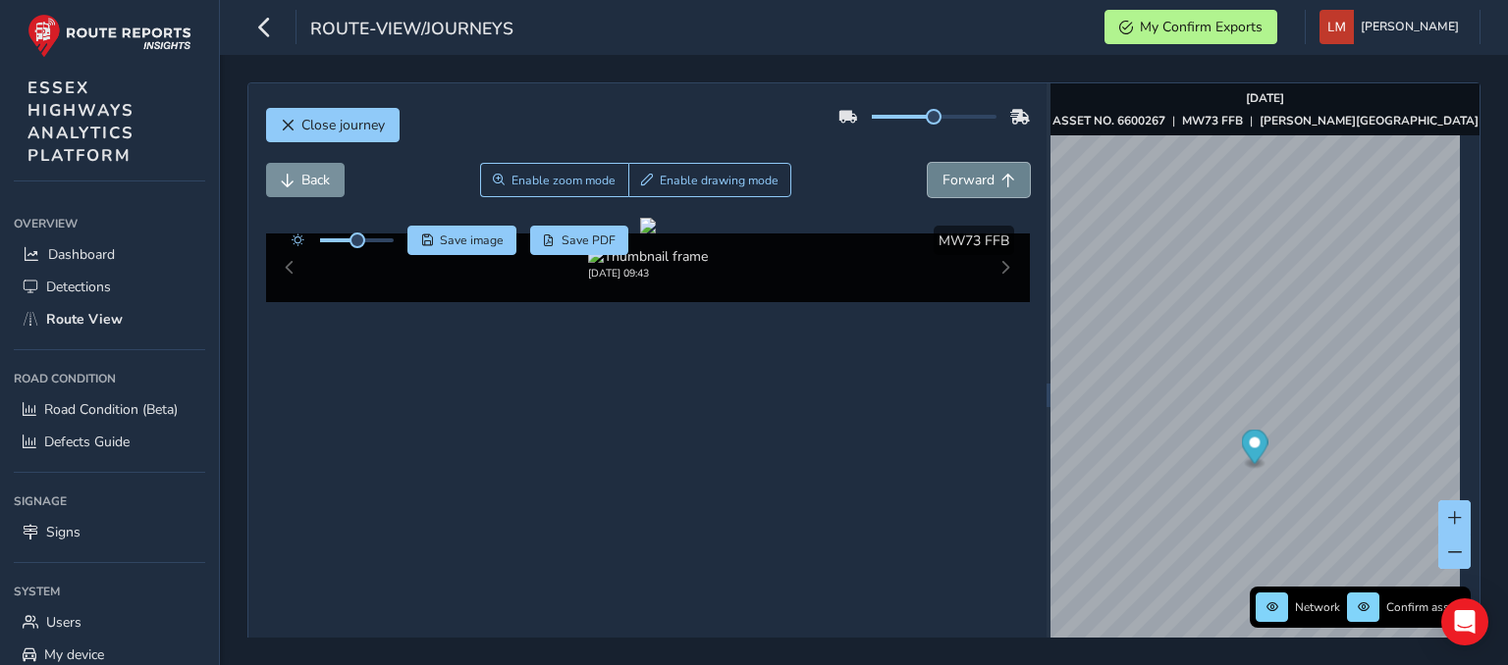
click at [959, 174] on span "Forward" at bounding box center [968, 180] width 52 height 19
click at [315, 182] on span "Back" at bounding box center [315, 180] width 28 height 19
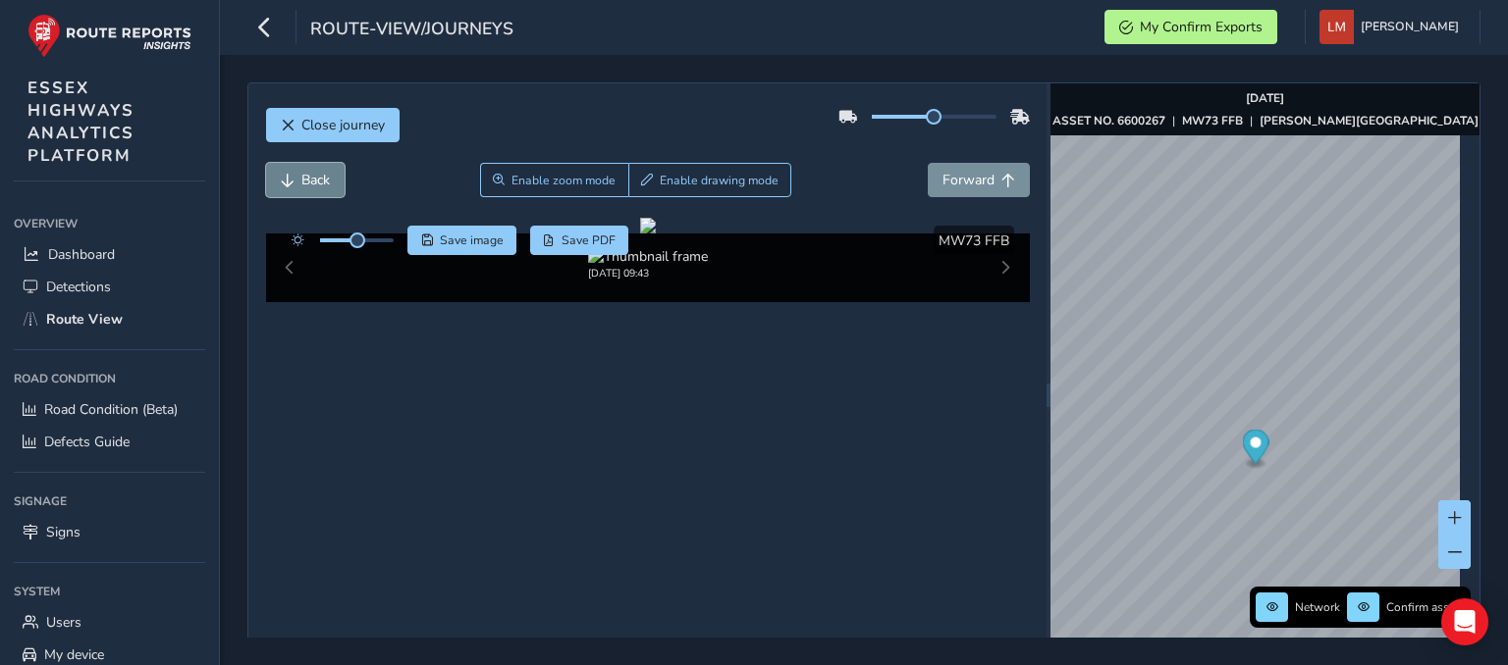
click at [315, 182] on span "Back" at bounding box center [315, 180] width 28 height 19
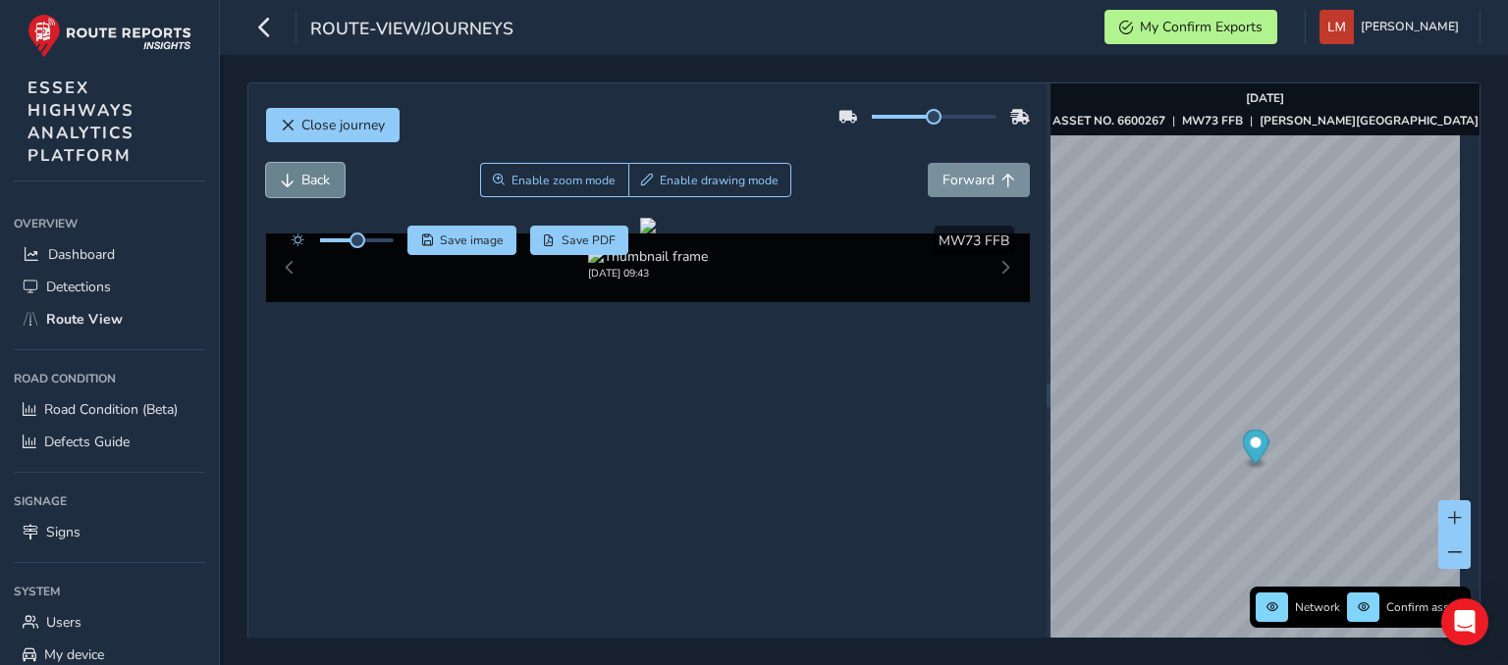
click at [315, 182] on span "Back" at bounding box center [315, 180] width 28 height 19
click at [287, 178] on span "Back" at bounding box center [288, 181] width 14 height 14
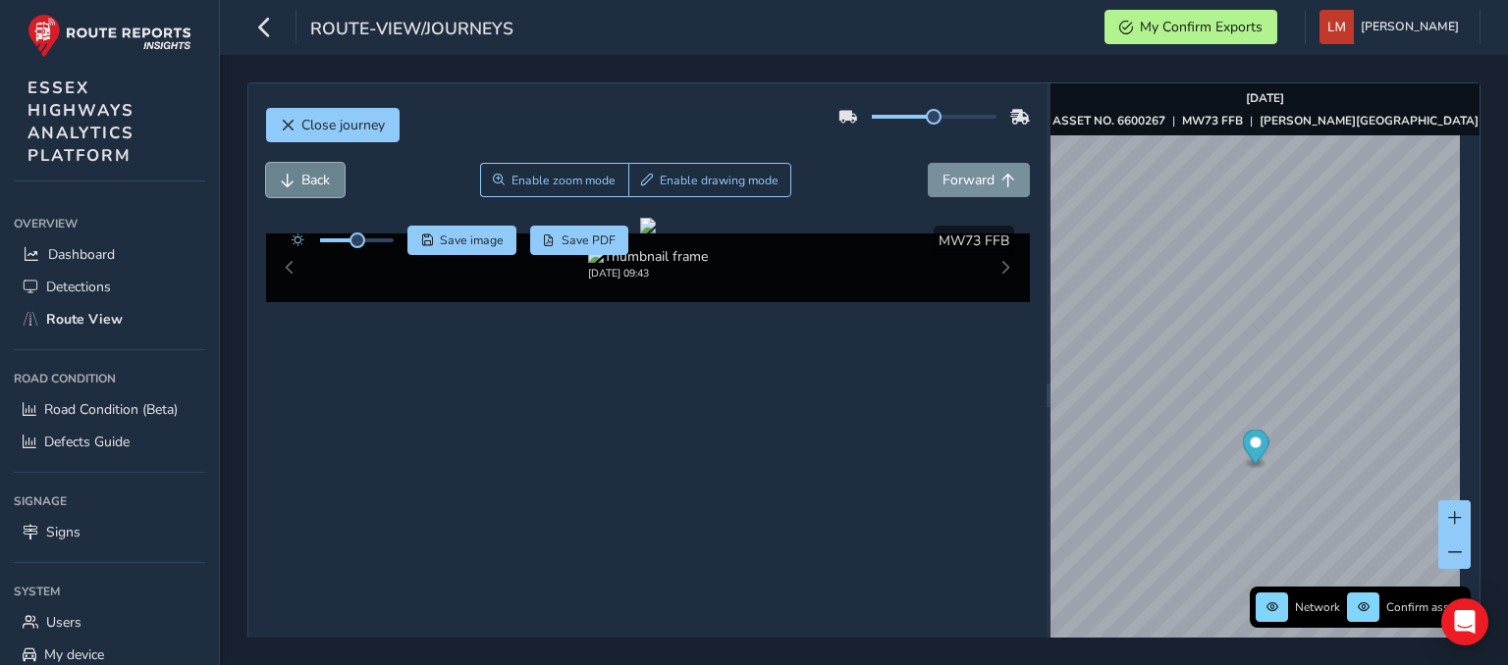
click at [287, 178] on span "Back" at bounding box center [288, 181] width 14 height 14
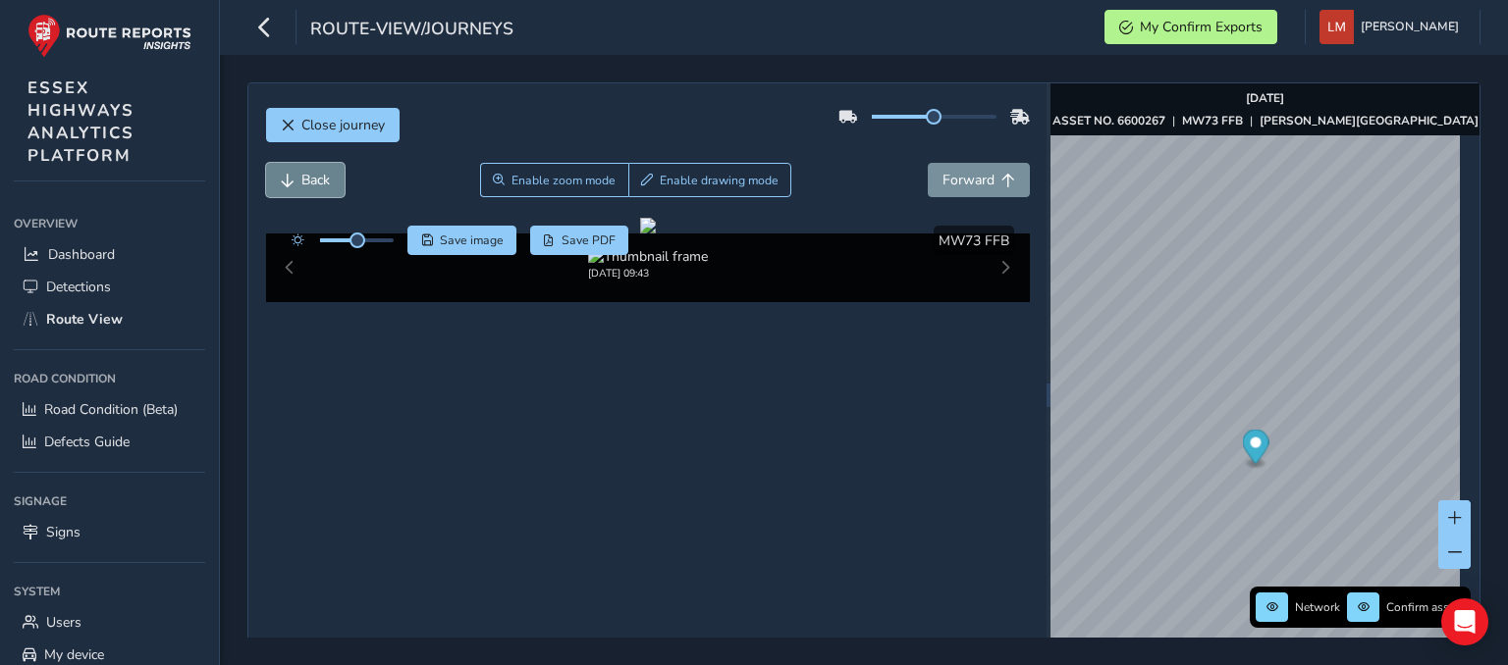
click at [287, 178] on span "Back" at bounding box center [288, 181] width 14 height 14
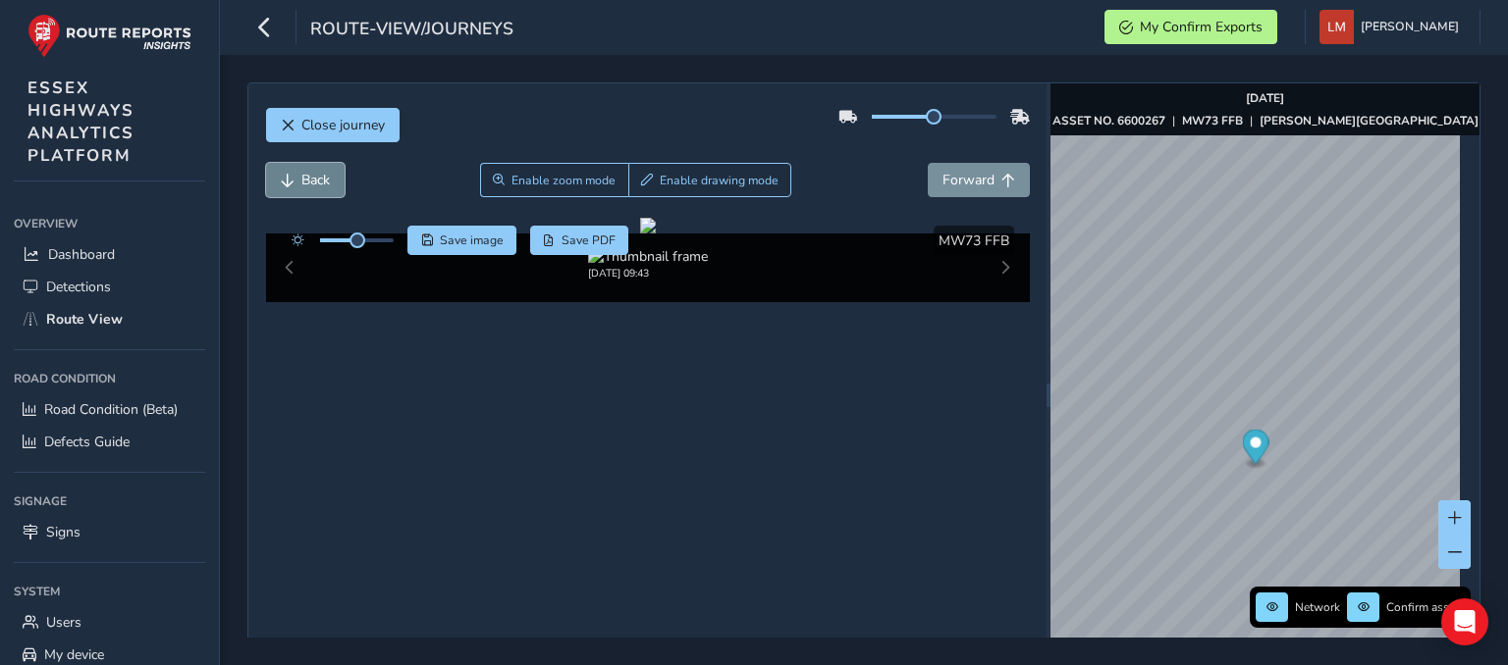
click at [287, 178] on span "Back" at bounding box center [288, 181] width 14 height 14
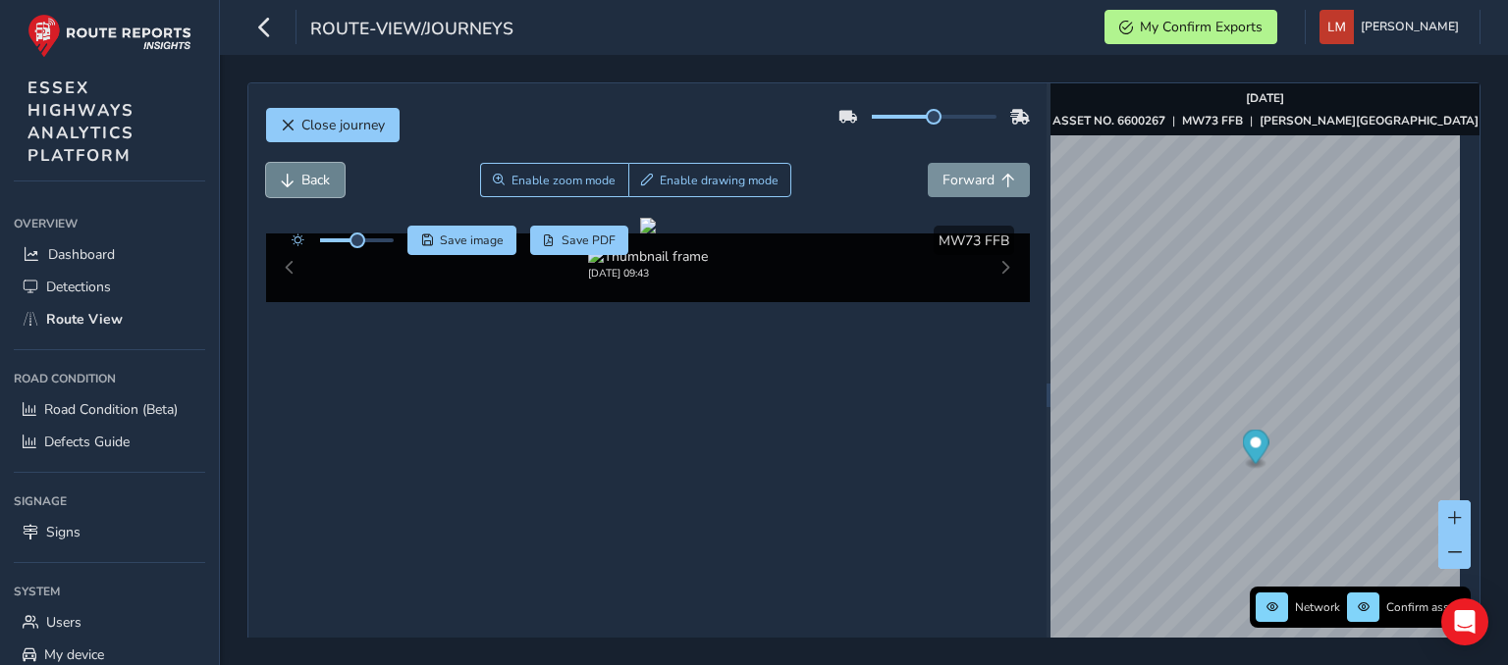
click at [287, 178] on span "Back" at bounding box center [288, 181] width 14 height 14
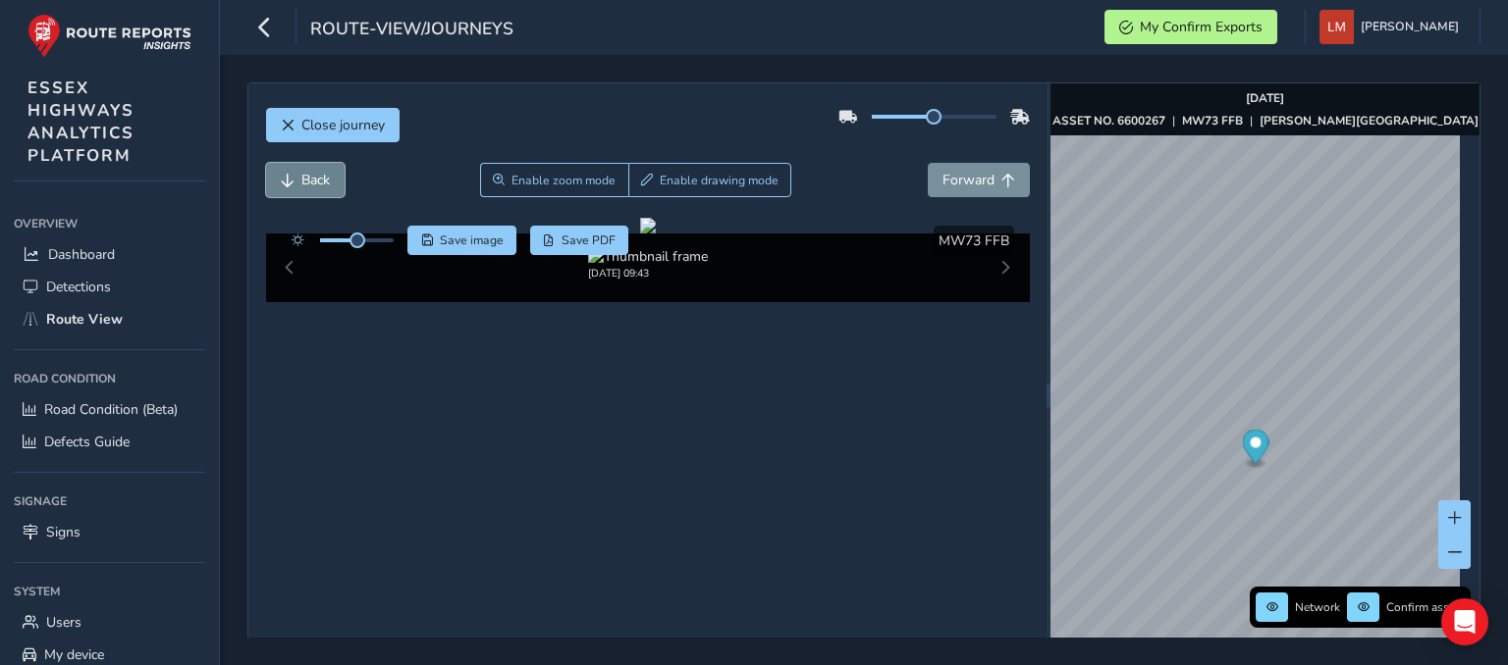
click at [287, 178] on span "Back" at bounding box center [288, 181] width 14 height 14
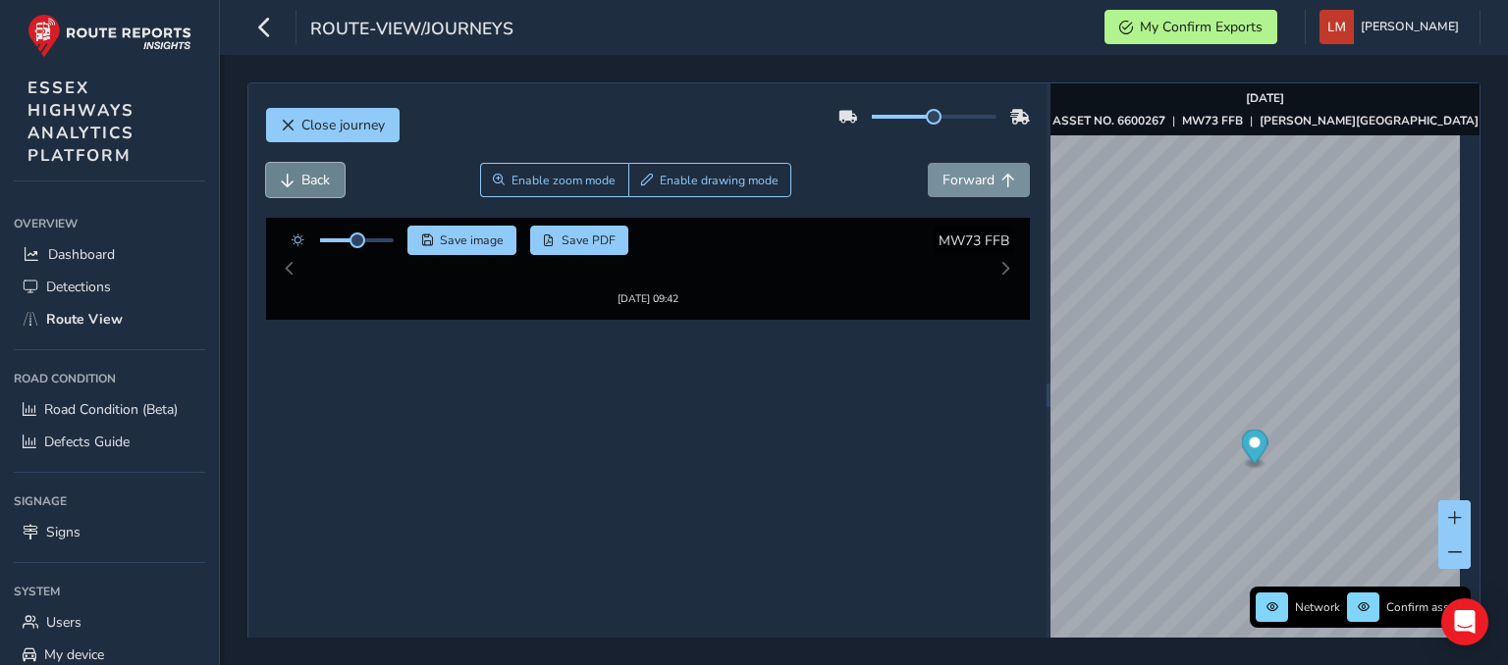
click at [287, 178] on span "Back" at bounding box center [288, 181] width 14 height 14
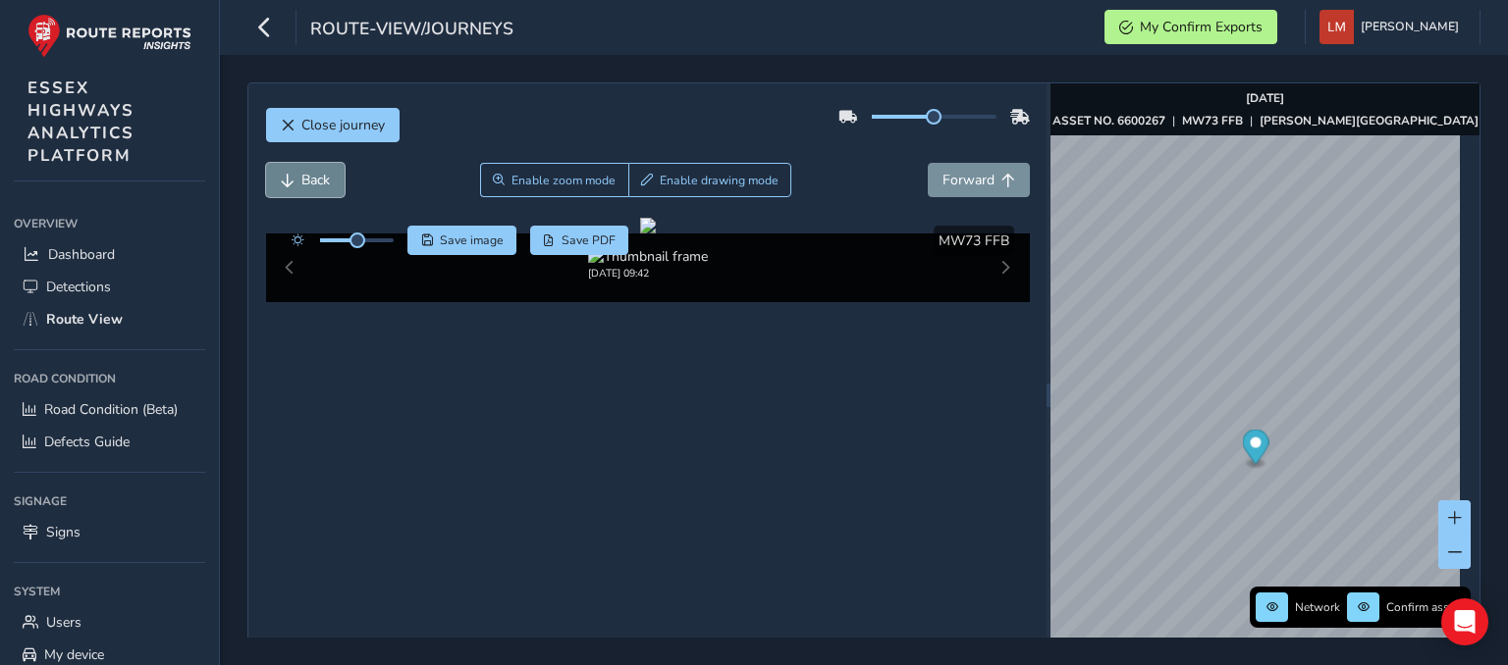
click at [287, 178] on span "Back" at bounding box center [288, 181] width 14 height 14
